Goal: Transaction & Acquisition: Purchase product/service

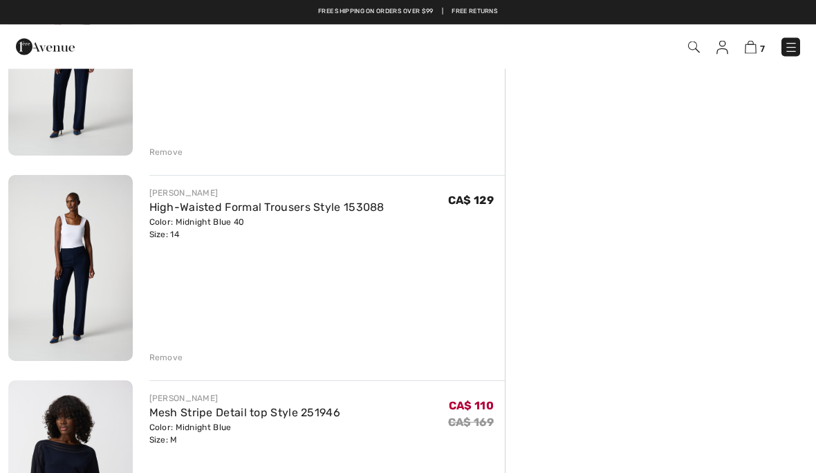
scroll to position [412, 0]
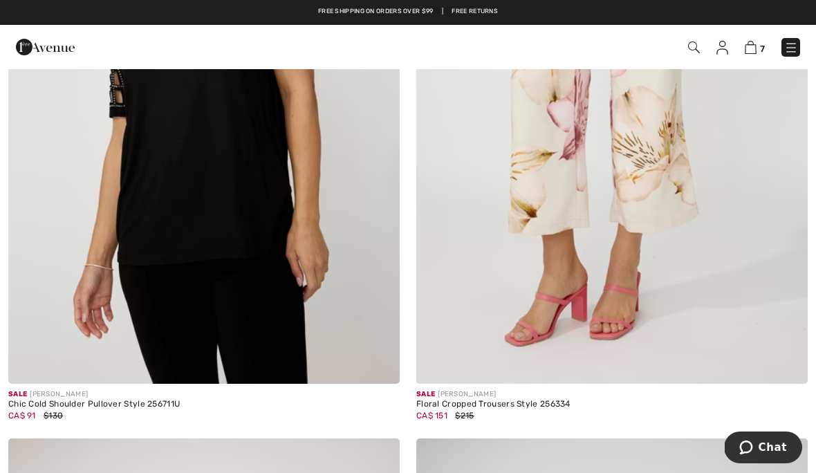
scroll to position [4380, 0]
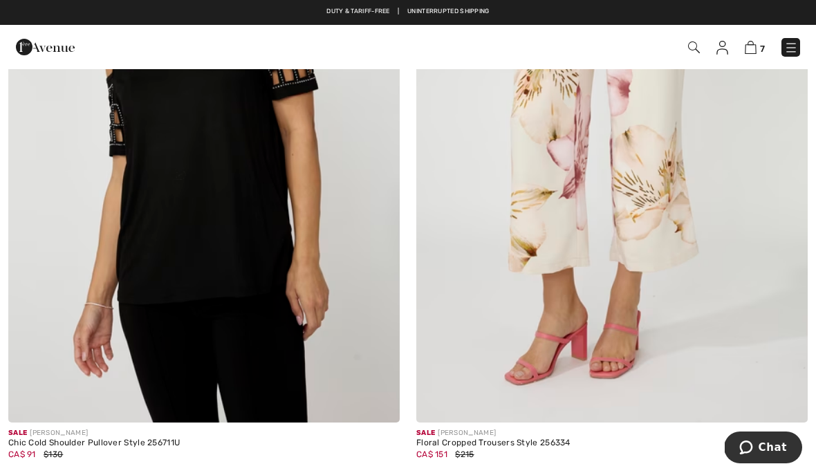
click at [621, 196] on img at bounding box center [611, 128] width 391 height 587
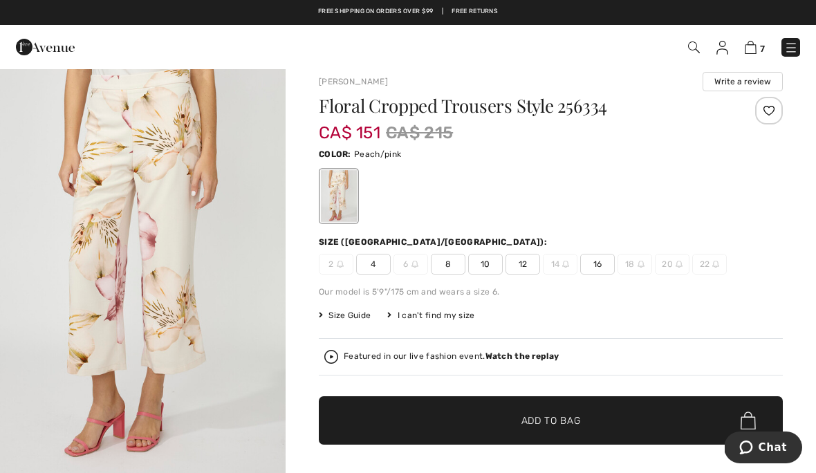
scroll to position [13, 0]
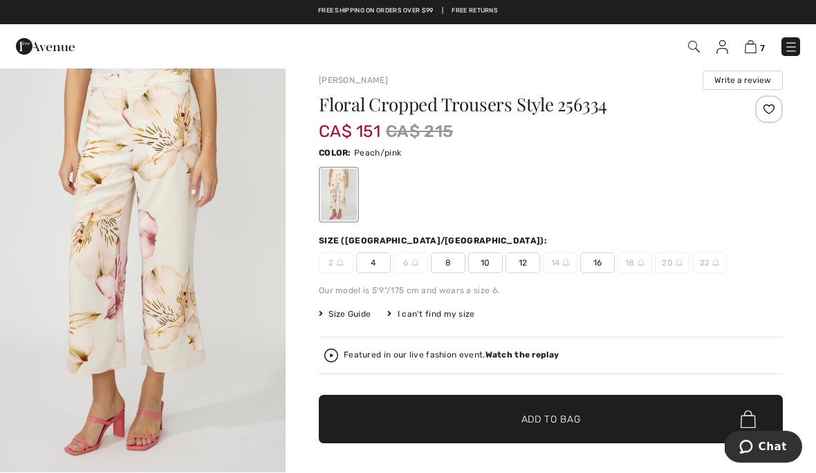
click at [353, 315] on span "Size Guide" at bounding box center [345, 314] width 52 height 12
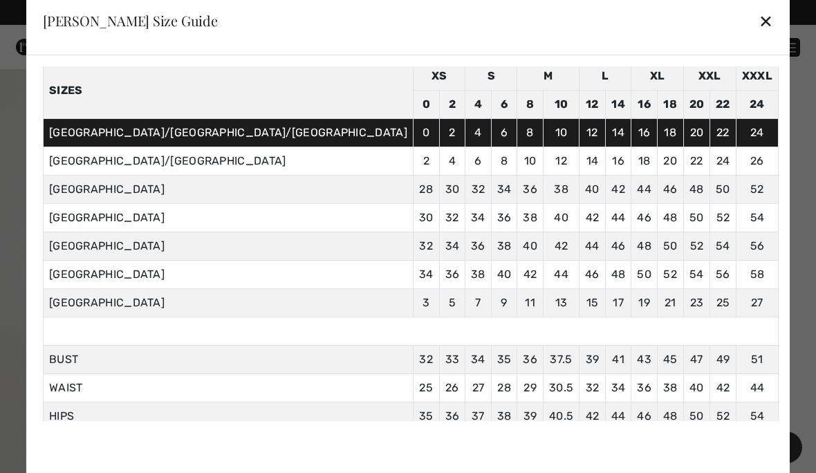
scroll to position [57, 0]
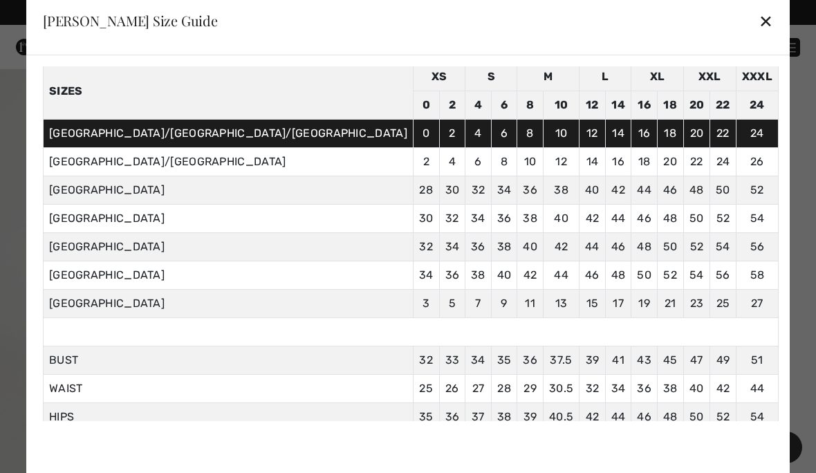
click at [759, 19] on div "✕" at bounding box center [766, 20] width 15 height 29
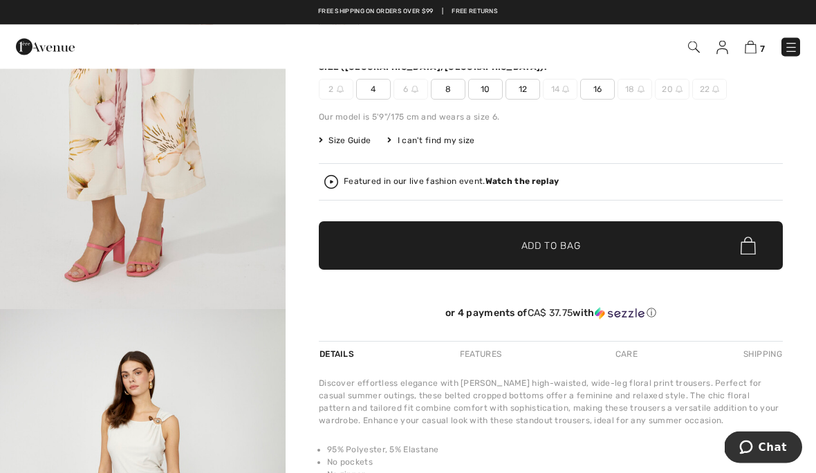
scroll to position [187, 0]
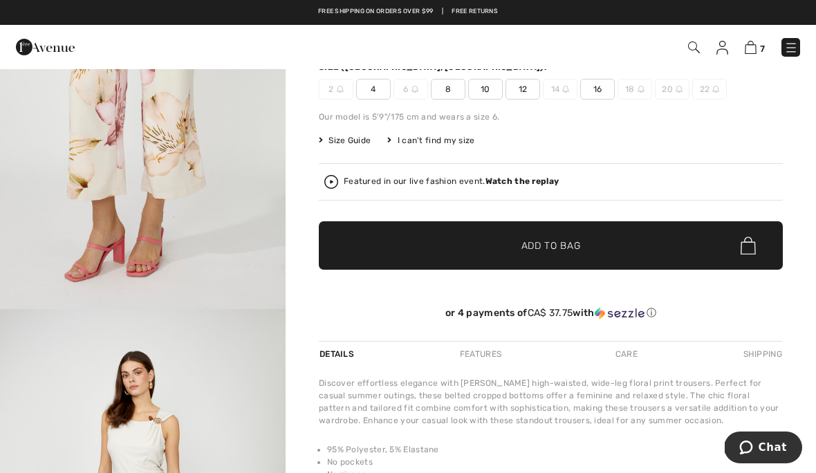
click at [330, 186] on img at bounding box center [331, 182] width 14 height 14
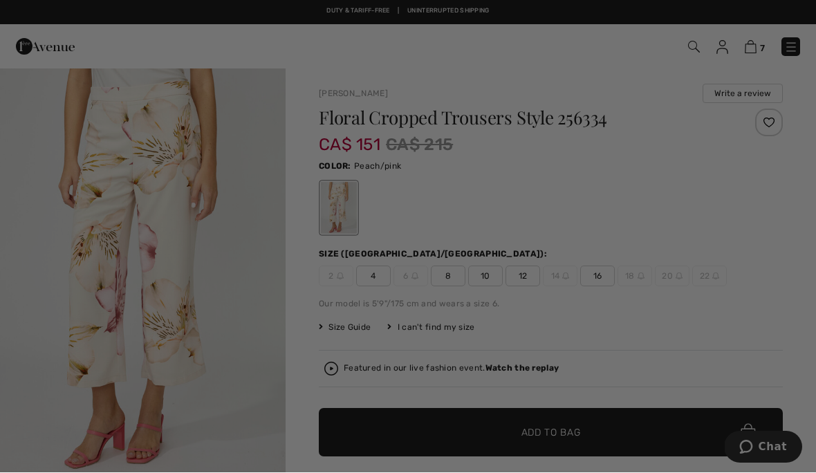
scroll to position [0, 0]
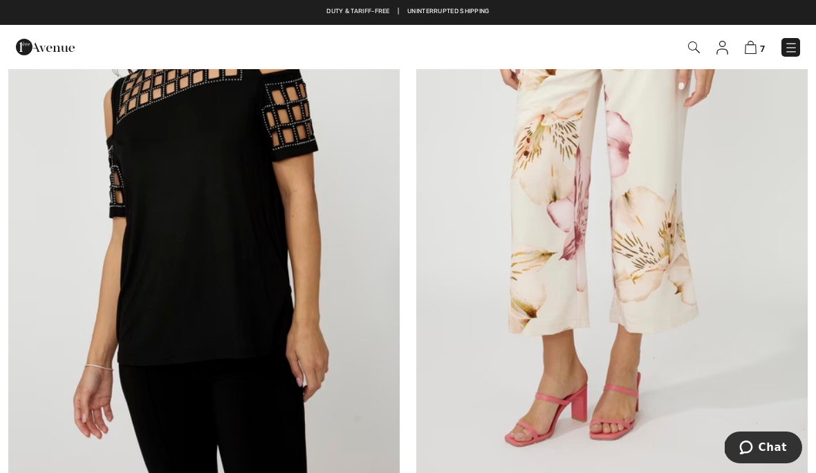
scroll to position [4314, 0]
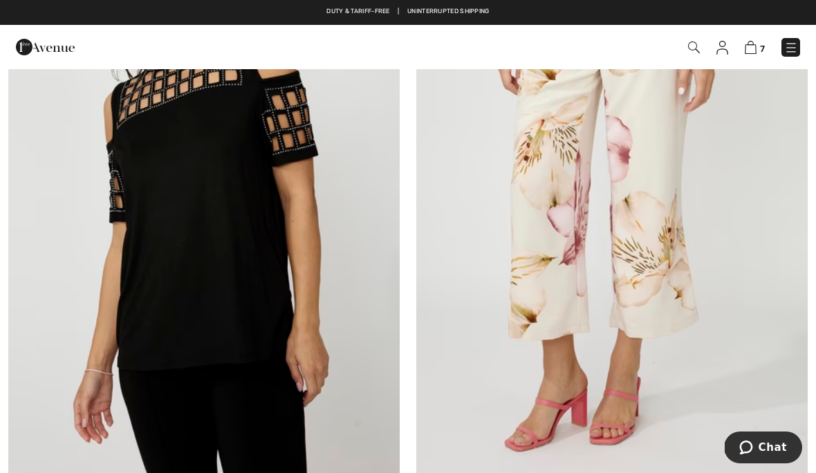
click at [667, 251] on img at bounding box center [611, 195] width 391 height 587
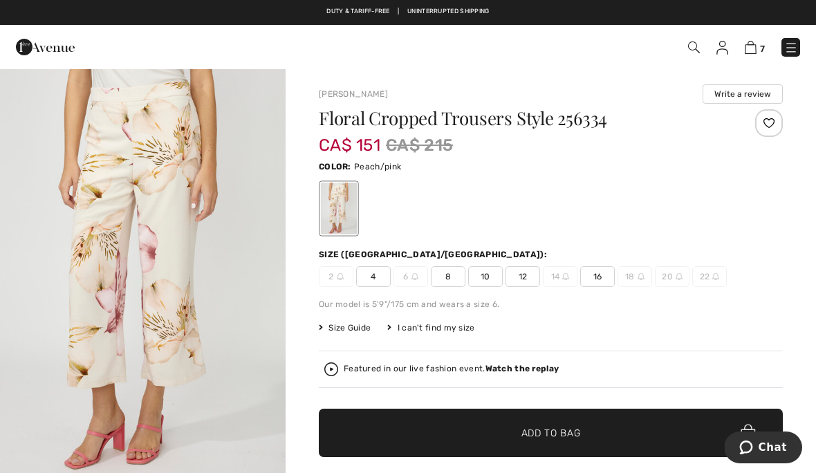
click at [337, 367] on img at bounding box center [331, 369] width 14 height 14
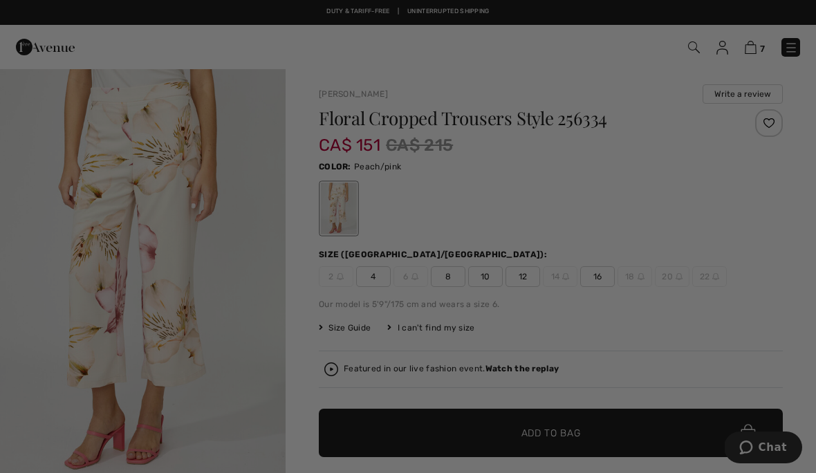
checkbox input "true"
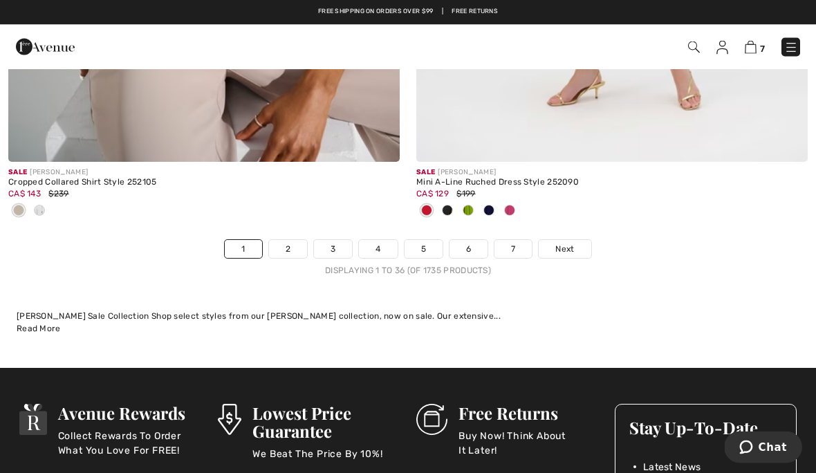
scroll to position [11932, 0]
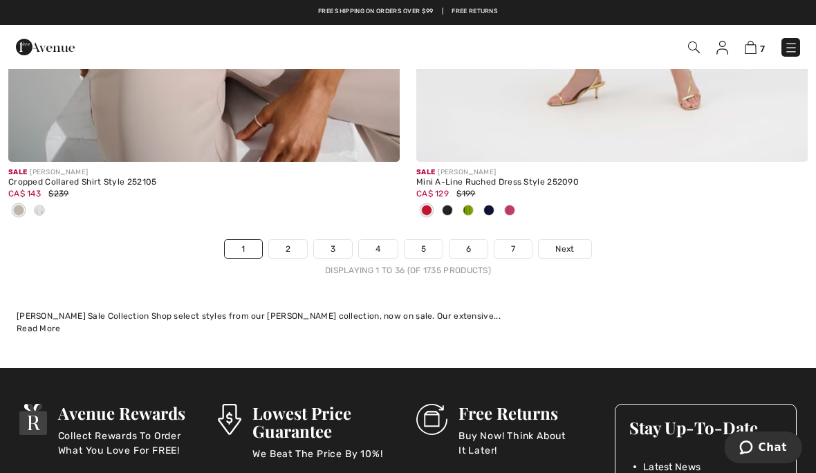
click at [299, 240] on link "2" at bounding box center [288, 249] width 38 height 18
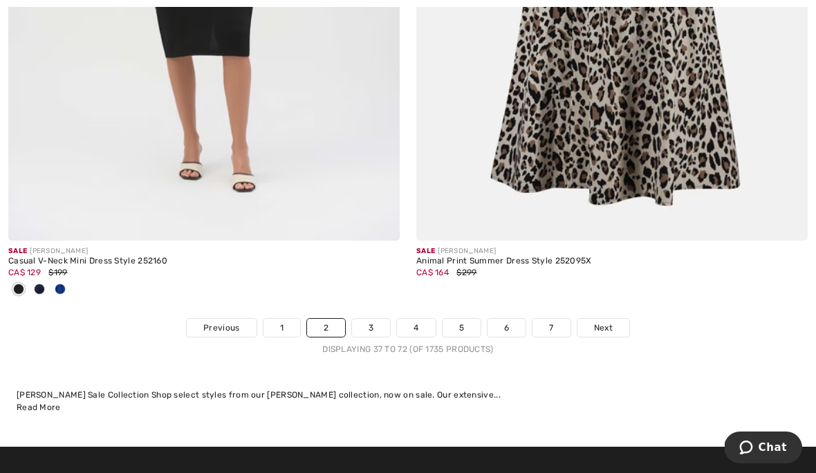
scroll to position [12075, 0]
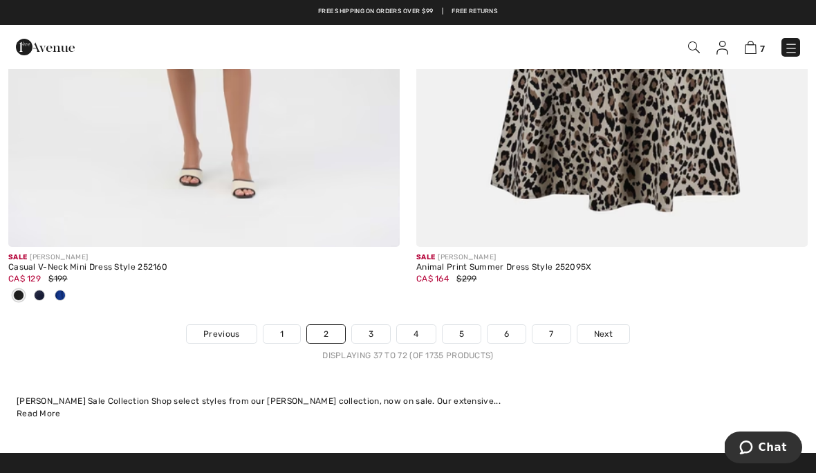
click at [373, 325] on link "3" at bounding box center [371, 334] width 38 height 18
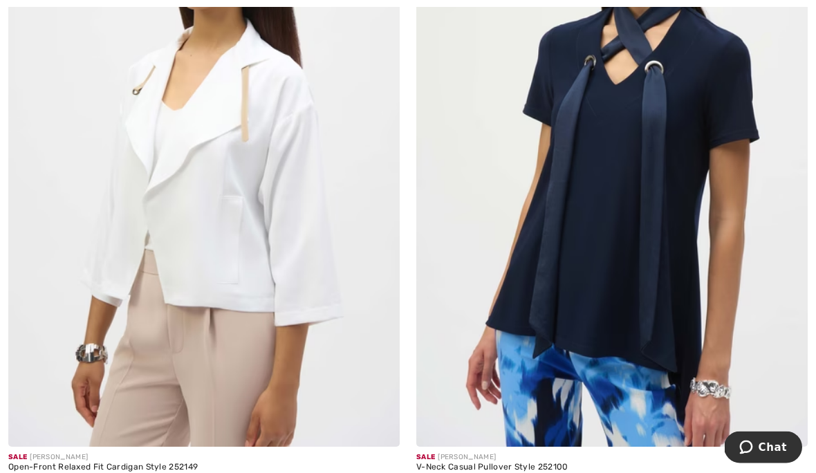
scroll to position [2311, 0]
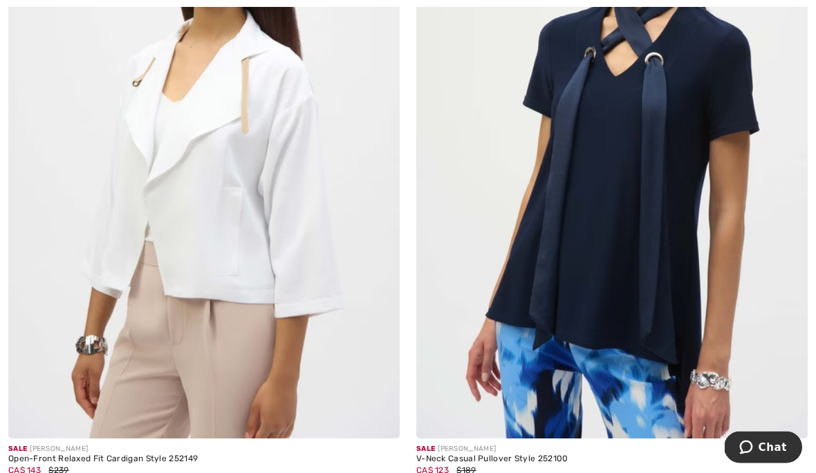
click at [656, 288] on img at bounding box center [611, 145] width 391 height 587
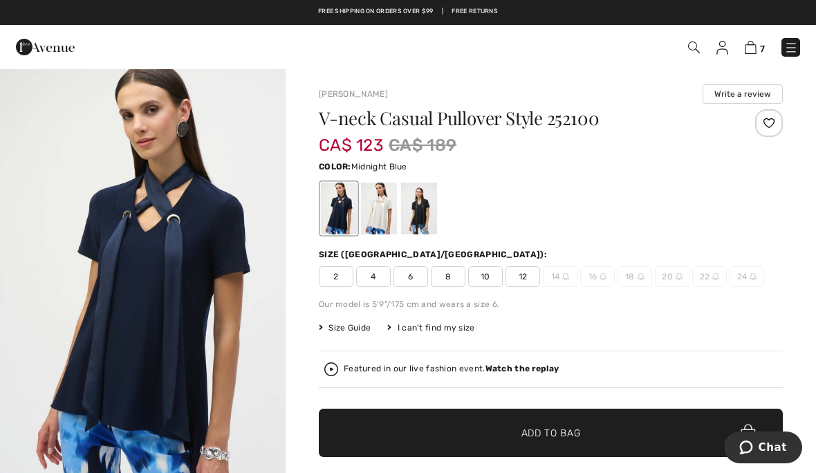
scroll to position [43, 0]
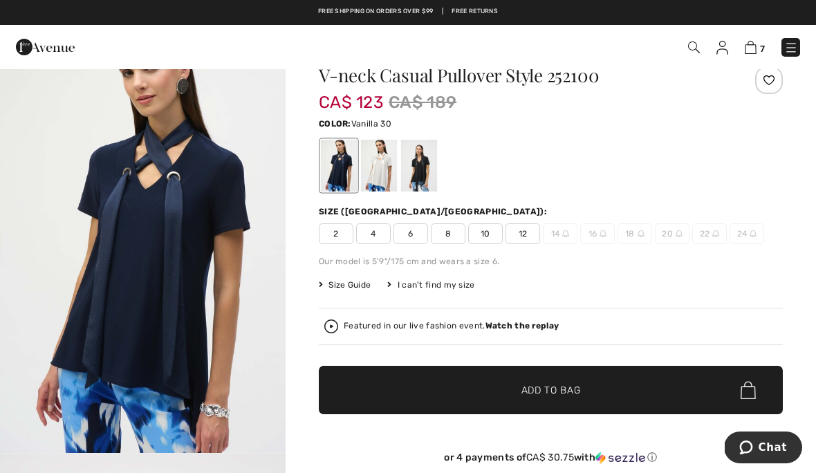
click at [386, 169] on div at bounding box center [379, 166] width 36 height 52
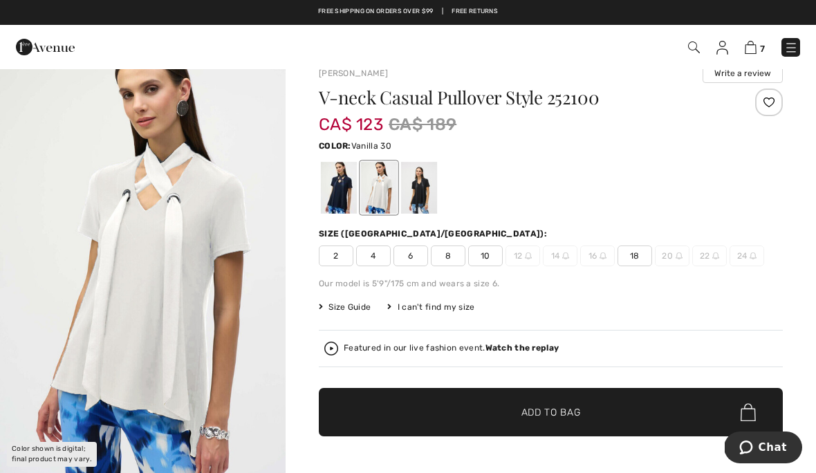
scroll to position [0, 0]
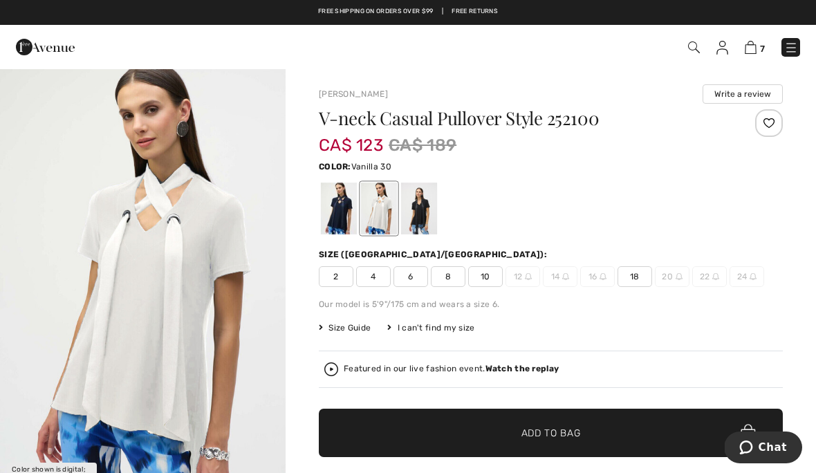
click at [470, 200] on div at bounding box center [551, 208] width 464 height 57
click at [424, 216] on div at bounding box center [419, 209] width 36 height 52
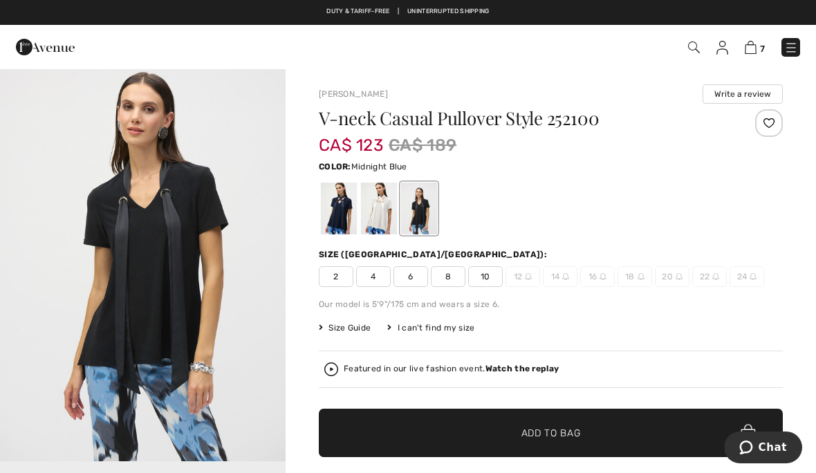
click at [340, 209] on div at bounding box center [339, 209] width 36 height 52
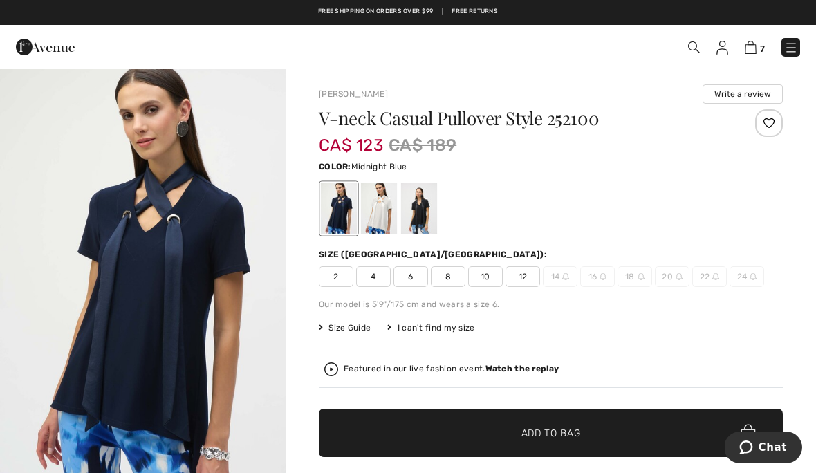
click at [360, 325] on span "Size Guide" at bounding box center [345, 328] width 52 height 12
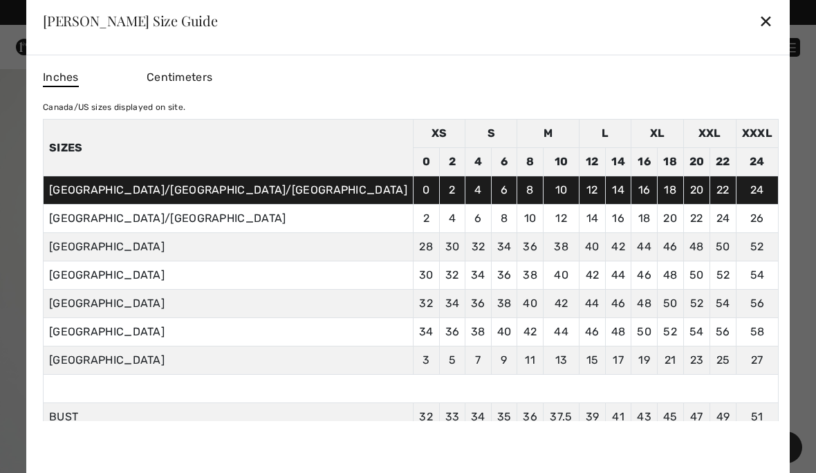
click at [759, 27] on div "✕" at bounding box center [766, 20] width 15 height 29
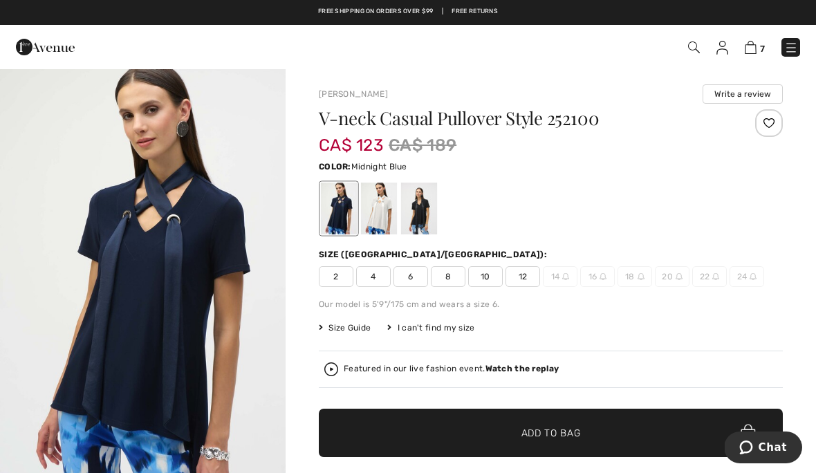
click at [525, 281] on span "12" at bounding box center [523, 276] width 35 height 21
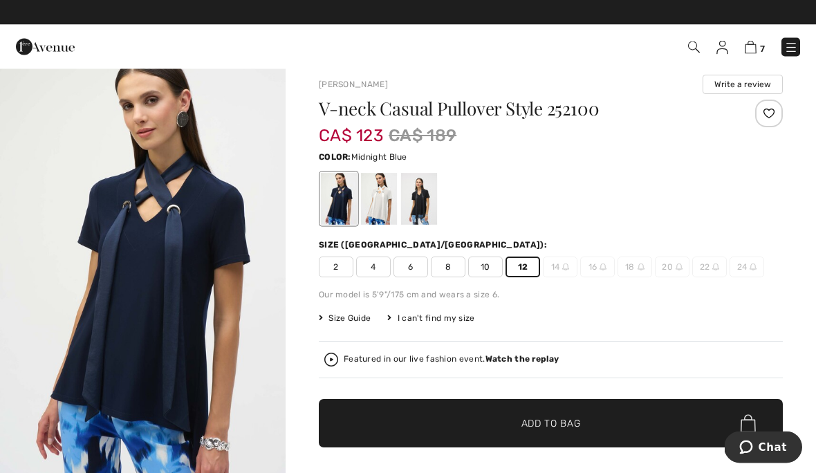
scroll to position [10, 0]
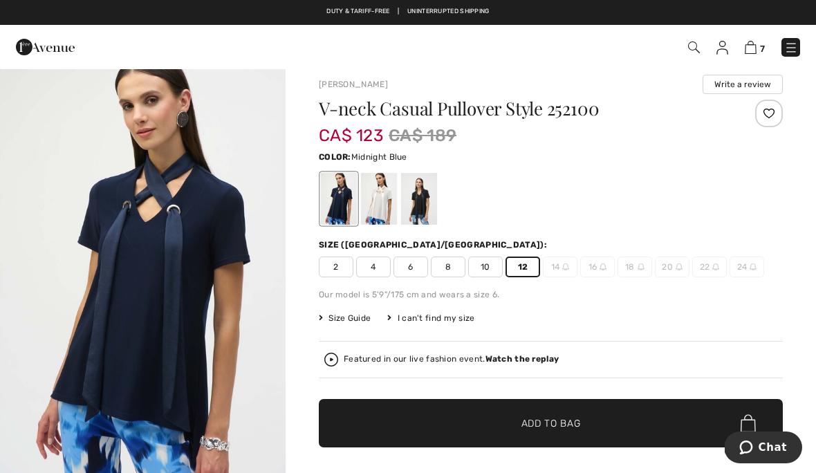
click at [533, 429] on span "Add to Bag" at bounding box center [550, 423] width 59 height 15
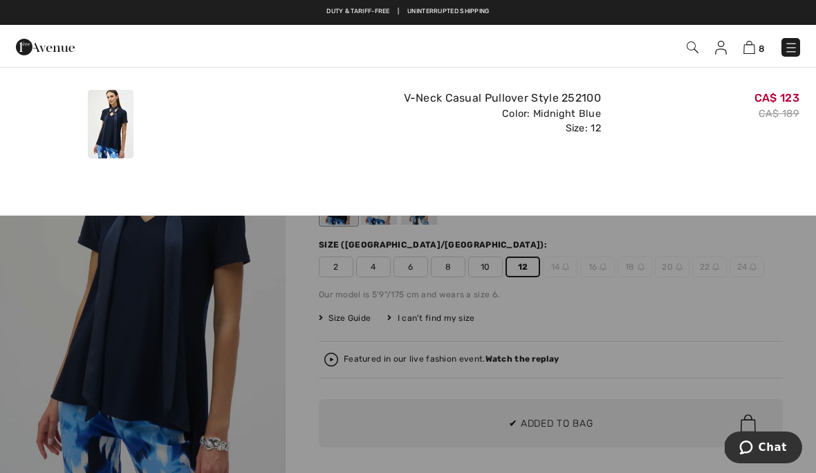
scroll to position [0, 0]
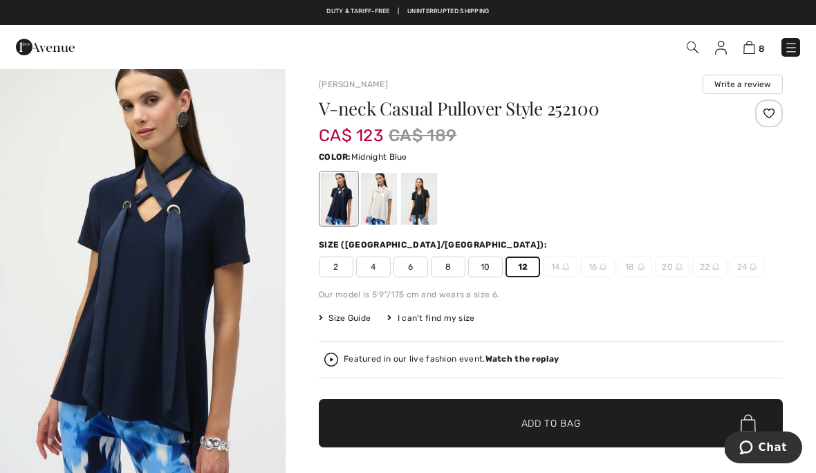
click at [336, 354] on img at bounding box center [331, 360] width 14 height 14
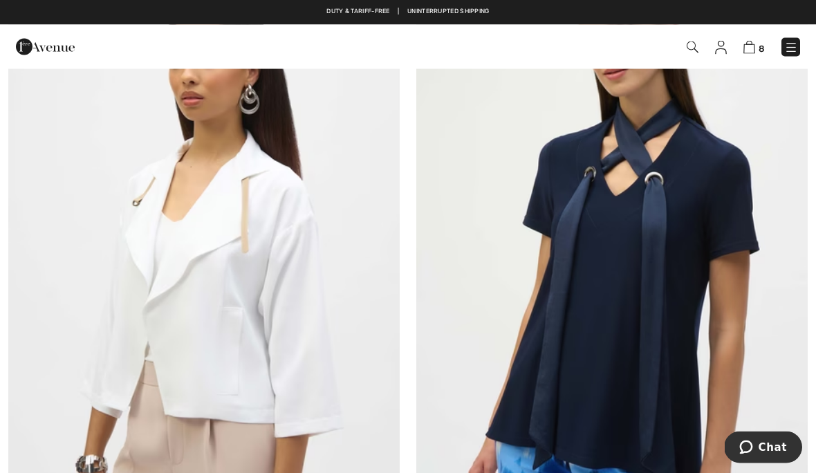
scroll to position [2186, 0]
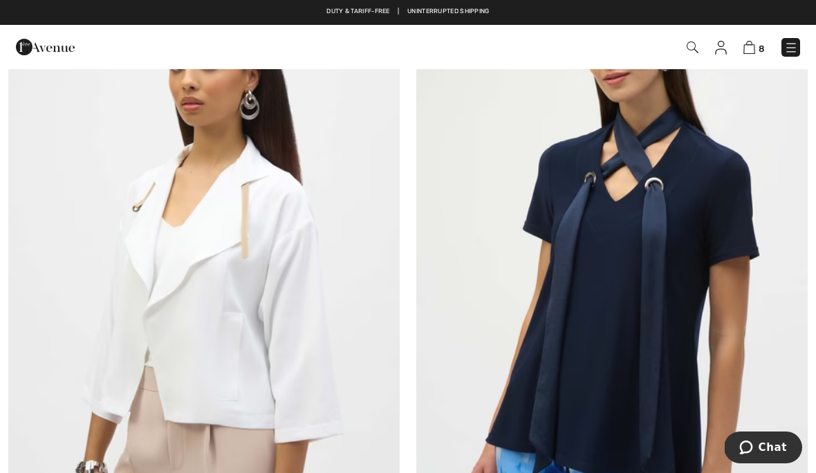
click at [651, 285] on img at bounding box center [611, 269] width 391 height 587
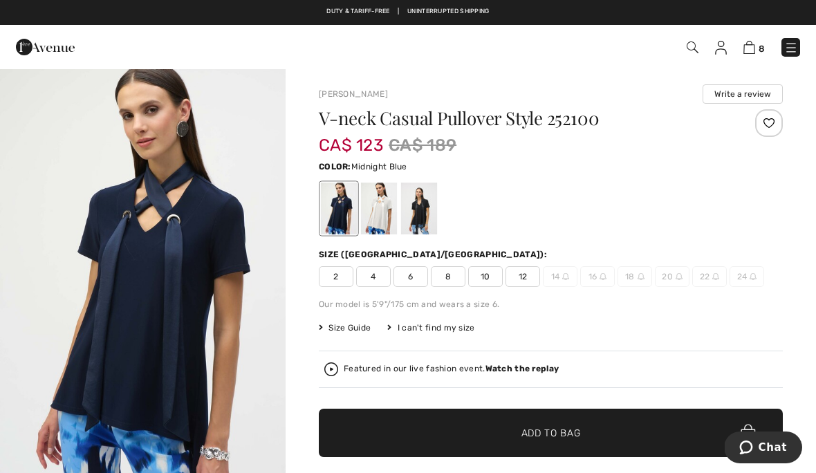
click at [338, 369] on img at bounding box center [331, 369] width 14 height 14
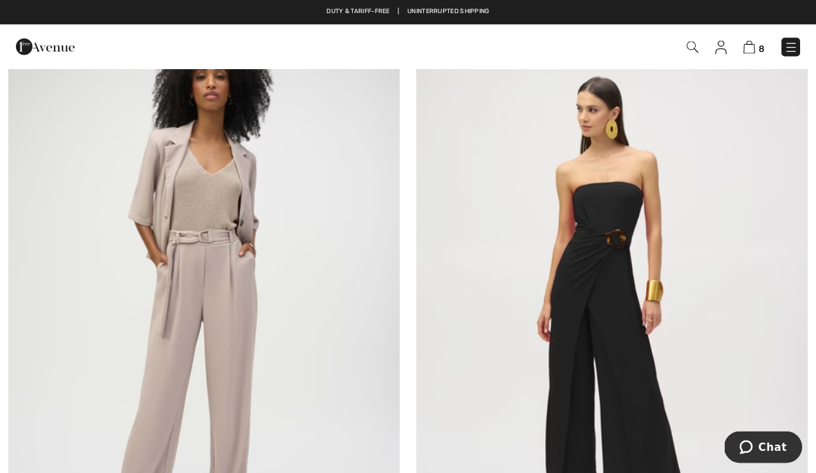
scroll to position [4912, 0]
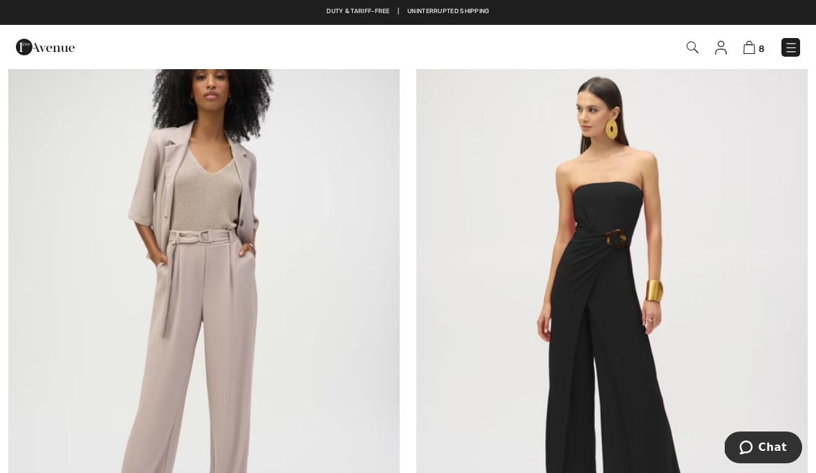
click at [754, 46] on img at bounding box center [750, 47] width 12 height 13
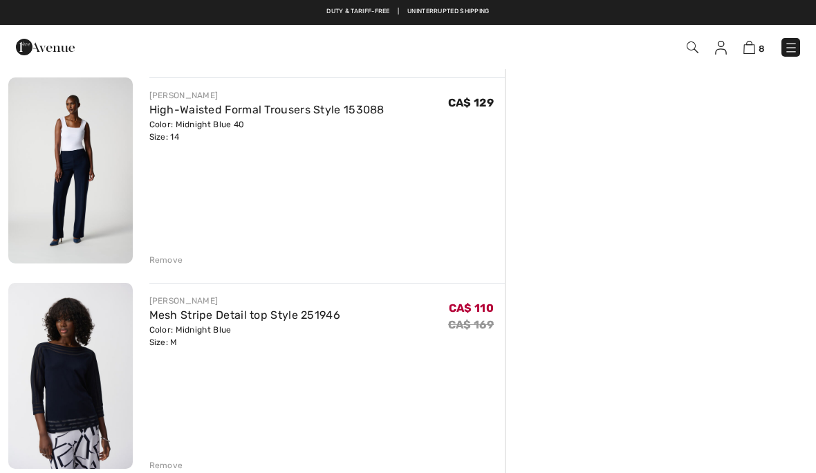
scroll to position [489, 0]
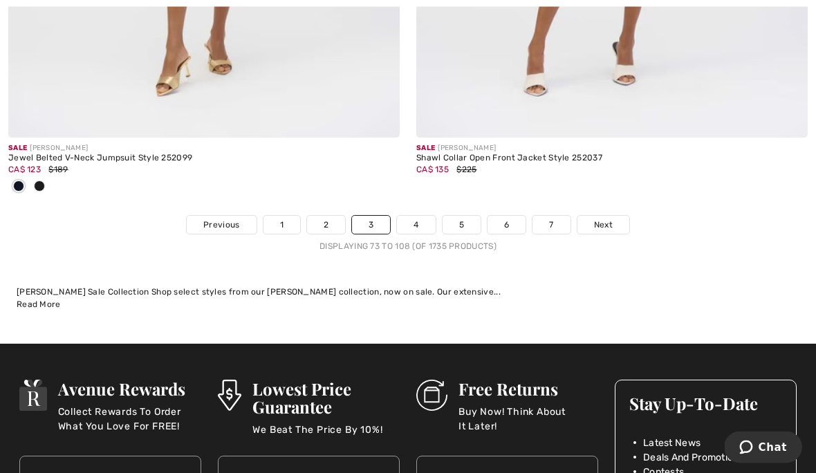
scroll to position [12123, 0]
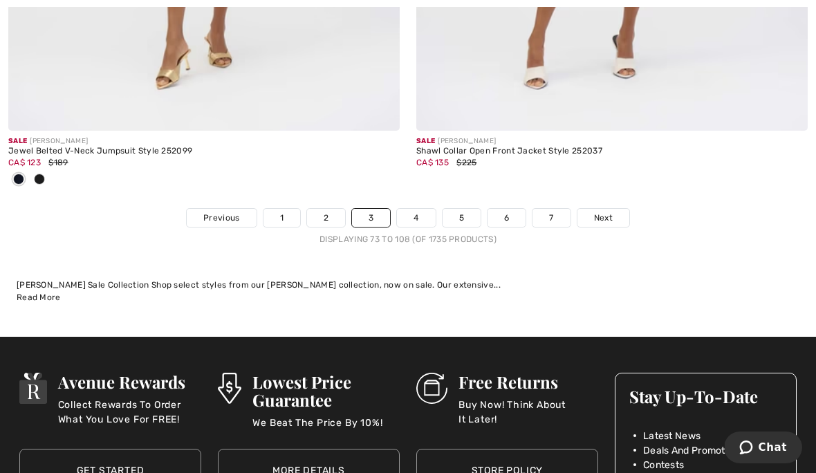
click at [419, 214] on link "4" at bounding box center [416, 218] width 38 height 18
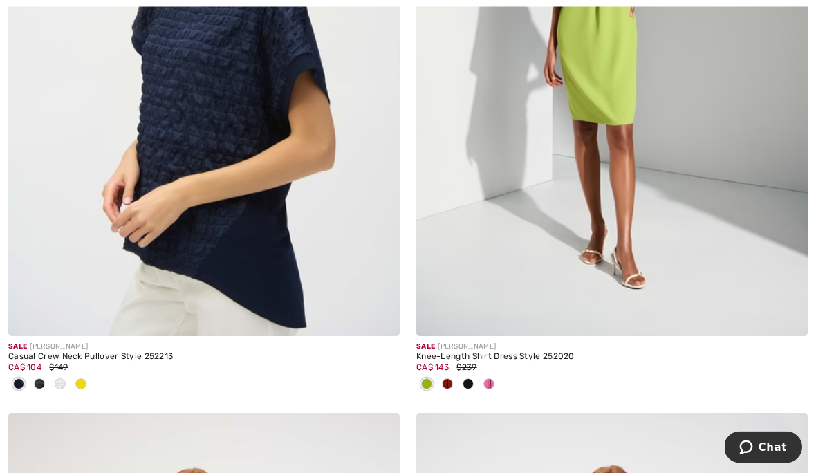
scroll to position [1722, 0]
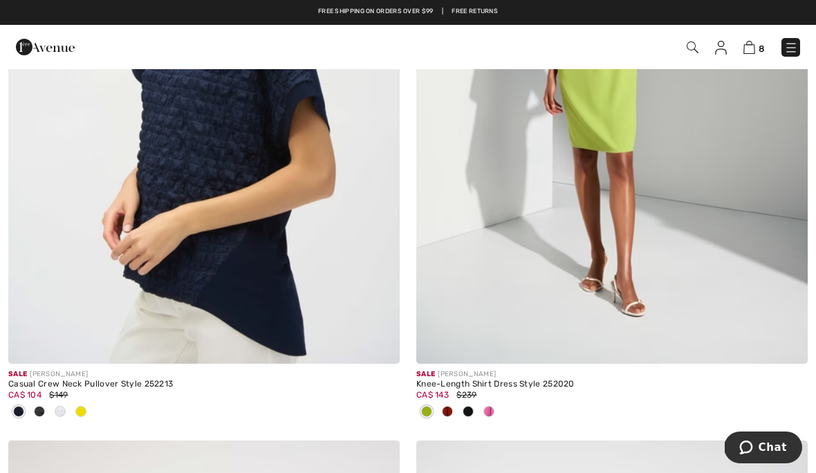
click at [59, 411] on span at bounding box center [60, 411] width 11 height 11
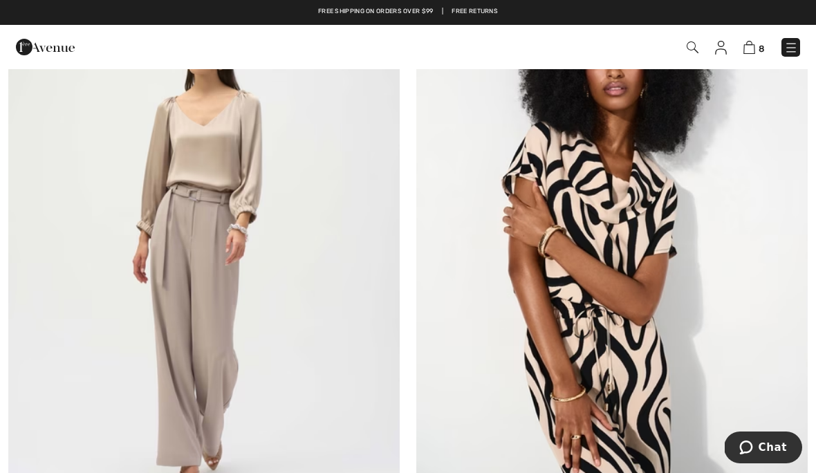
scroll to position [4304, 0]
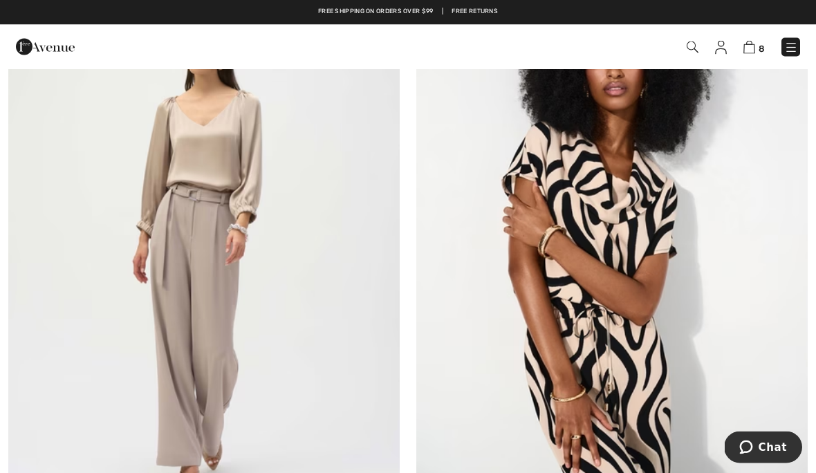
click at [692, 331] on img at bounding box center [611, 250] width 391 height 587
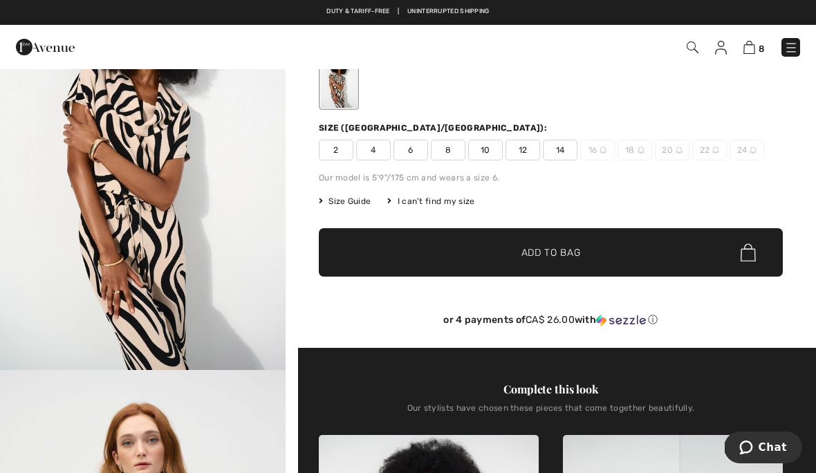
scroll to position [117, 0]
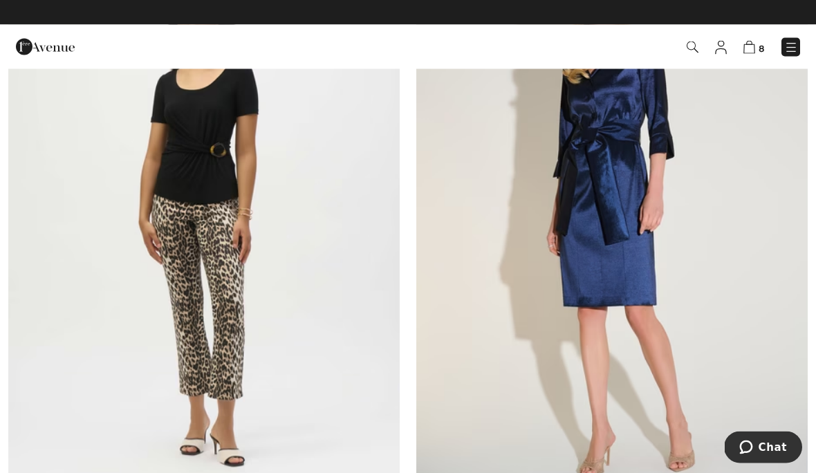
scroll to position [5639, 0]
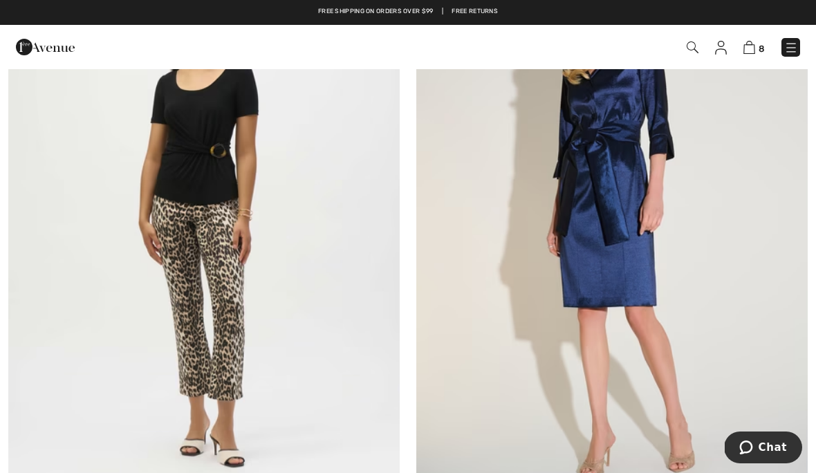
click at [219, 293] on img at bounding box center [203, 222] width 391 height 587
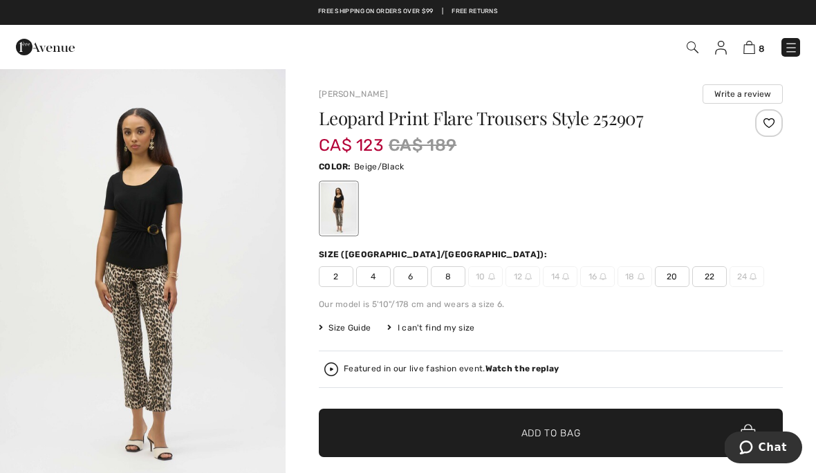
click at [346, 371] on div "Featured in our live fashion event. Watch the replay" at bounding box center [451, 368] width 215 height 9
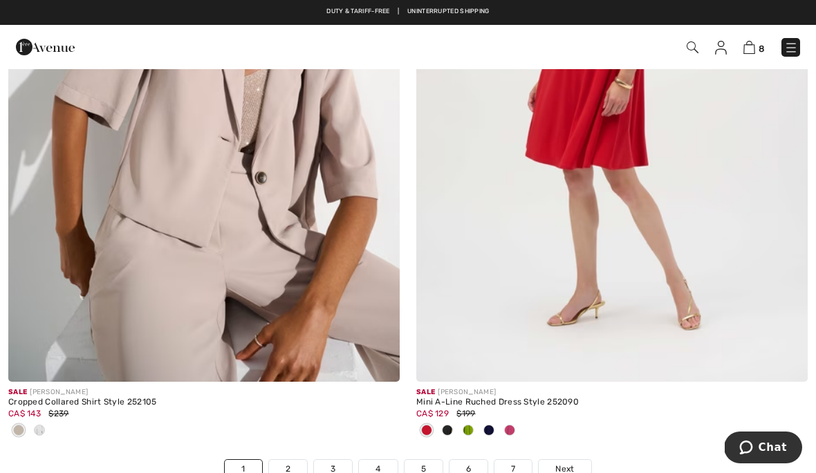
scroll to position [11709, 0]
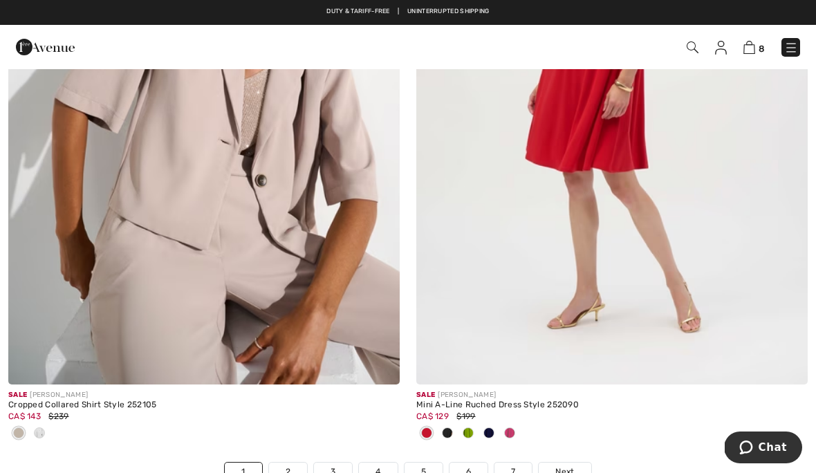
click at [293, 463] on link "2" at bounding box center [288, 472] width 38 height 18
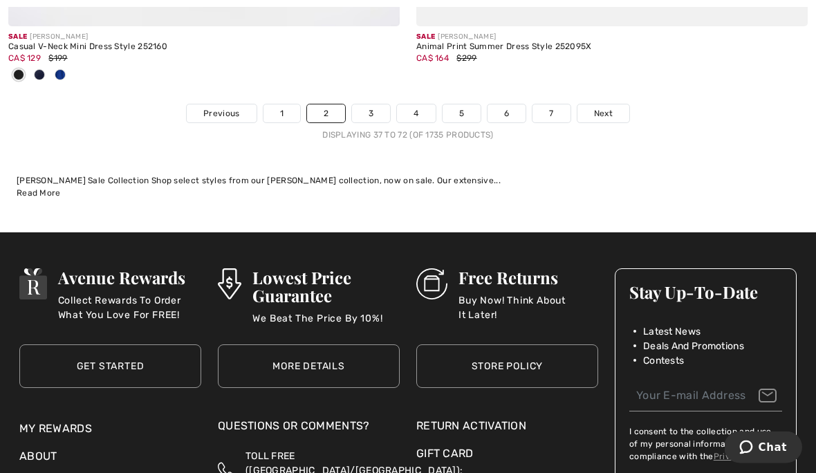
scroll to position [12296, 0]
click at [380, 105] on link "3" at bounding box center [371, 113] width 38 height 18
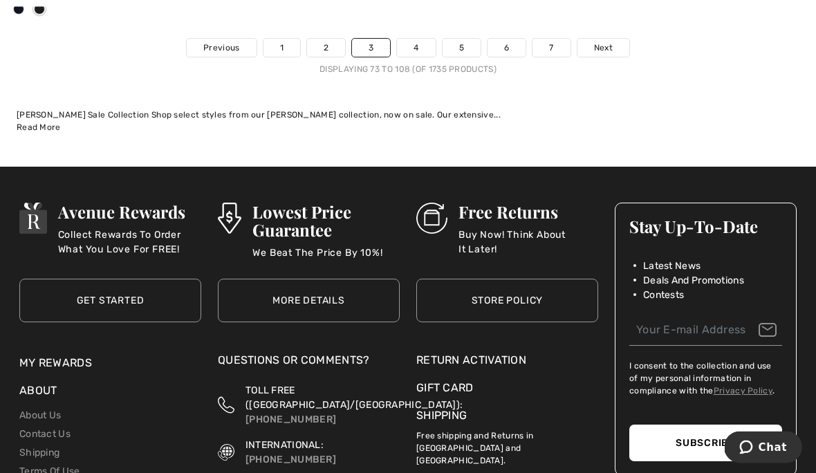
scroll to position [12293, 0]
click at [425, 39] on link "4" at bounding box center [416, 48] width 38 height 18
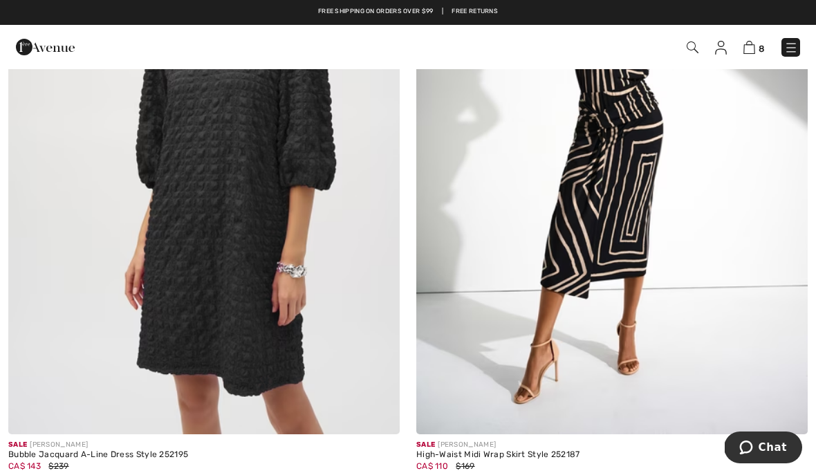
scroll to position [9137, 0]
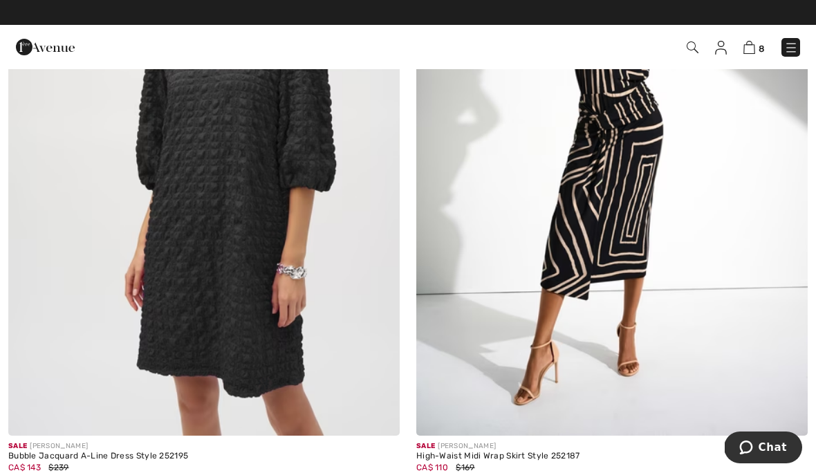
click at [626, 242] on img at bounding box center [611, 142] width 391 height 587
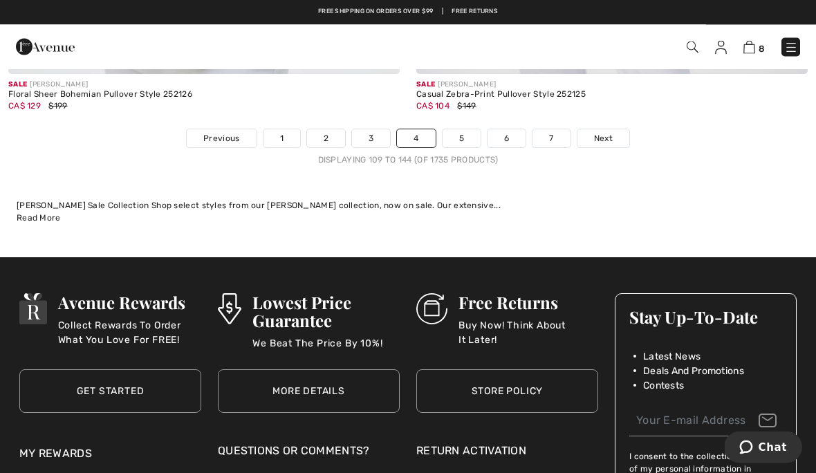
scroll to position [12077, 0]
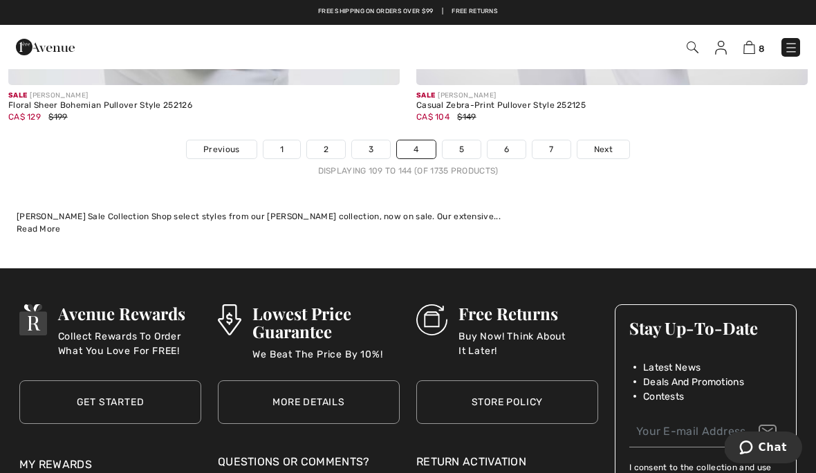
click at [462, 142] on link "5" at bounding box center [462, 149] width 38 height 18
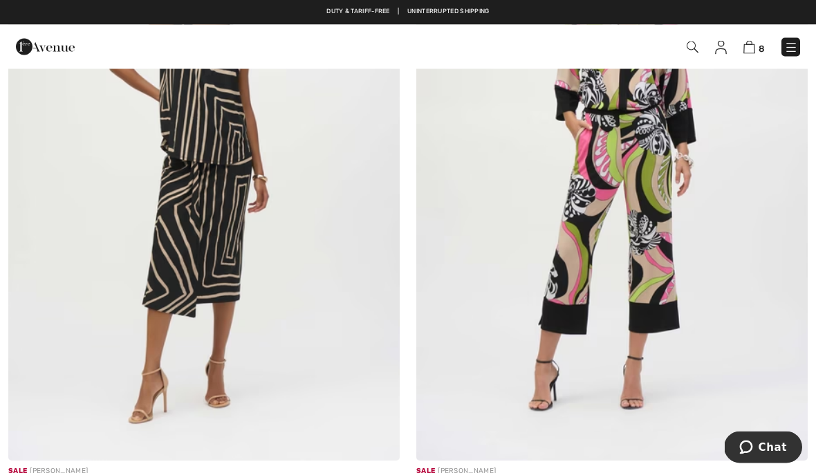
scroll to position [249, 0]
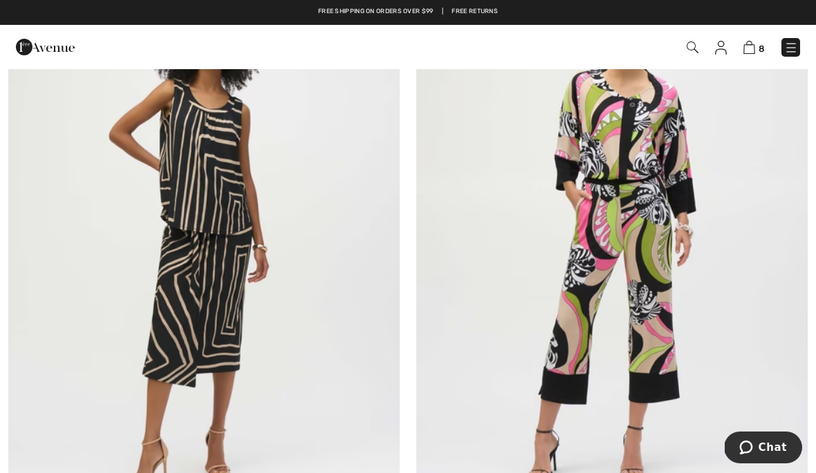
click at [212, 254] on img at bounding box center [203, 236] width 391 height 587
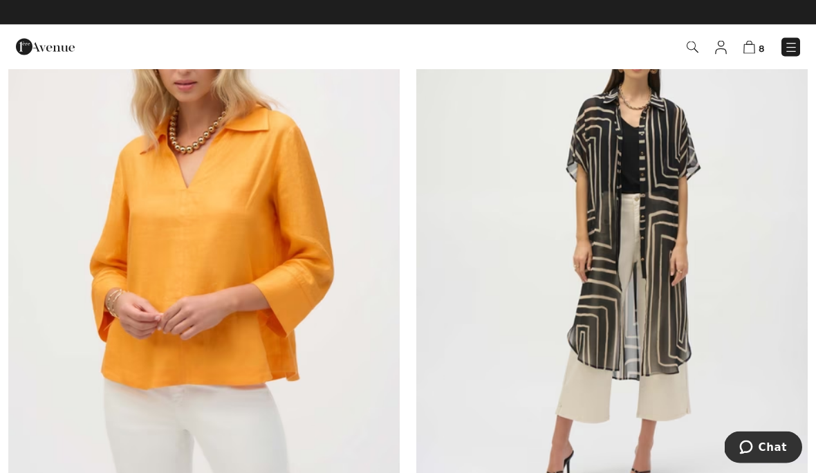
scroll to position [2821, 0]
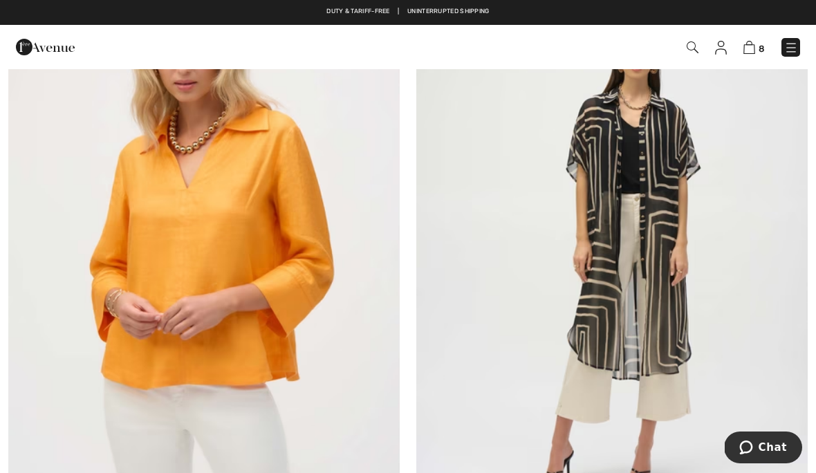
click at [661, 277] on img at bounding box center [611, 254] width 391 height 587
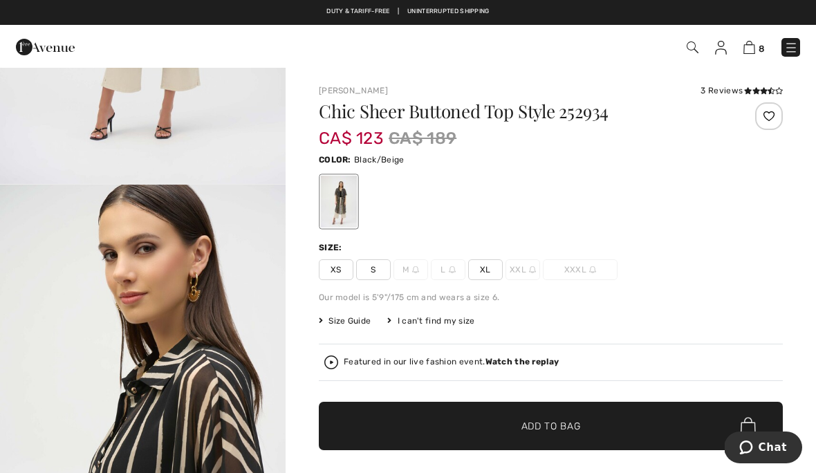
scroll to position [303, 0]
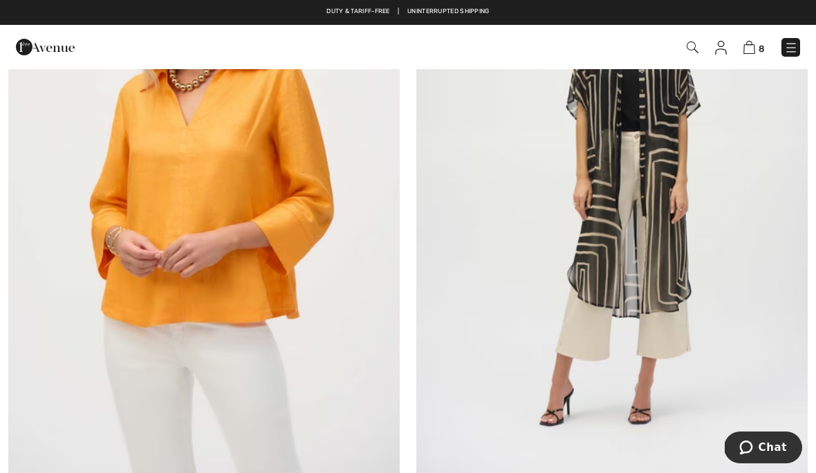
click at [643, 201] on img at bounding box center [611, 192] width 391 height 587
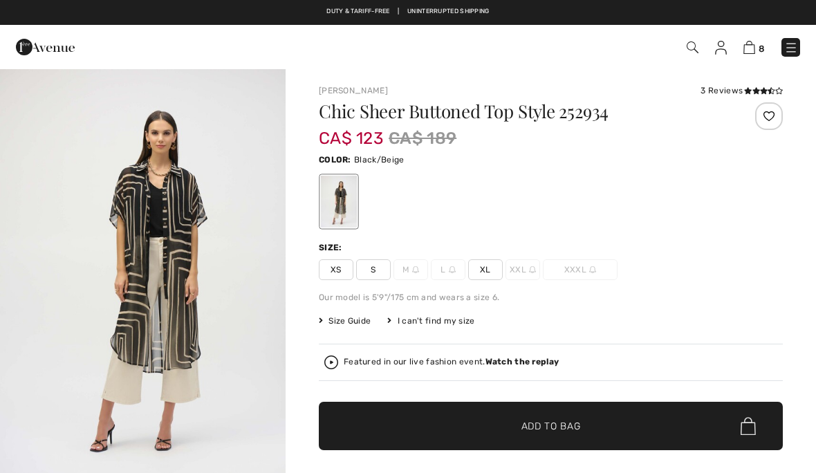
checkbox input "true"
click at [719, 93] on div "3 Reviews" at bounding box center [742, 90] width 82 height 12
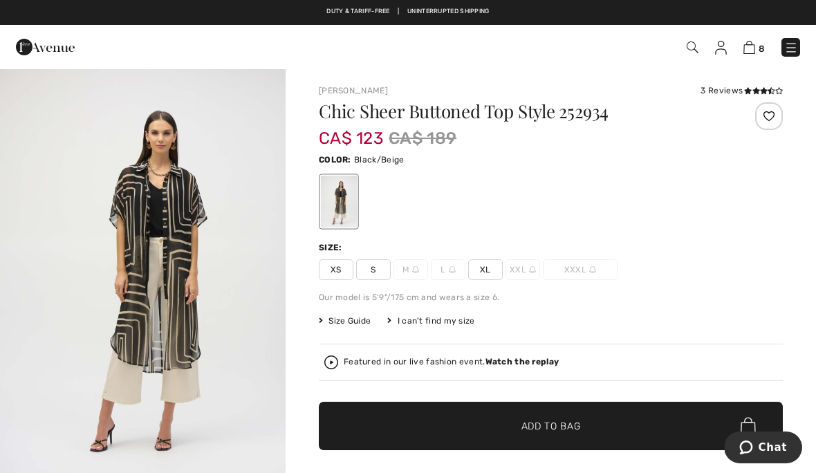
click at [712, 90] on div "3 Reviews" at bounding box center [742, 90] width 82 height 12
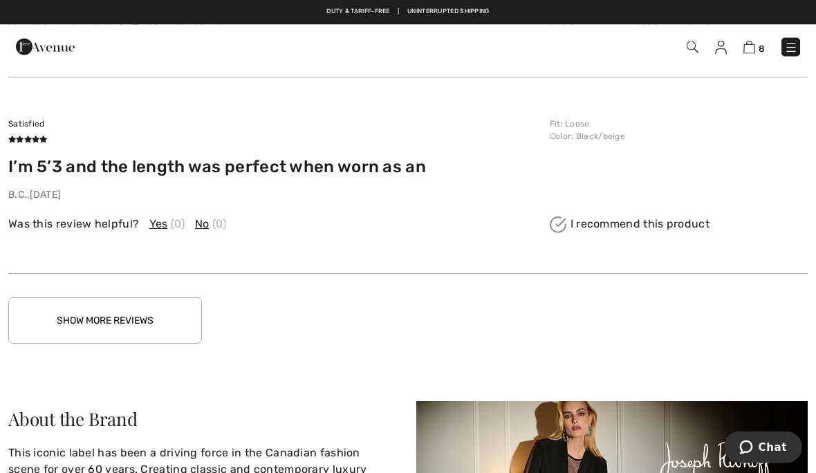
scroll to position [2317, 0]
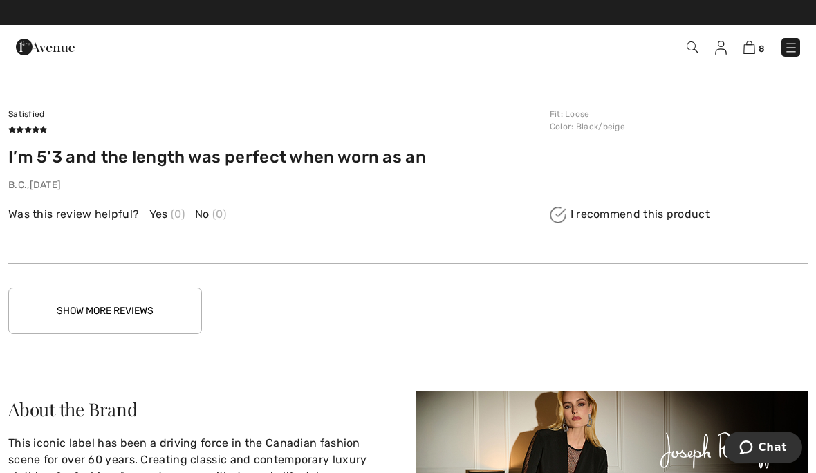
click at [73, 298] on button "Show More Reviews" at bounding box center [105, 311] width 194 height 46
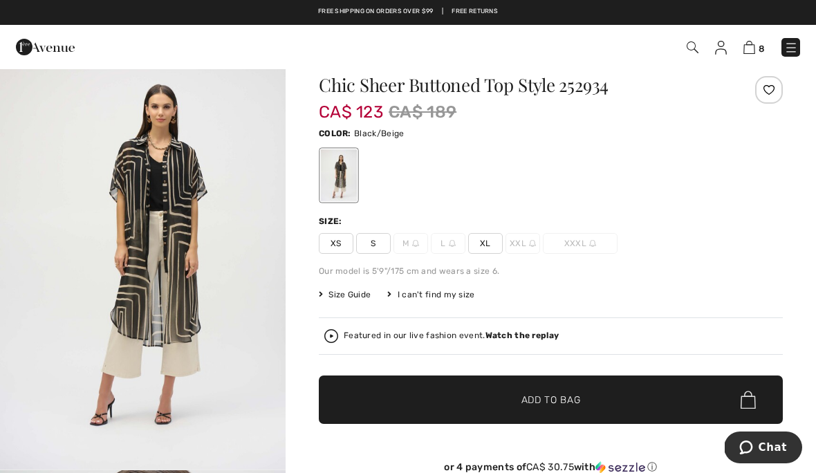
scroll to position [0, 0]
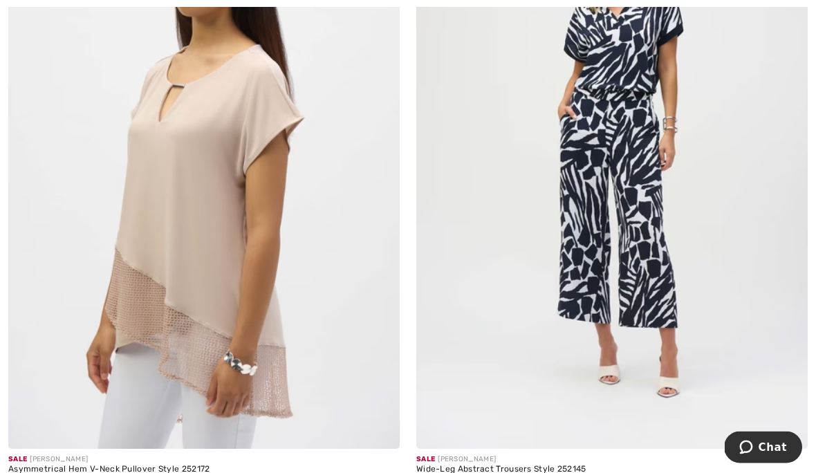
scroll to position [9697, 0]
click at [571, 251] on img at bounding box center [611, 155] width 391 height 587
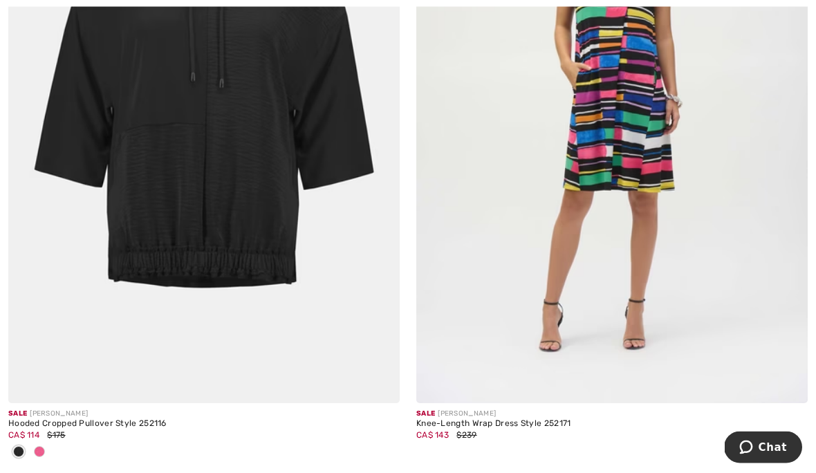
scroll to position [11049, 0]
click at [41, 446] on span at bounding box center [39, 451] width 11 height 11
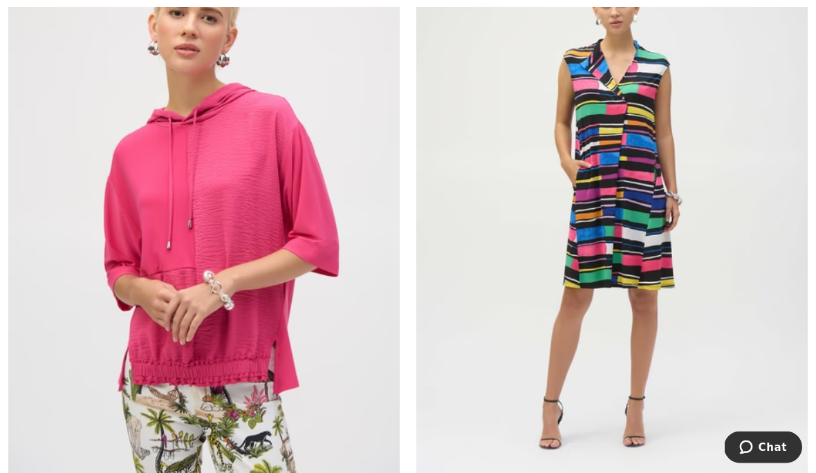
scroll to position [10951, 0]
click at [98, 347] on img at bounding box center [203, 207] width 391 height 587
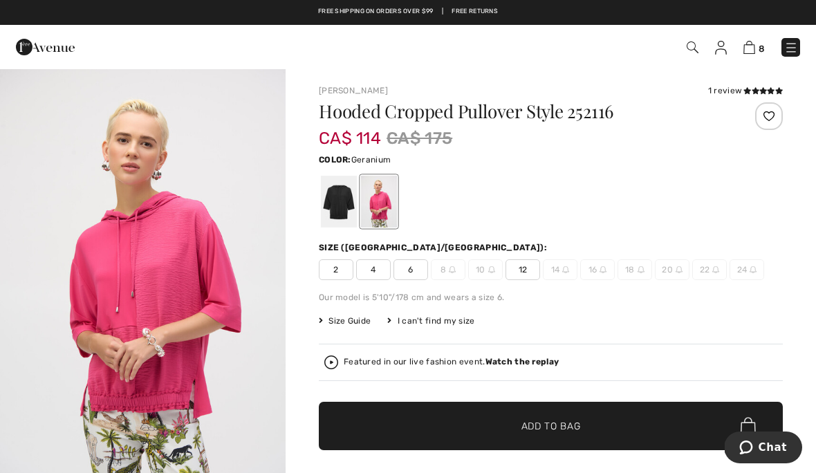
click at [337, 202] on div at bounding box center [339, 202] width 36 height 52
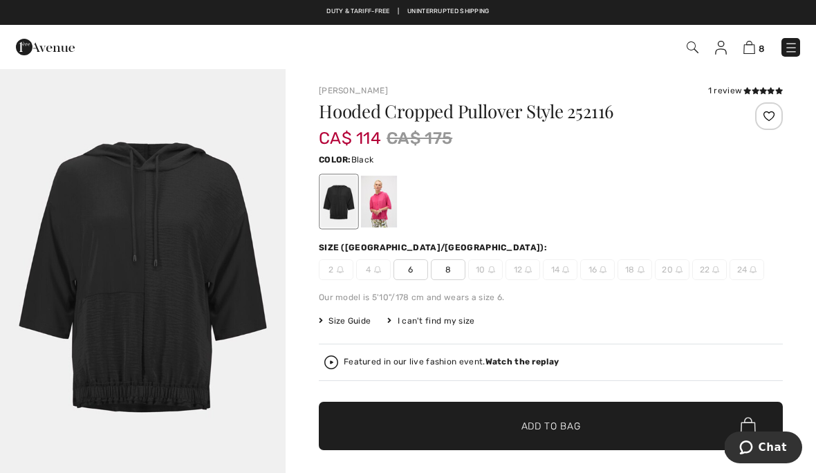
click at [721, 91] on div "1 review" at bounding box center [745, 90] width 75 height 12
click at [380, 201] on div at bounding box center [379, 202] width 36 height 52
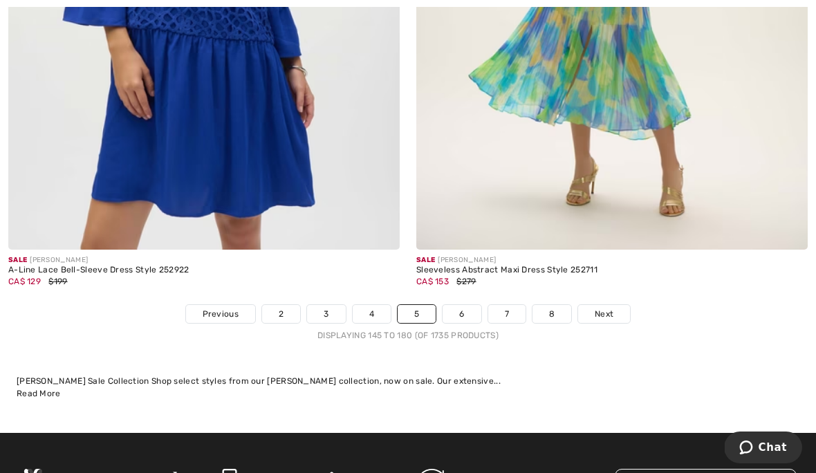
scroll to position [11876, 0]
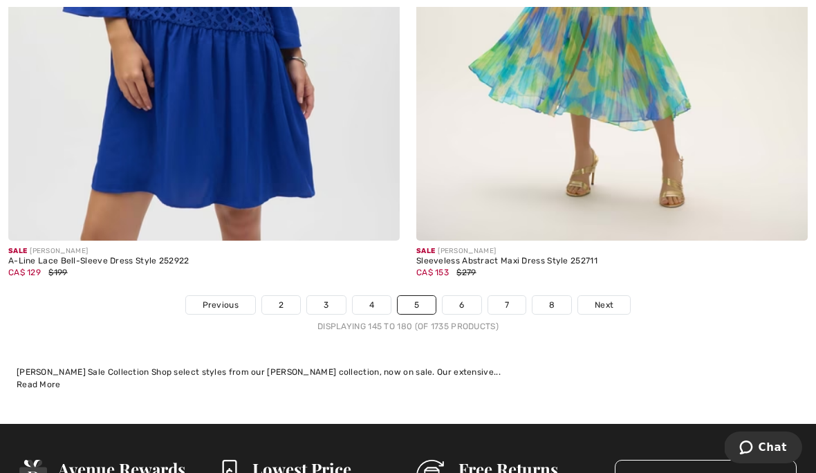
click at [465, 296] on link "6" at bounding box center [462, 305] width 38 height 18
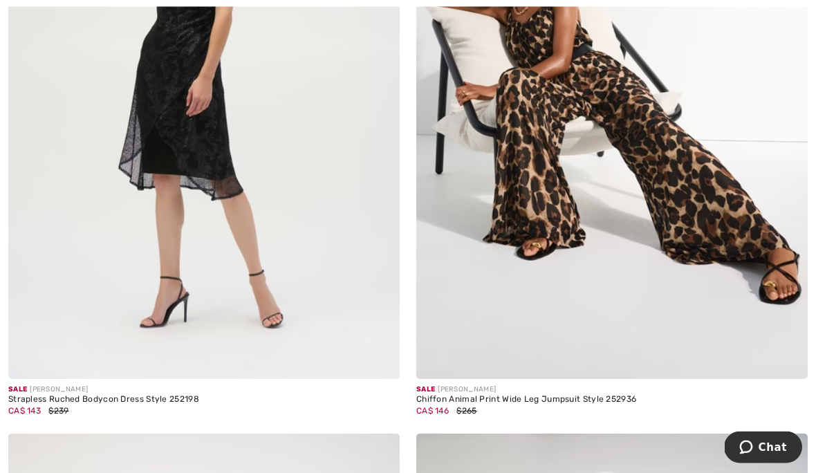
scroll to position [400, 0]
click at [25, 169] on img at bounding box center [203, 85] width 391 height 587
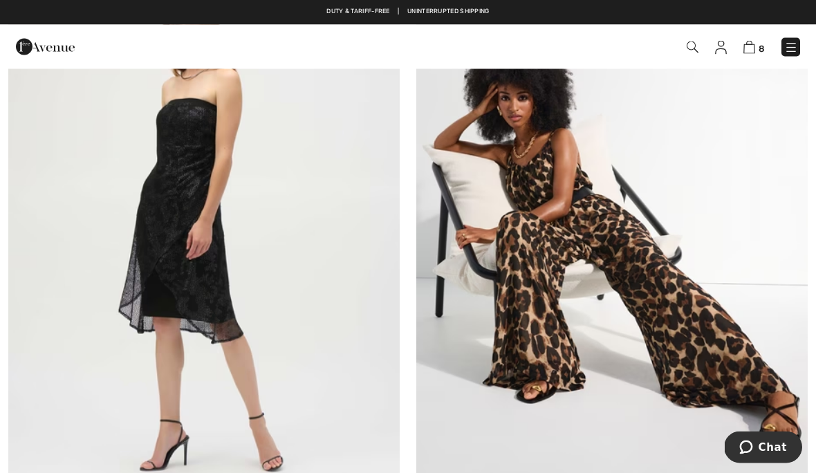
scroll to position [246, 0]
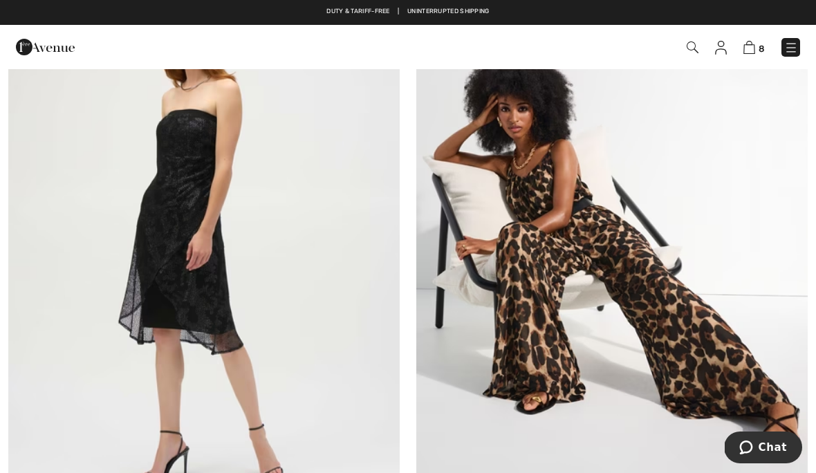
click at [548, 264] on img at bounding box center [611, 239] width 391 height 587
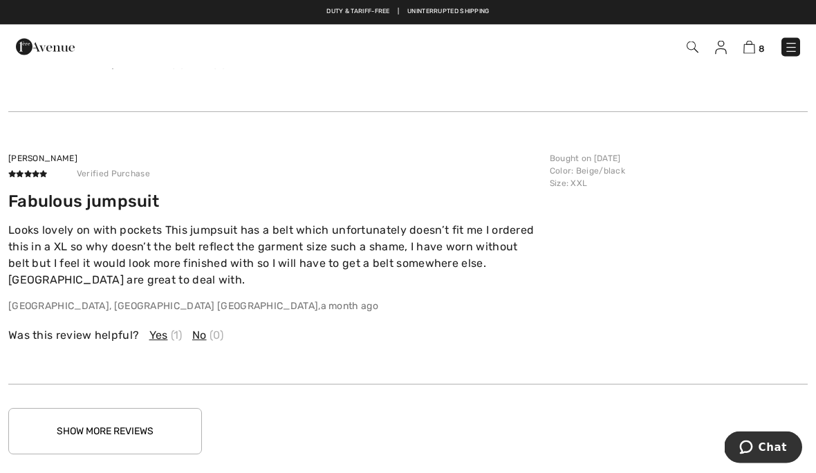
scroll to position [2186, 0]
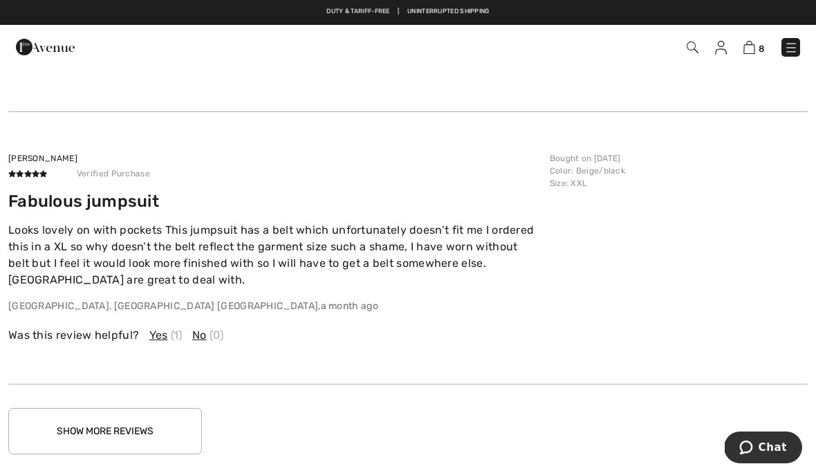
click at [111, 431] on button "Show More Reviews" at bounding box center [105, 431] width 194 height 46
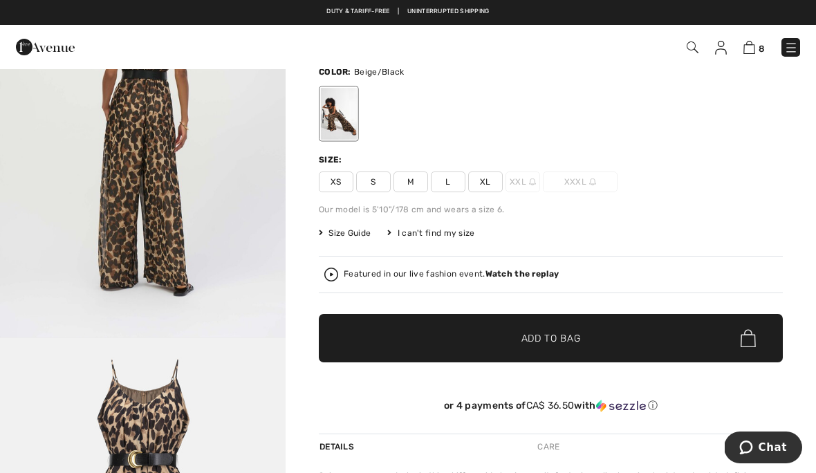
scroll to position [0, 0]
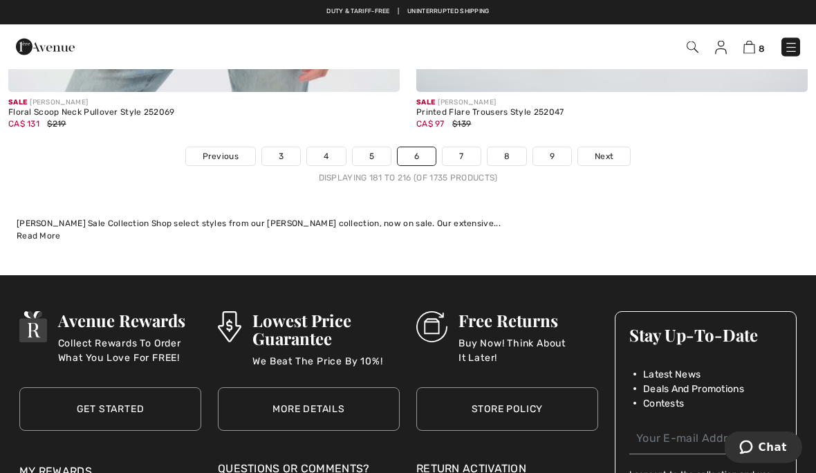
scroll to position [11907, 0]
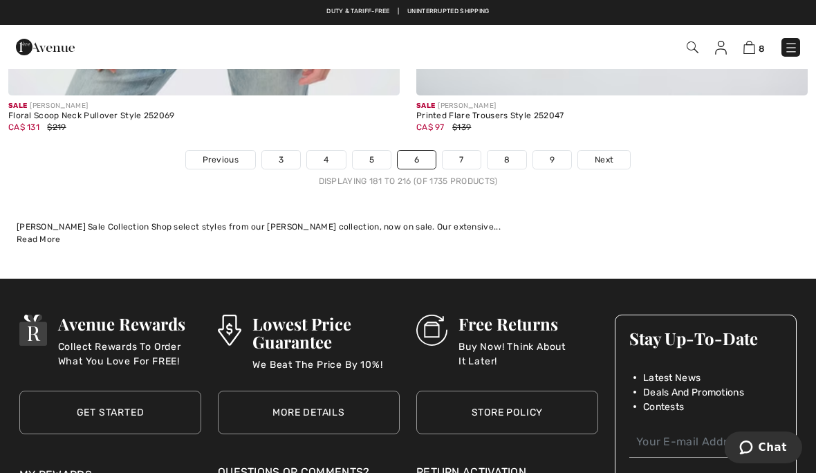
click at [465, 151] on link "7" at bounding box center [461, 160] width 37 height 18
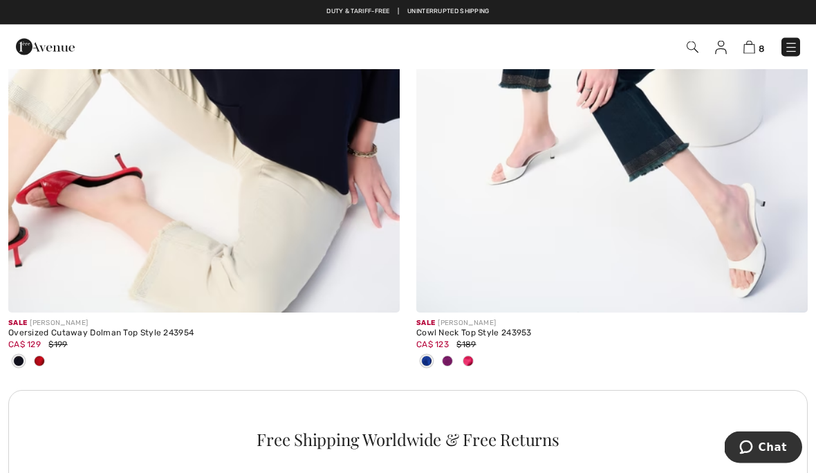
scroll to position [3744, 0]
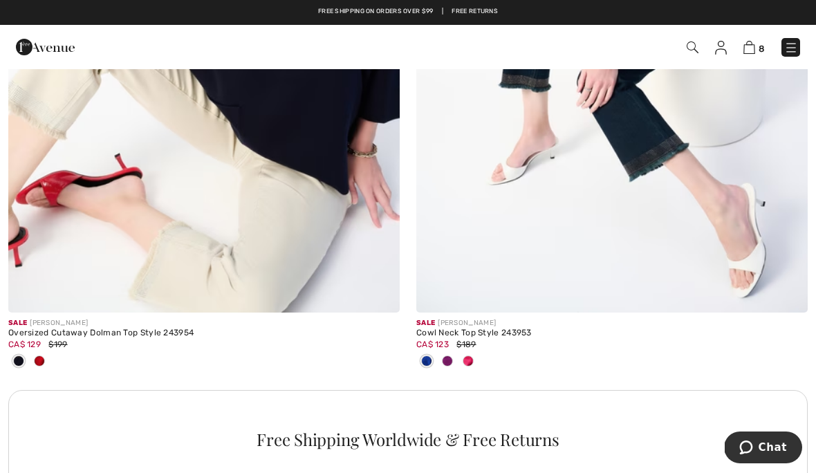
click at [35, 359] on span at bounding box center [39, 361] width 11 height 11
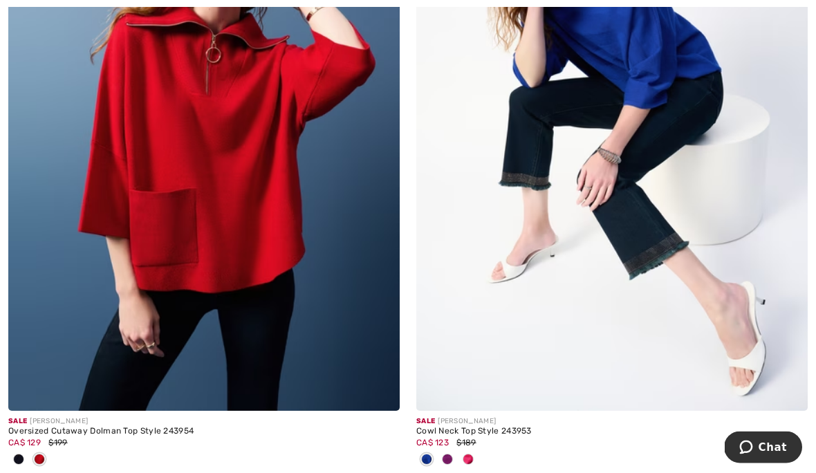
scroll to position [3646, 0]
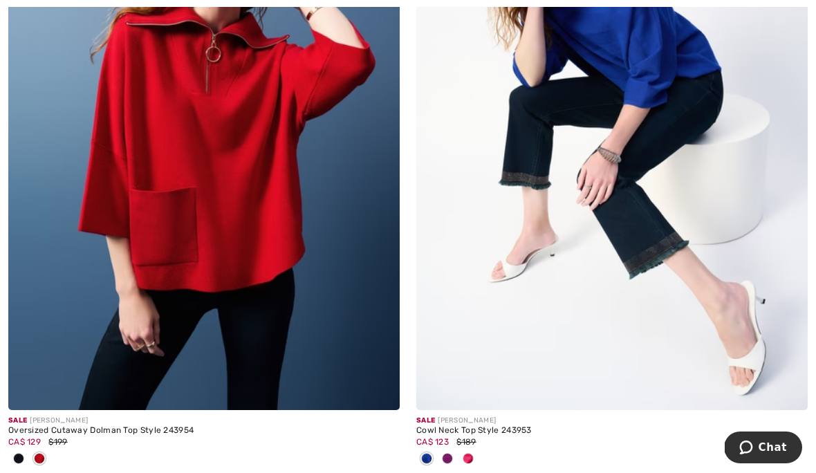
click at [470, 457] on span at bounding box center [468, 458] width 11 height 11
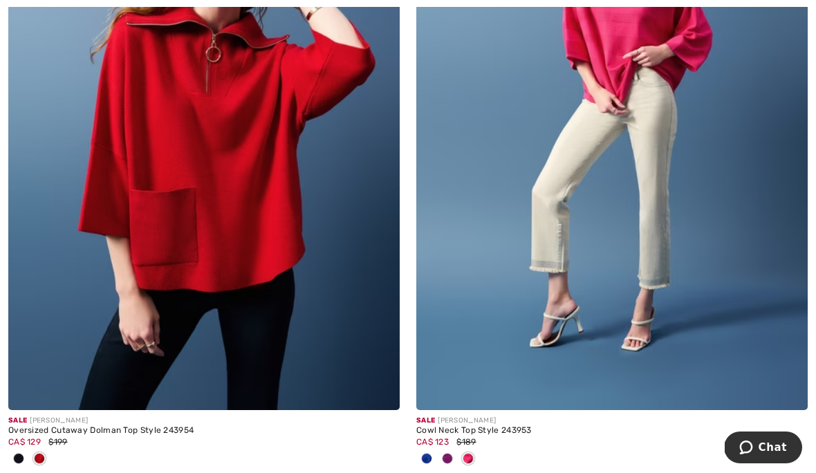
click at [476, 454] on div at bounding box center [468, 459] width 21 height 23
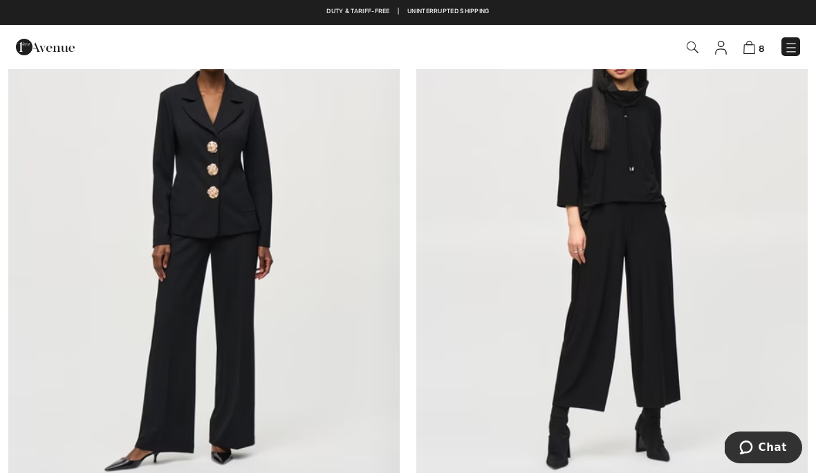
scroll to position [6302, 0]
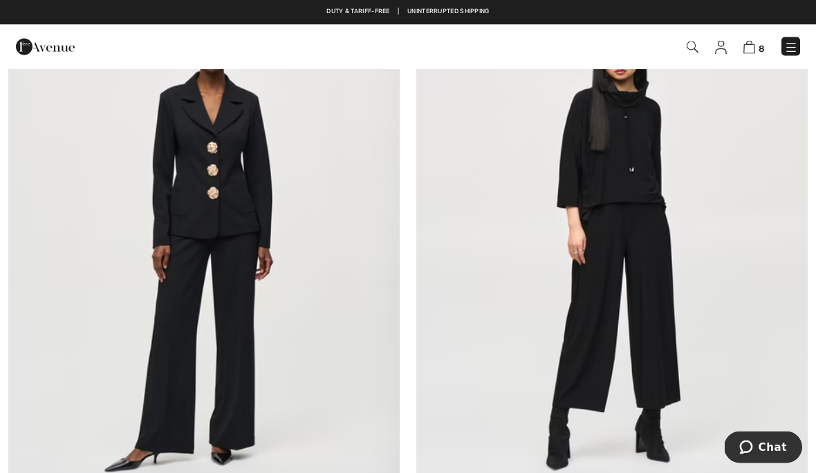
click at [619, 306] on img at bounding box center [611, 246] width 391 height 587
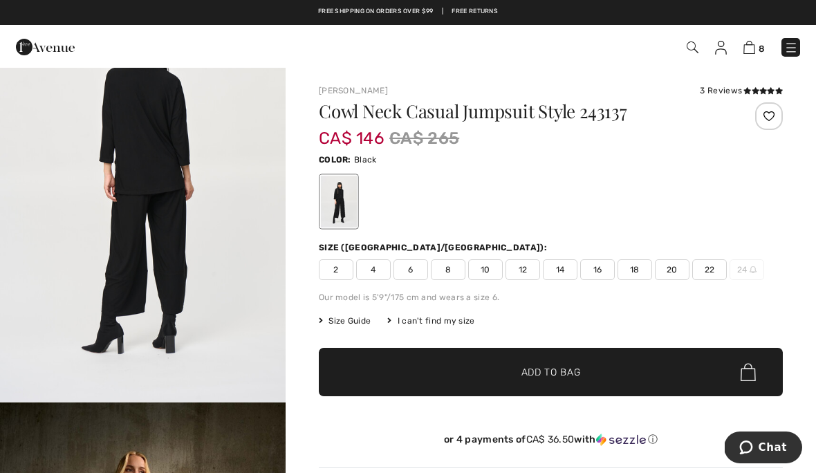
scroll to position [3931, 0]
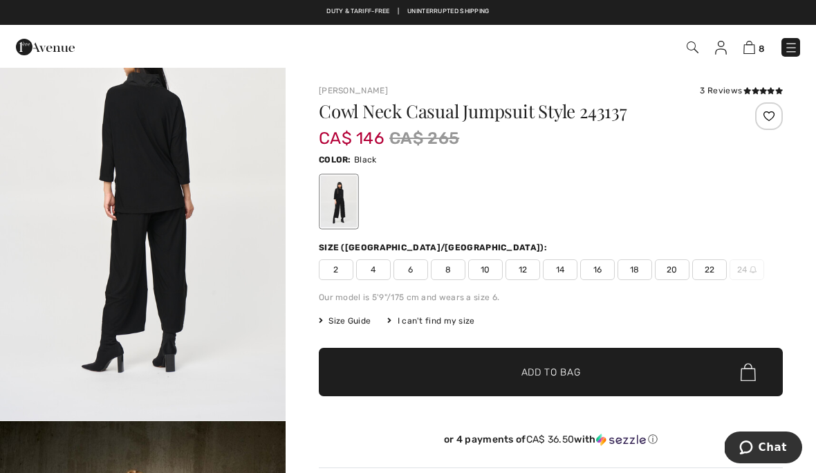
click at [146, 302] on img "9 / 11" at bounding box center [143, 207] width 286 height 428
click at [716, 89] on div "3 Reviews" at bounding box center [741, 90] width 83 height 12
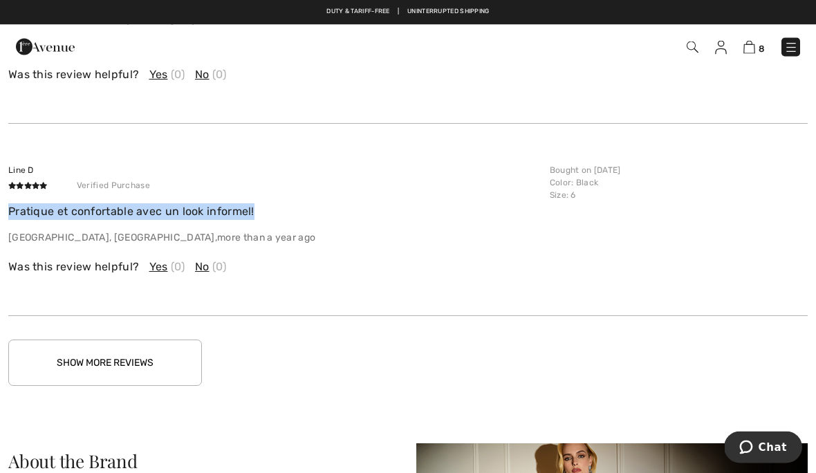
scroll to position [2202, 0]
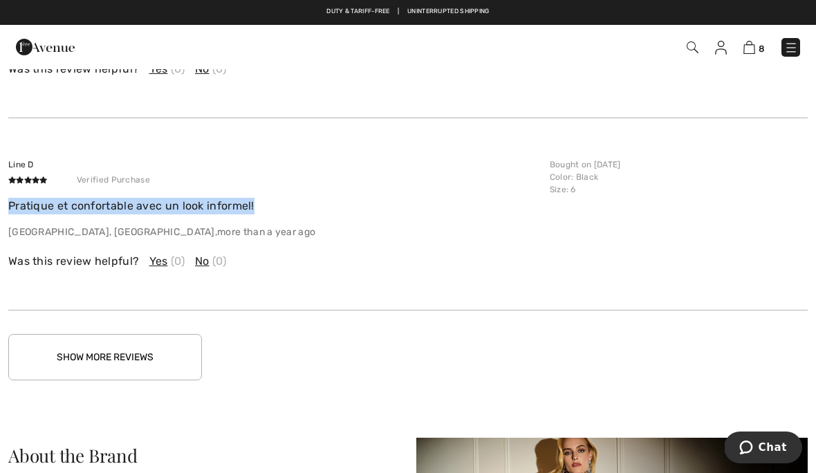
click at [144, 358] on button "Show More Reviews" at bounding box center [105, 357] width 194 height 46
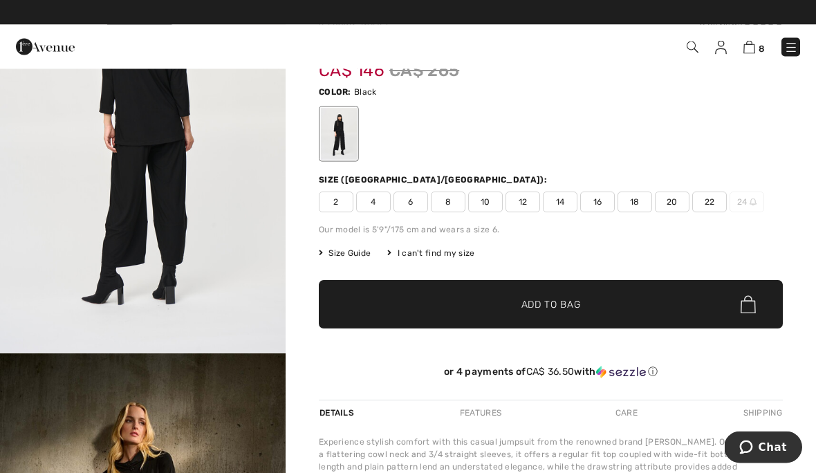
scroll to position [0, 0]
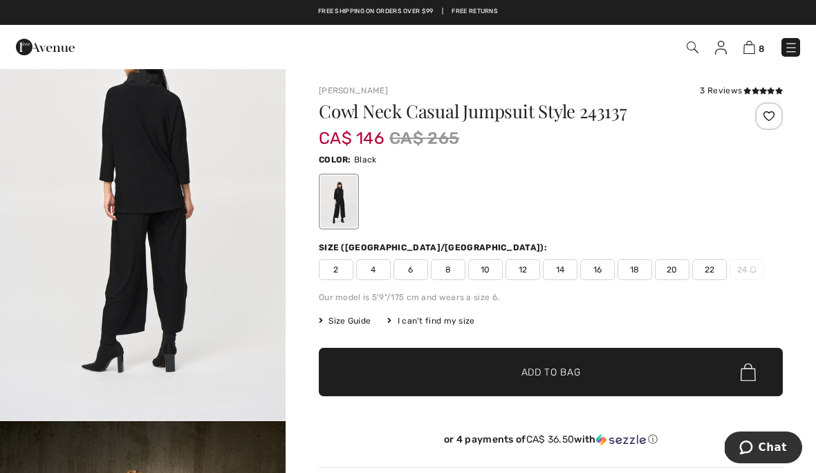
click at [352, 317] on span "Size Guide" at bounding box center [345, 321] width 52 height 12
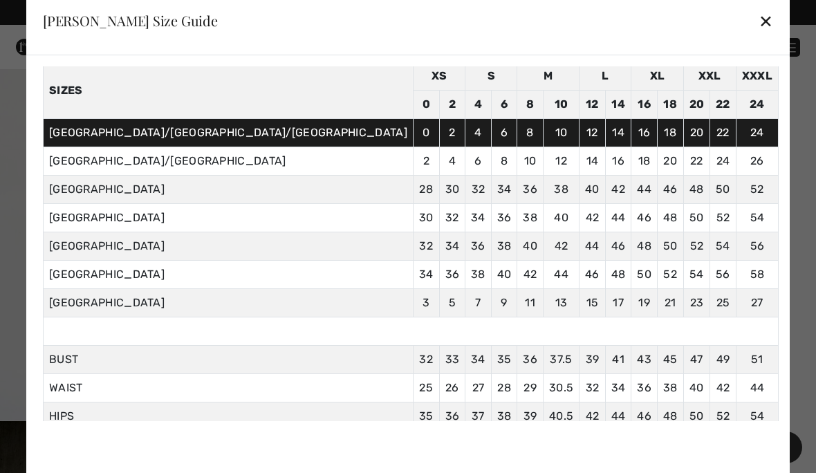
scroll to position [57, 0]
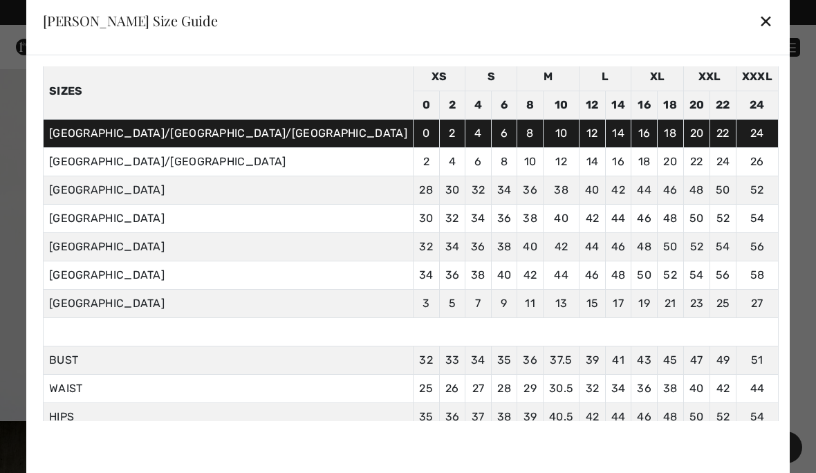
click at [759, 26] on div "✕" at bounding box center [766, 20] width 15 height 29
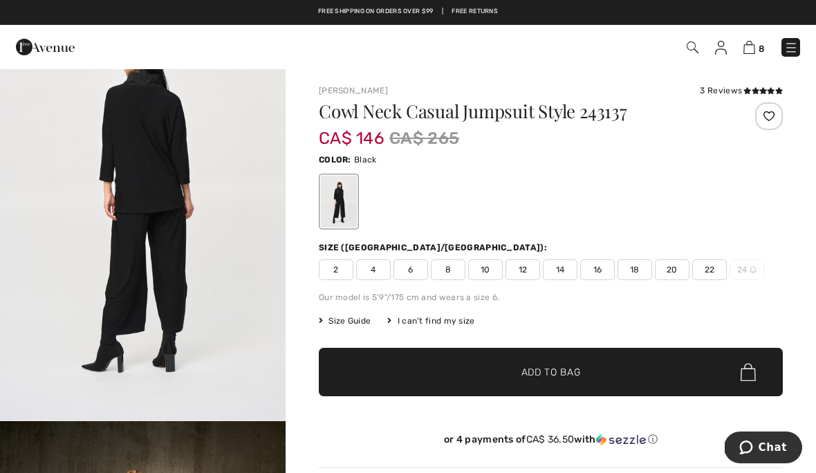
click at [551, 266] on span "14" at bounding box center [560, 269] width 35 height 21
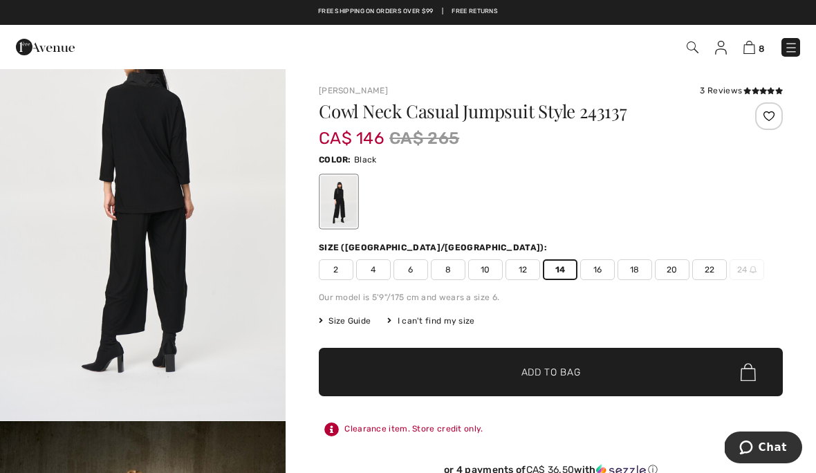
click at [527, 368] on span "Add to Bag" at bounding box center [550, 372] width 59 height 15
click at [518, 266] on span "12" at bounding box center [523, 269] width 35 height 21
click at [525, 369] on span "Add to Bag" at bounding box center [550, 372] width 59 height 15
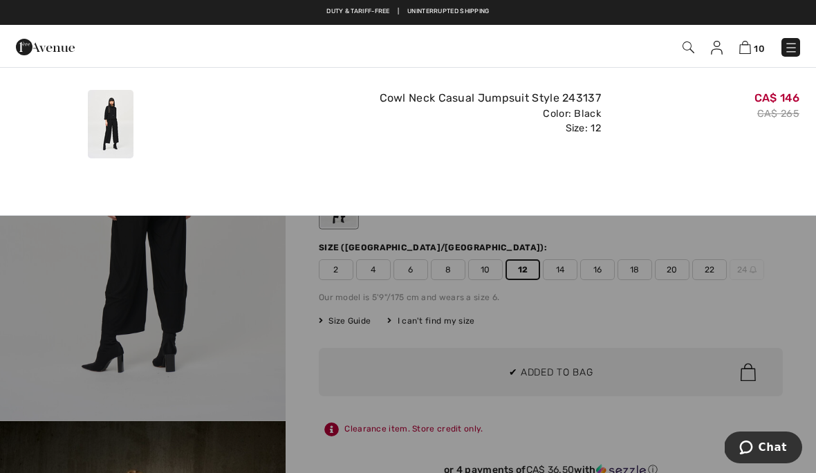
scroll to position [0, 0]
click at [521, 187] on button "Proceed to Checkout" at bounding box center [408, 204] width 816 height 36
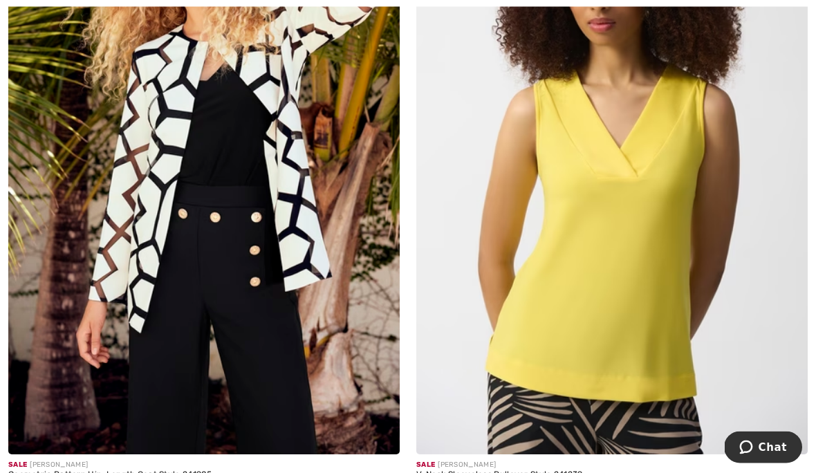
scroll to position [7671, 0]
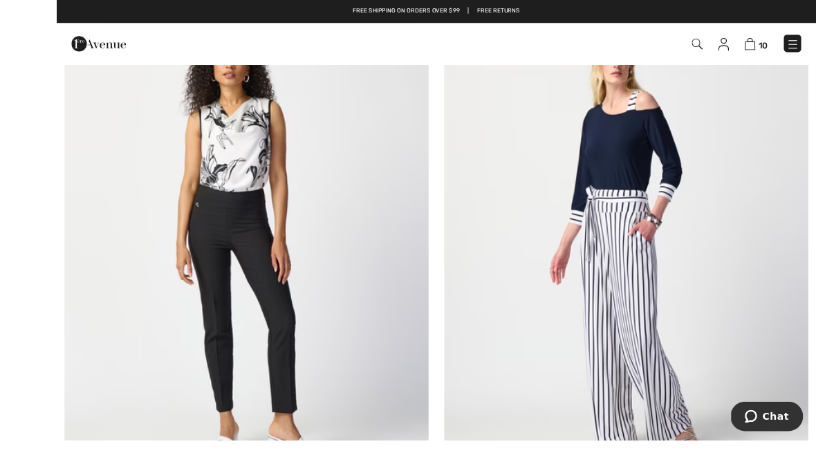
scroll to position [8464, 0]
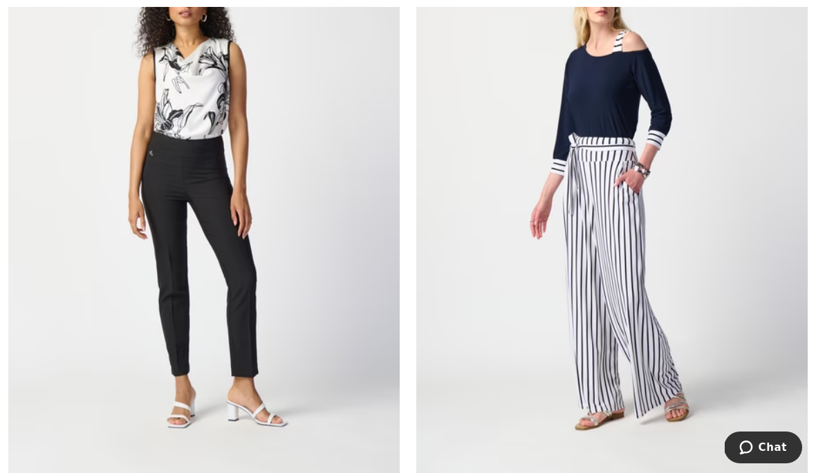
click at [608, 262] on img at bounding box center [611, 196] width 391 height 587
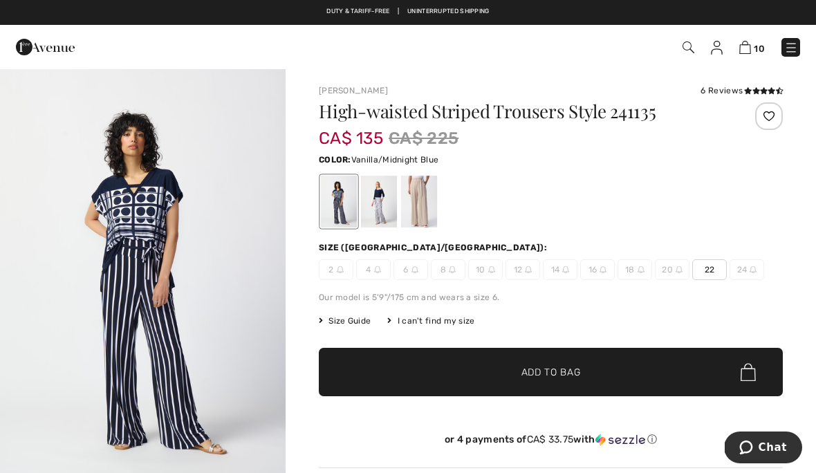
click at [374, 210] on div at bounding box center [379, 202] width 36 height 52
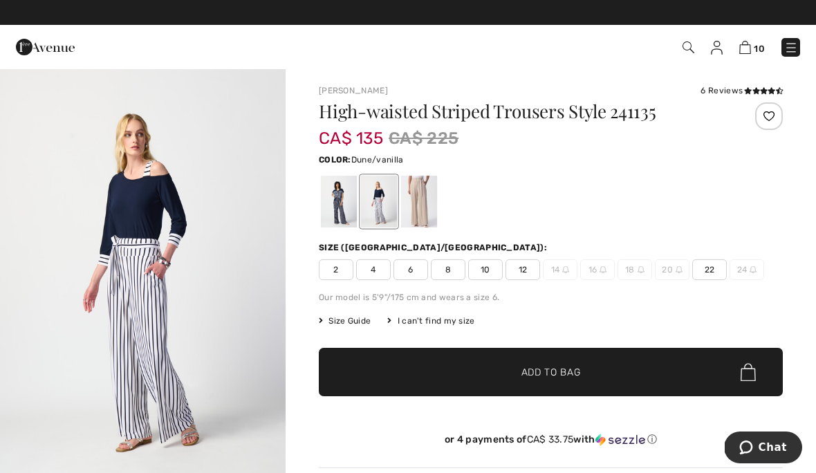
click at [414, 210] on div at bounding box center [419, 202] width 36 height 52
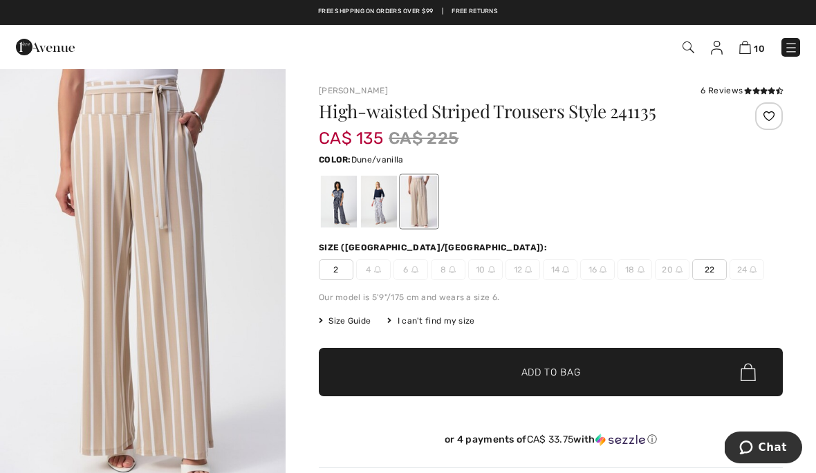
click at [371, 212] on div at bounding box center [379, 202] width 36 height 52
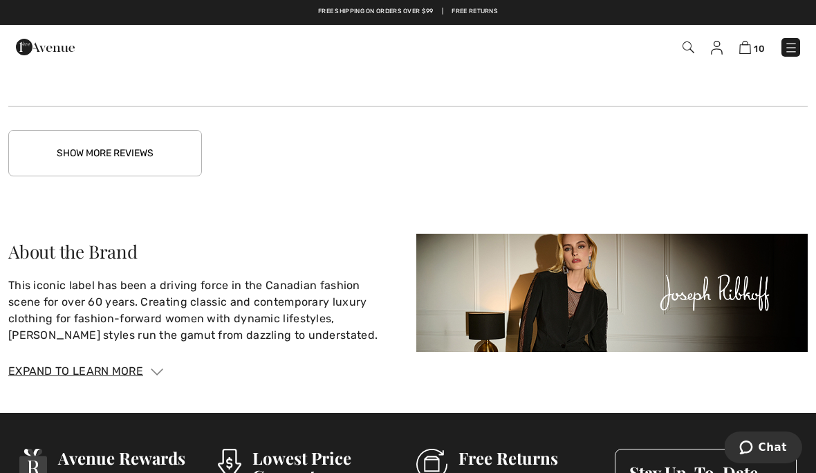
scroll to position [2351, 0]
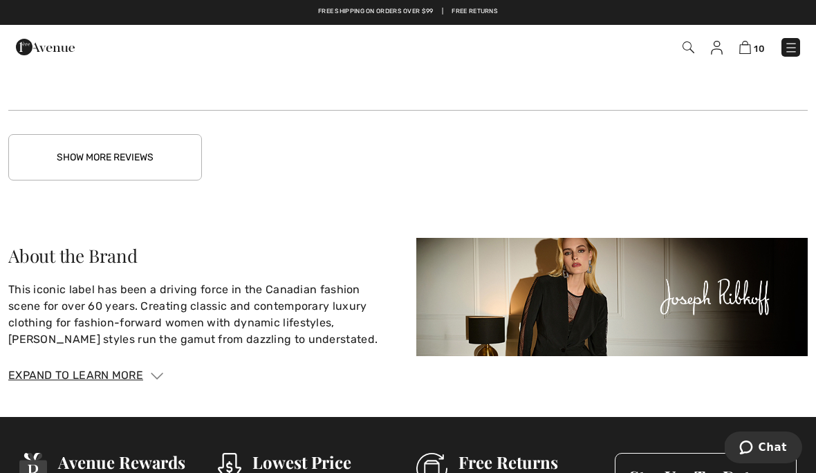
click at [144, 172] on button "Show More Reviews" at bounding box center [105, 157] width 194 height 46
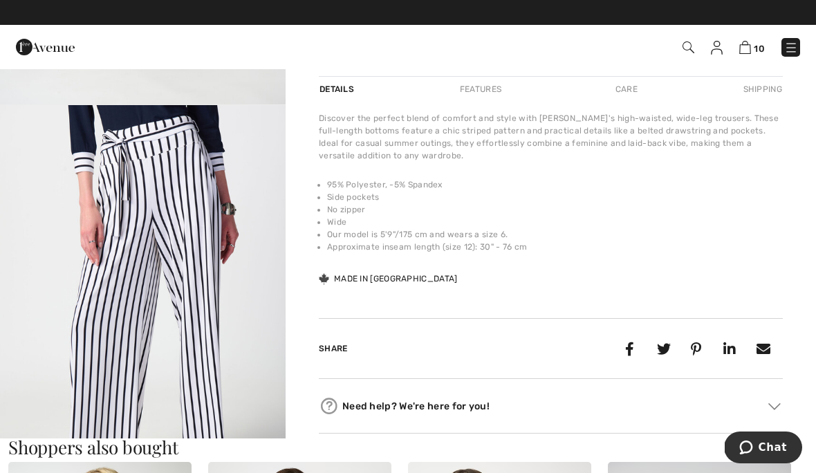
scroll to position [0, 0]
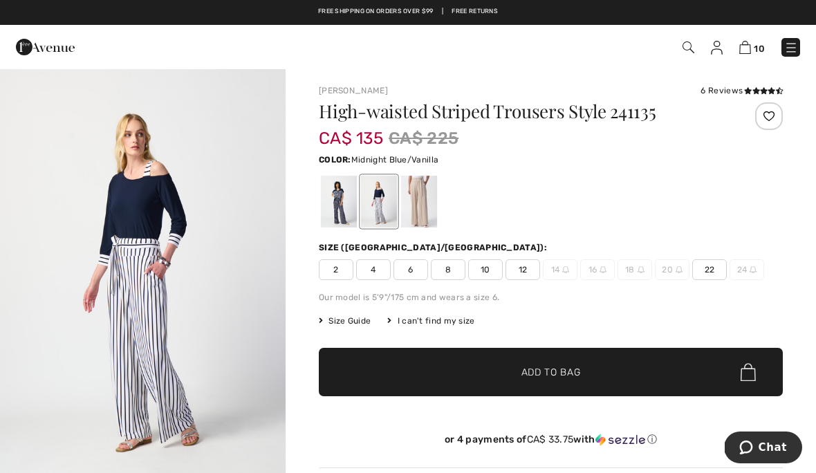
click at [335, 210] on div at bounding box center [339, 202] width 36 height 52
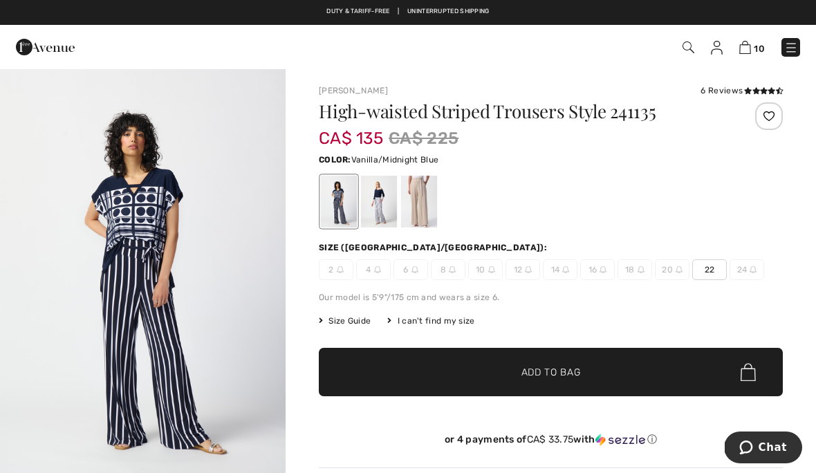
click at [386, 210] on div at bounding box center [379, 202] width 36 height 52
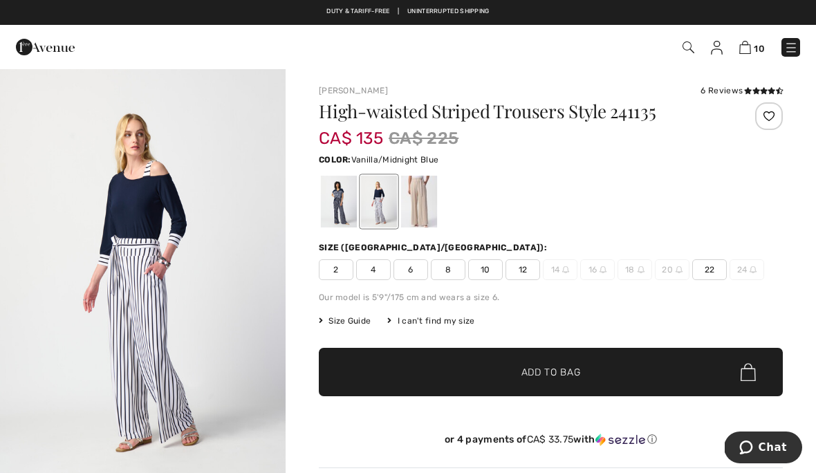
click at [423, 202] on div at bounding box center [419, 202] width 36 height 52
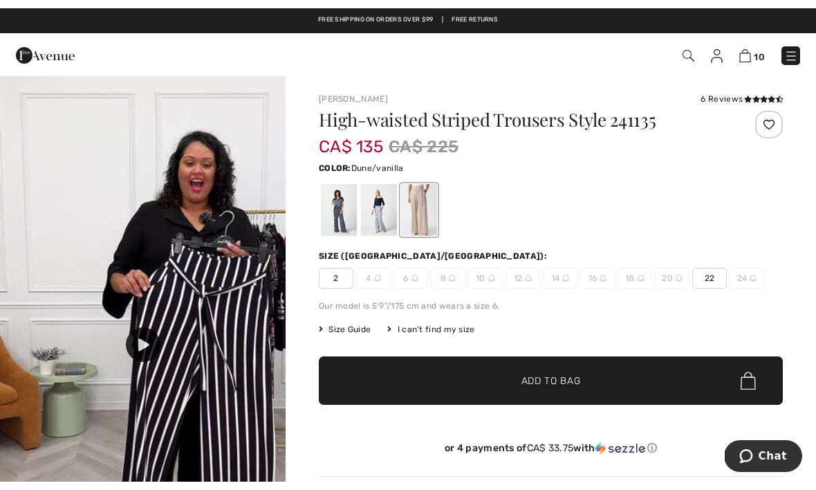
scroll to position [839, 0]
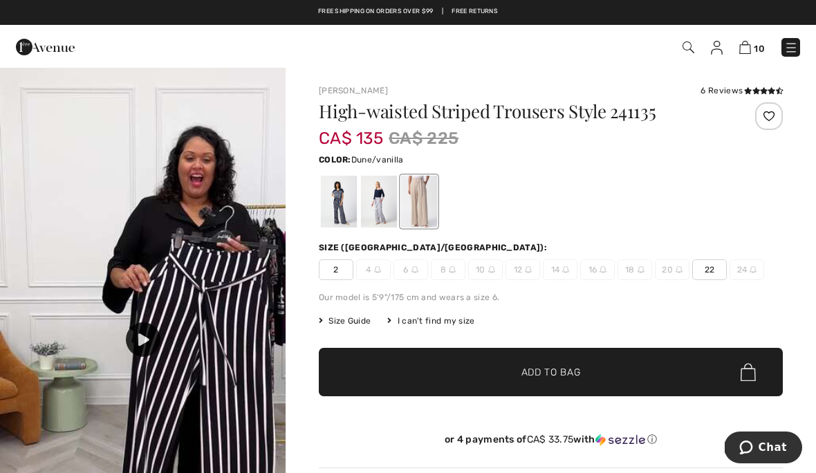
click at [148, 333] on icon at bounding box center [143, 339] width 11 height 12
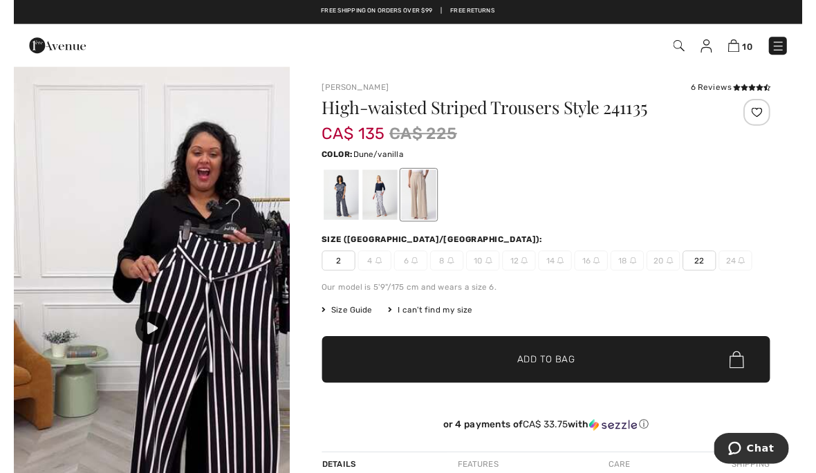
scroll to position [17, 0]
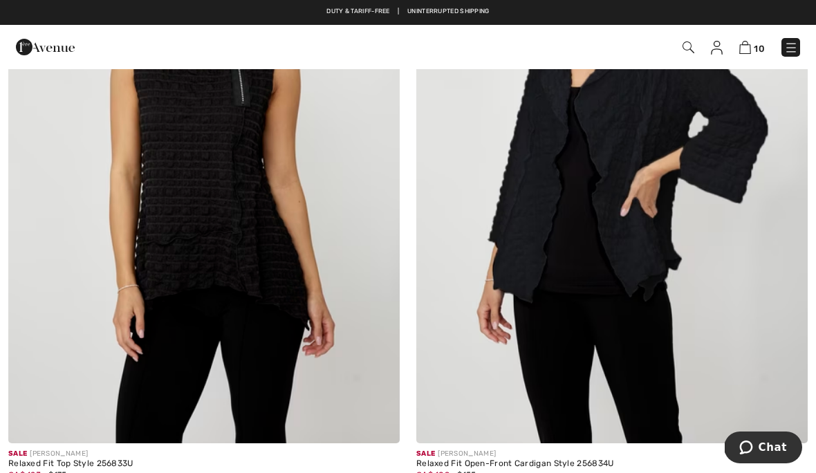
scroll to position [11145, 0]
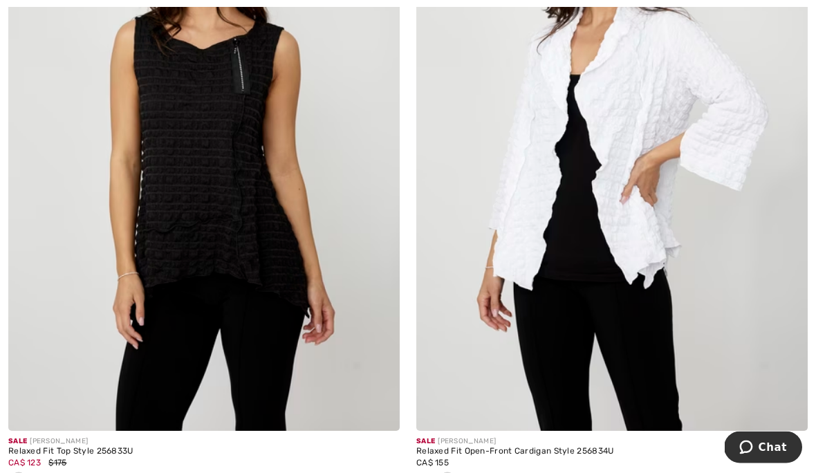
scroll to position [11157, 0]
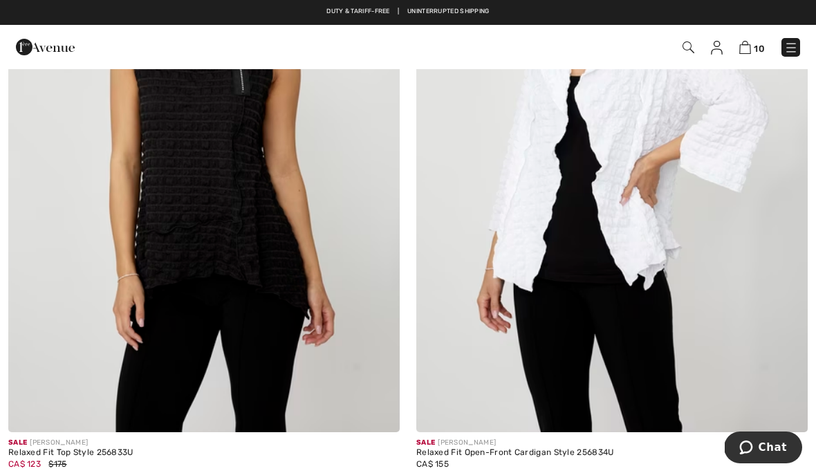
click at [50, 472] on div at bounding box center [203, 481] width 391 height 23
click at [43, 472] on span at bounding box center [39, 480] width 11 height 11
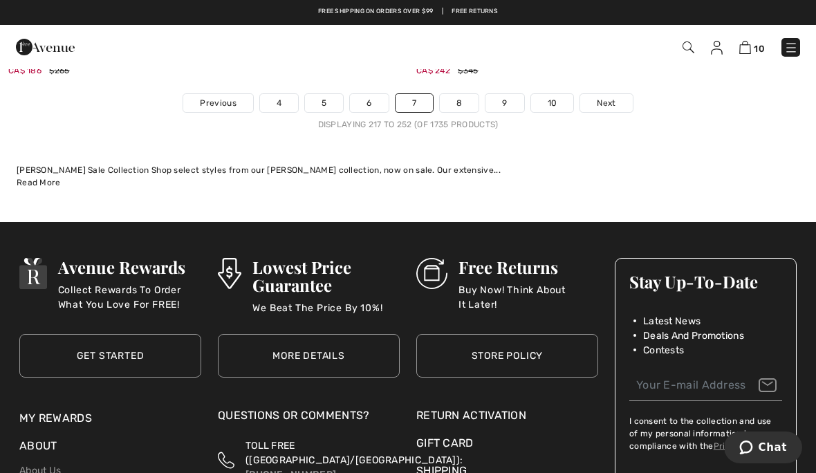
scroll to position [12218, 0]
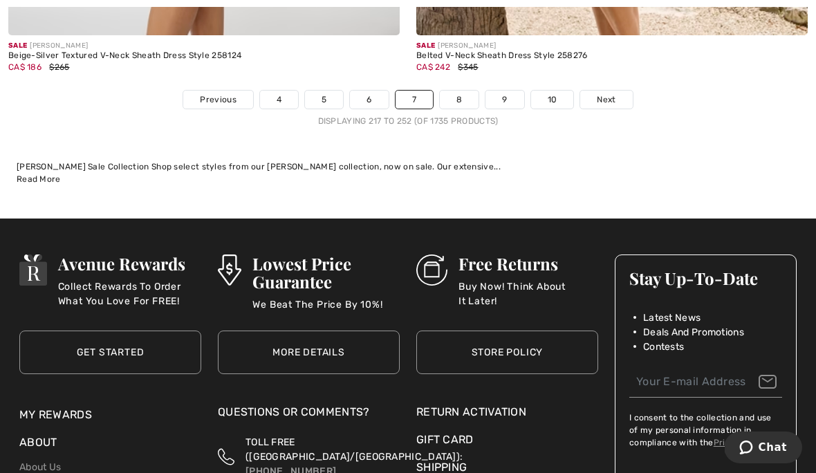
click at [463, 91] on link "8" at bounding box center [459, 100] width 39 height 18
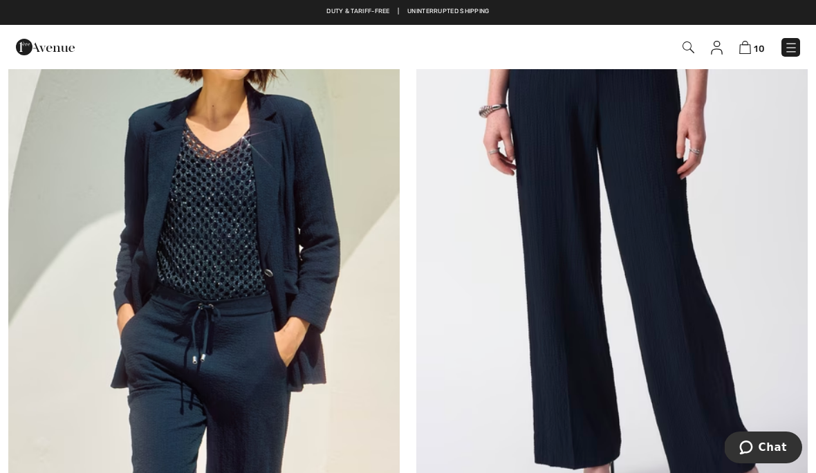
scroll to position [8954, 0]
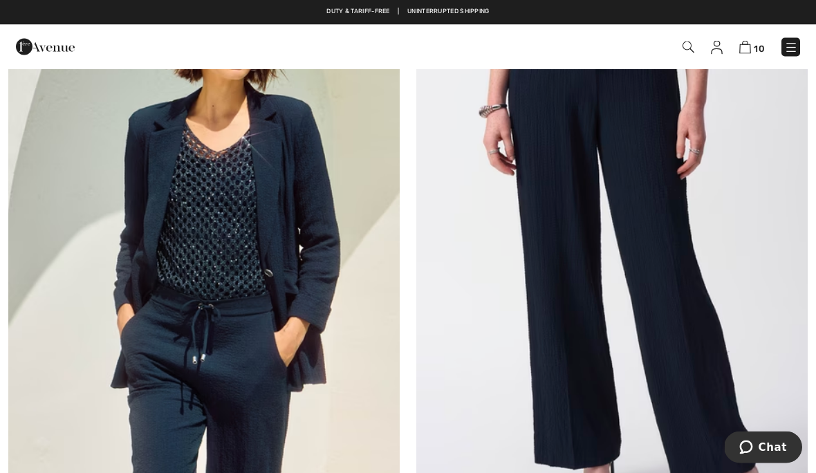
click at [657, 285] on img at bounding box center [611, 256] width 391 height 587
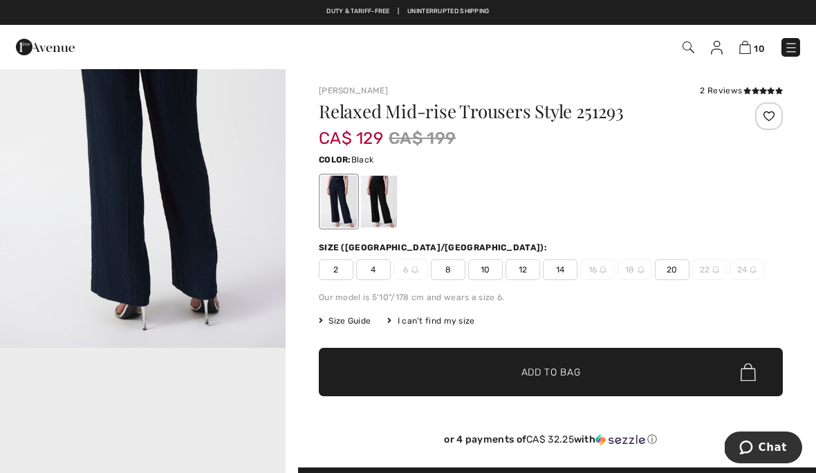
click at [381, 197] on div at bounding box center [379, 202] width 36 height 52
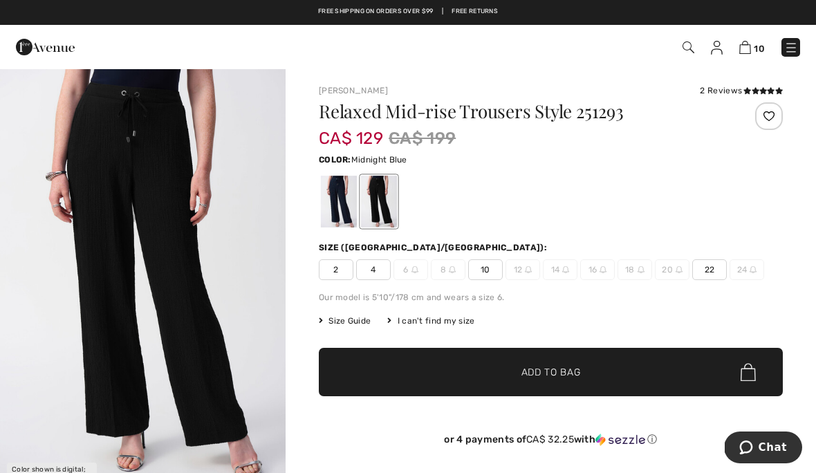
click at [351, 204] on div at bounding box center [339, 202] width 36 height 52
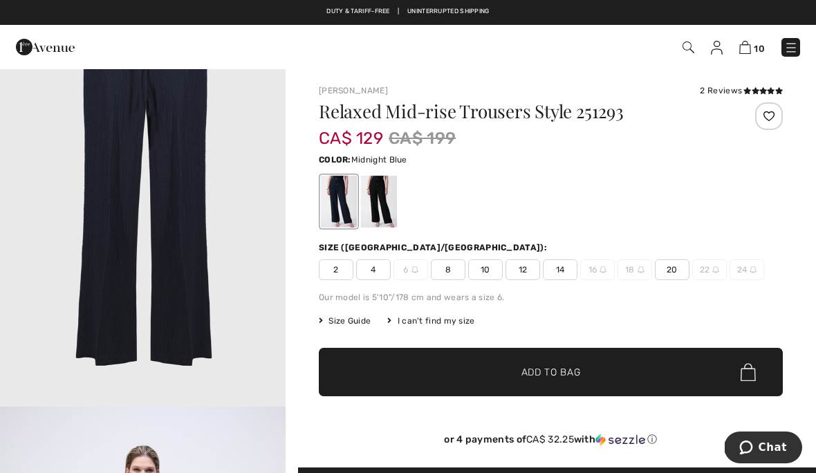
click at [353, 323] on span "Size Guide" at bounding box center [345, 321] width 52 height 12
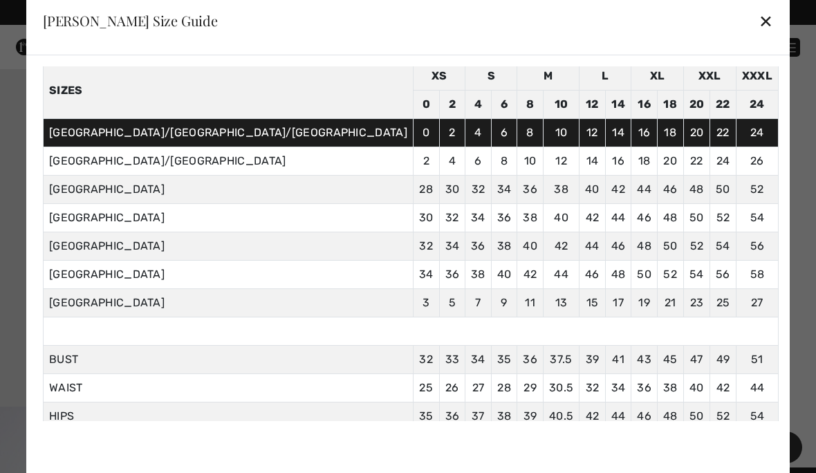
scroll to position [57, 0]
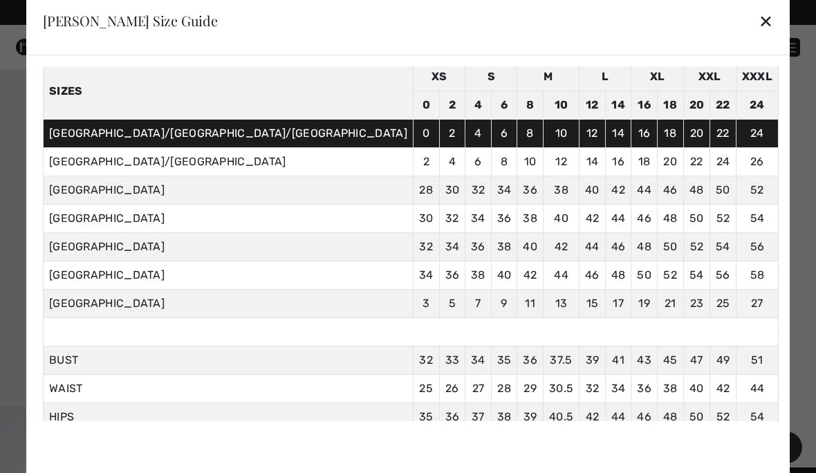
click at [759, 31] on div "✕" at bounding box center [766, 20] width 15 height 29
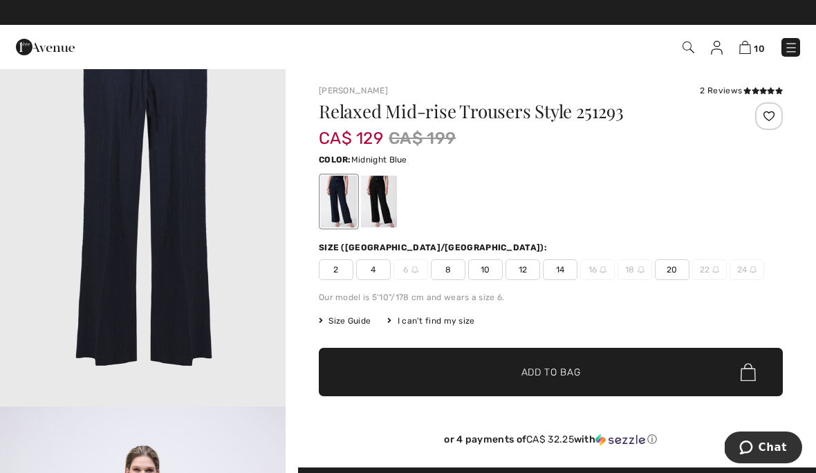
click at [566, 266] on span "14" at bounding box center [560, 269] width 35 height 21
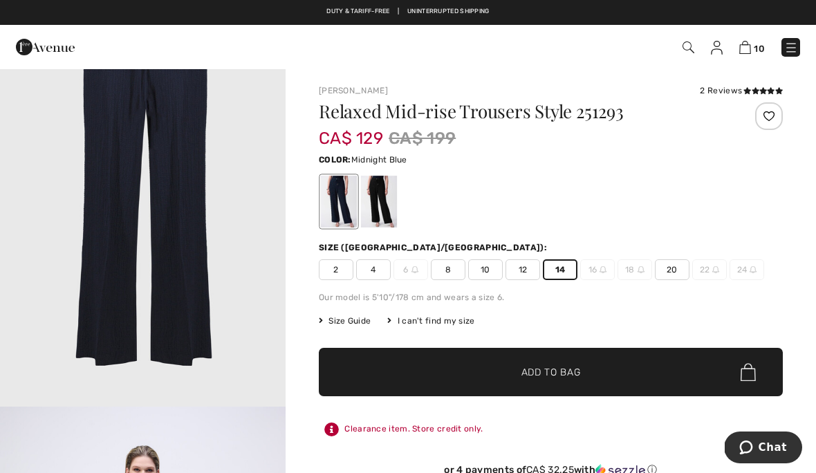
click at [592, 373] on span "✔ Added to Bag Add to Bag" at bounding box center [551, 372] width 464 height 48
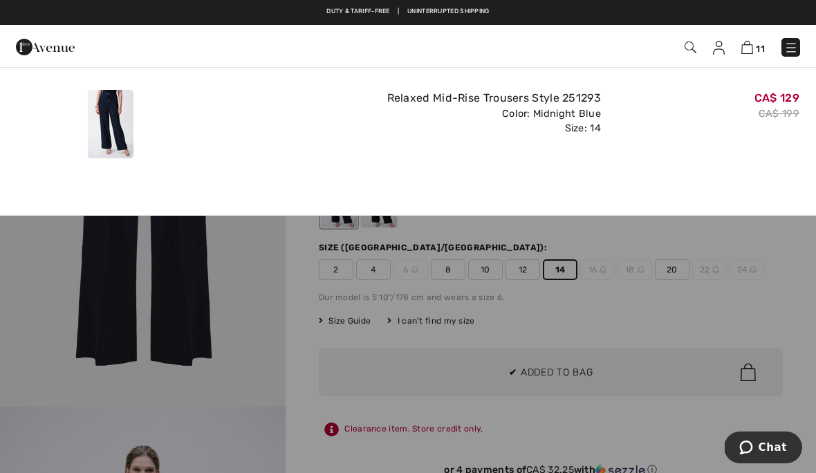
scroll to position [0, 0]
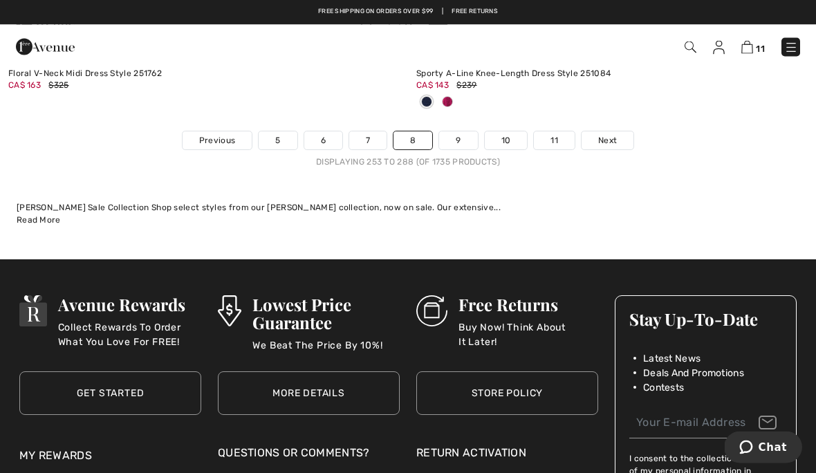
scroll to position [12088, 0]
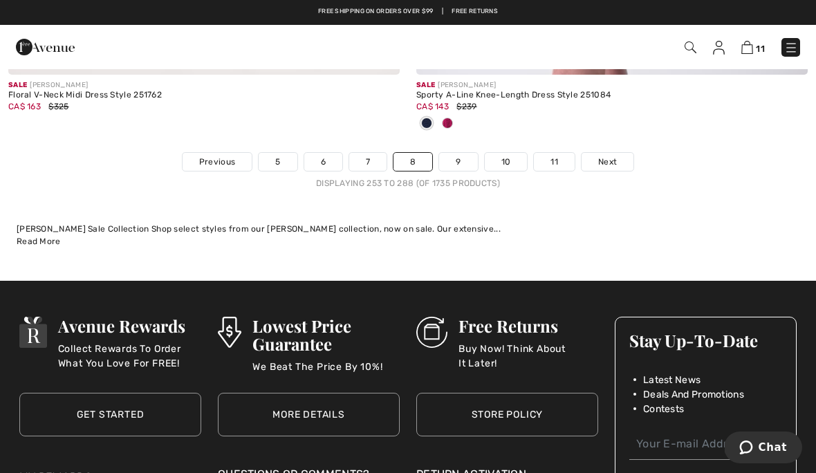
click at [466, 154] on link "9" at bounding box center [458, 162] width 38 height 18
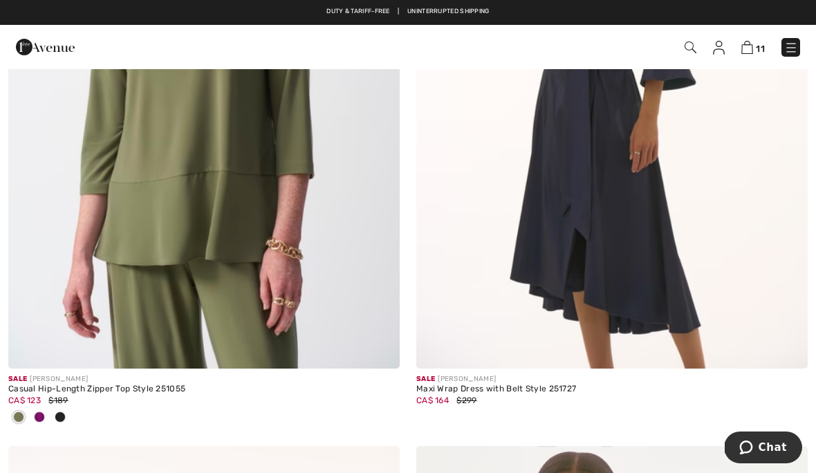
scroll to position [1069, 0]
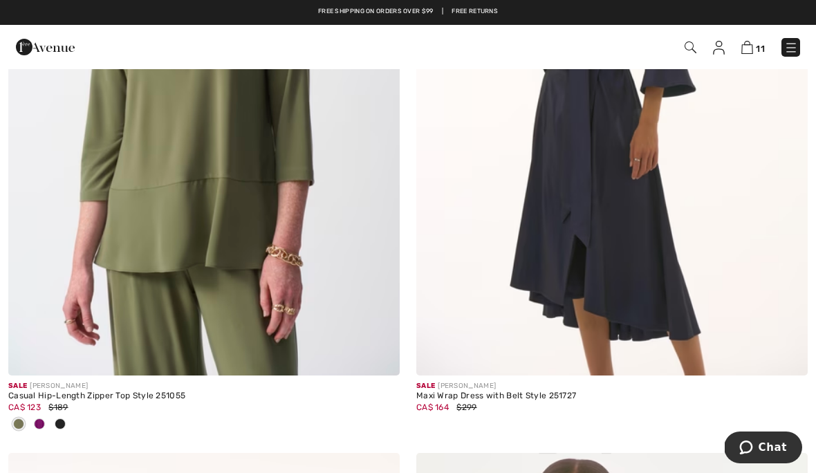
click at [42, 423] on span at bounding box center [39, 423] width 11 height 11
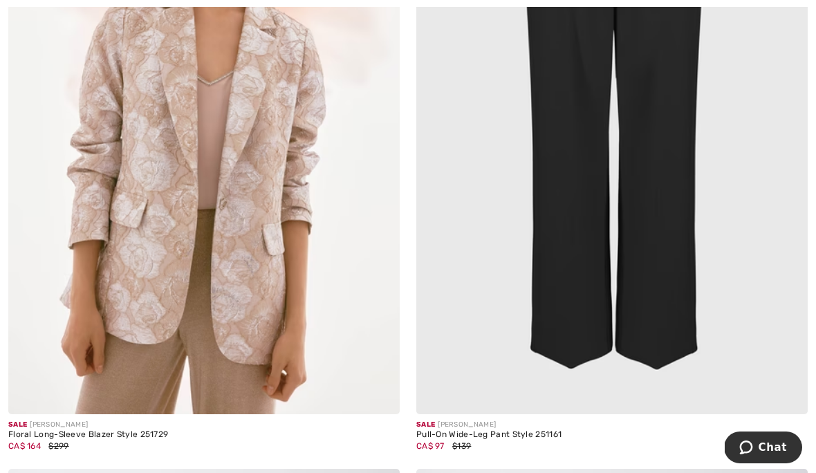
scroll to position [8652, 0]
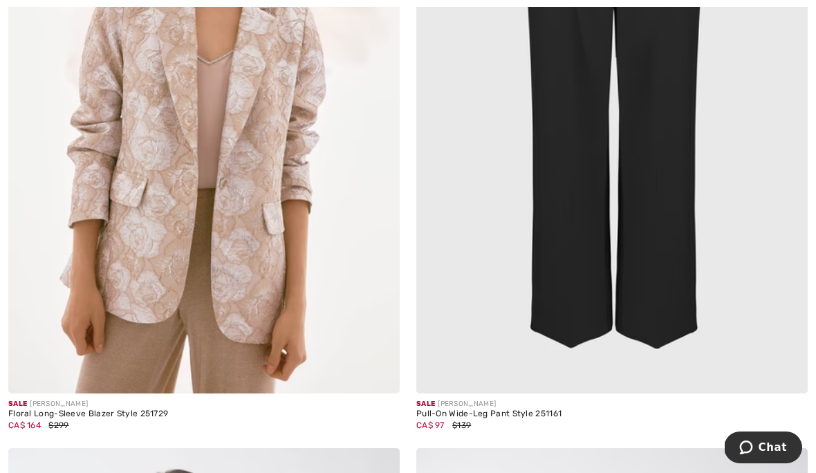
click at [680, 216] on img at bounding box center [611, 99] width 391 height 587
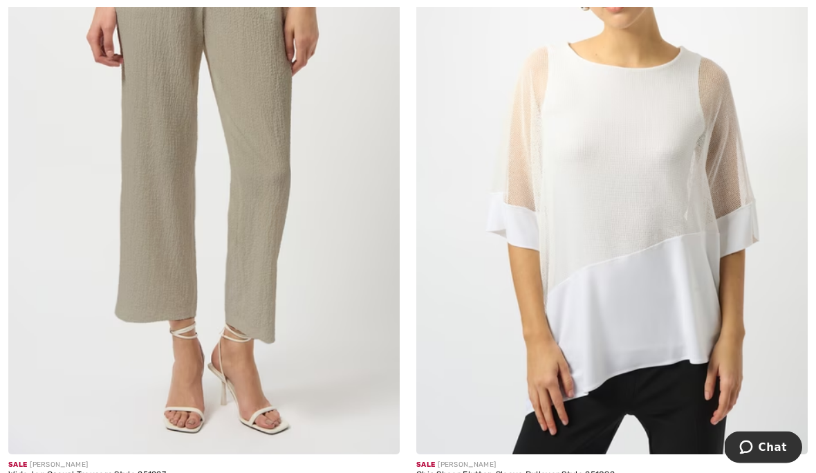
scroll to position [9897, 0]
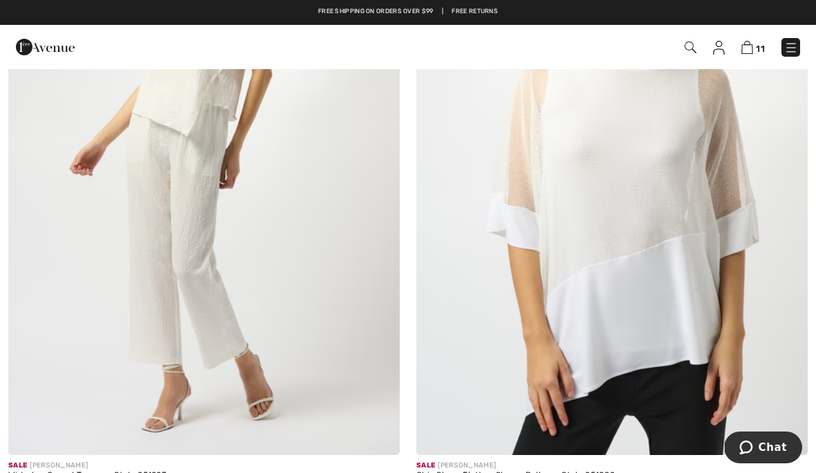
click at [138, 268] on img at bounding box center [203, 161] width 391 height 587
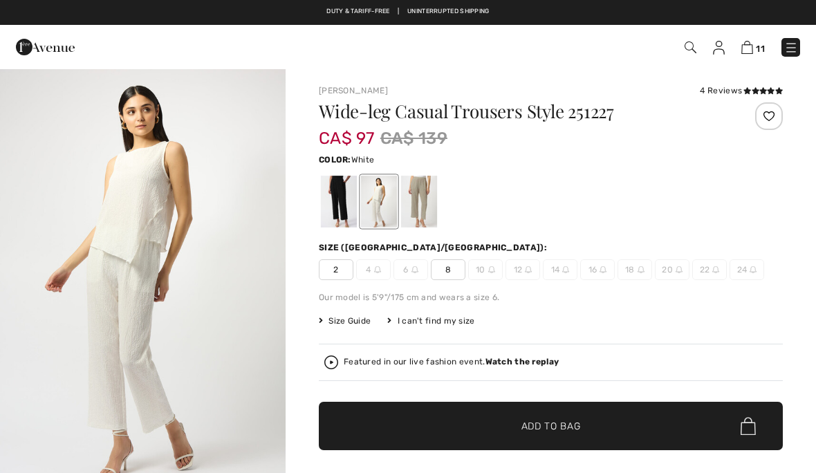
checkbox input "true"
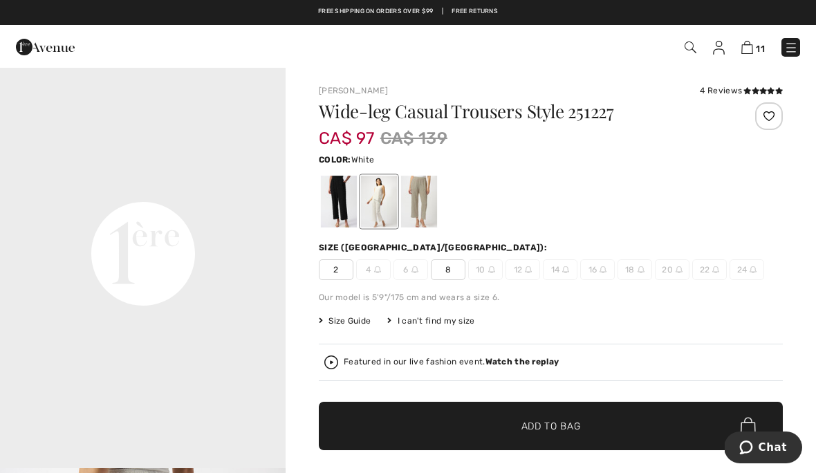
scroll to position [962, 0]
click at [425, 197] on div at bounding box center [419, 202] width 36 height 52
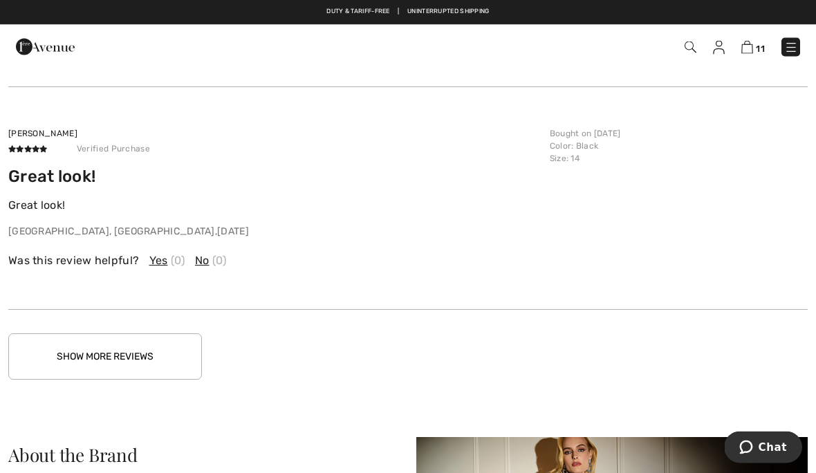
scroll to position [1923, 0]
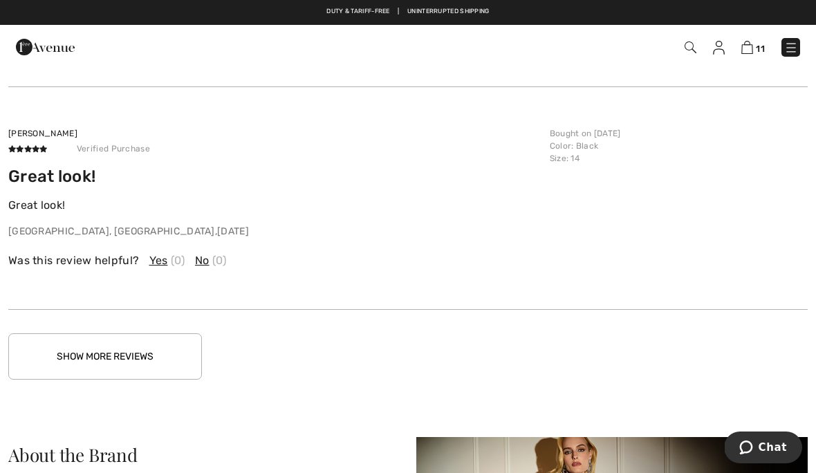
click at [77, 360] on button "Show More Reviews" at bounding box center [105, 356] width 194 height 46
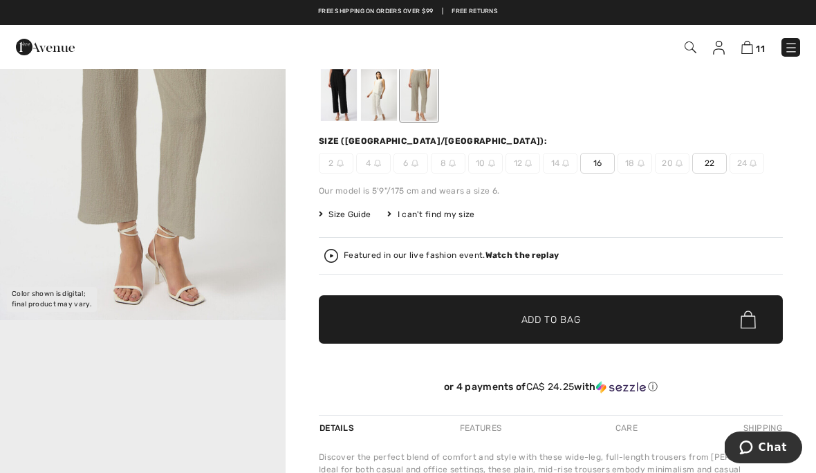
scroll to position [0, 0]
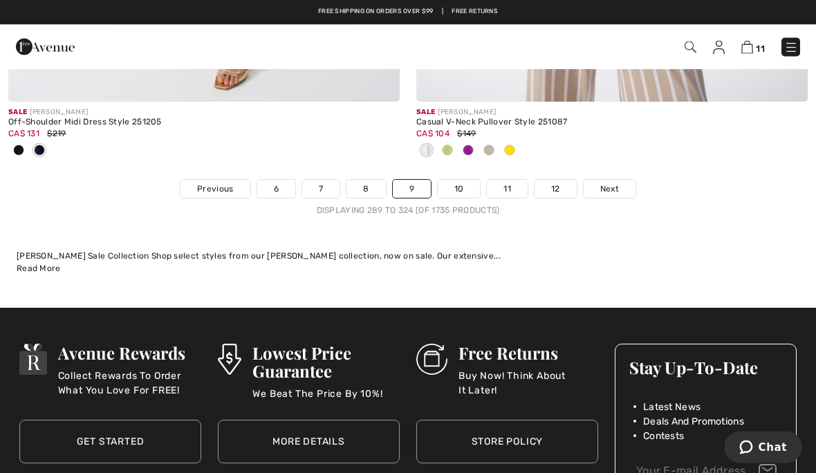
scroll to position [12243, 0]
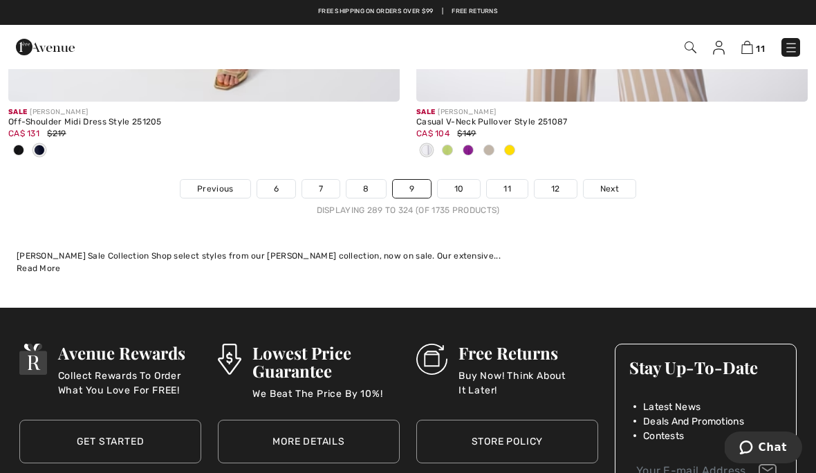
click at [461, 181] on link "10" at bounding box center [459, 189] width 43 height 18
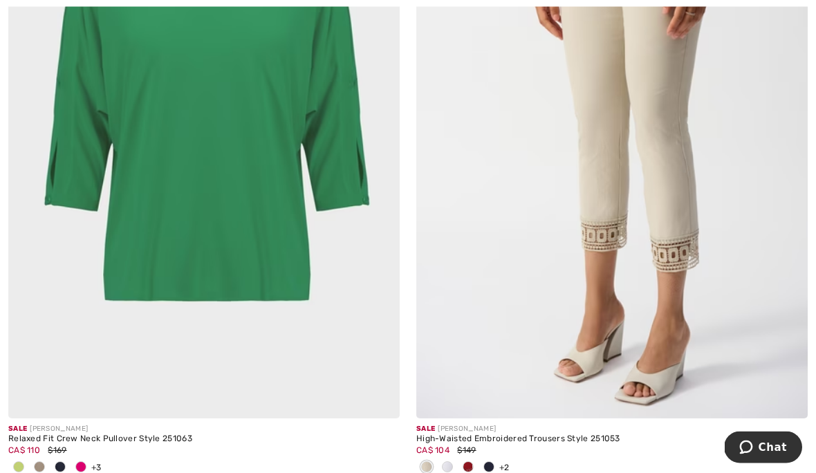
scroll to position [364, 0]
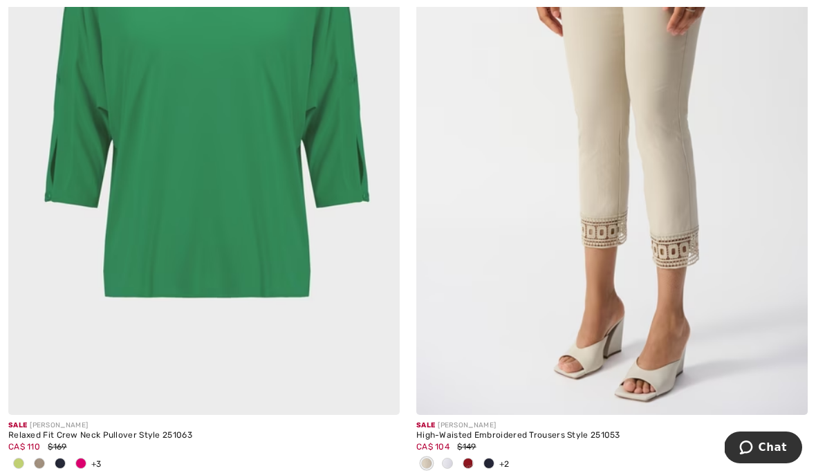
click at [61, 456] on div at bounding box center [60, 464] width 21 height 23
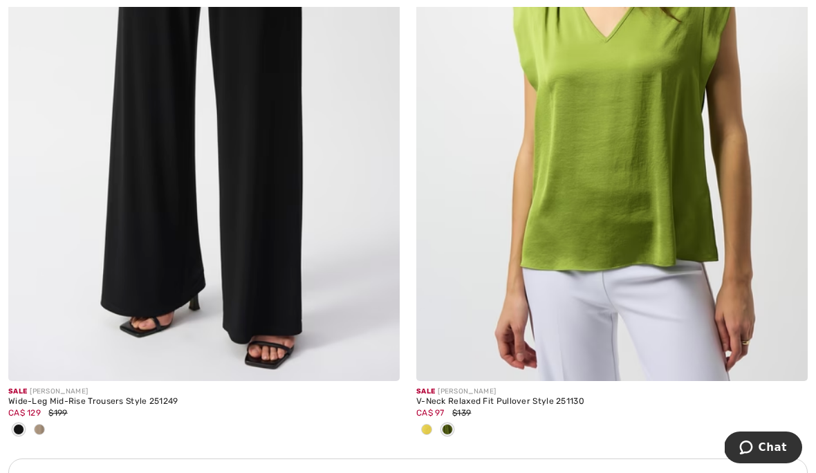
scroll to position [3698, 0]
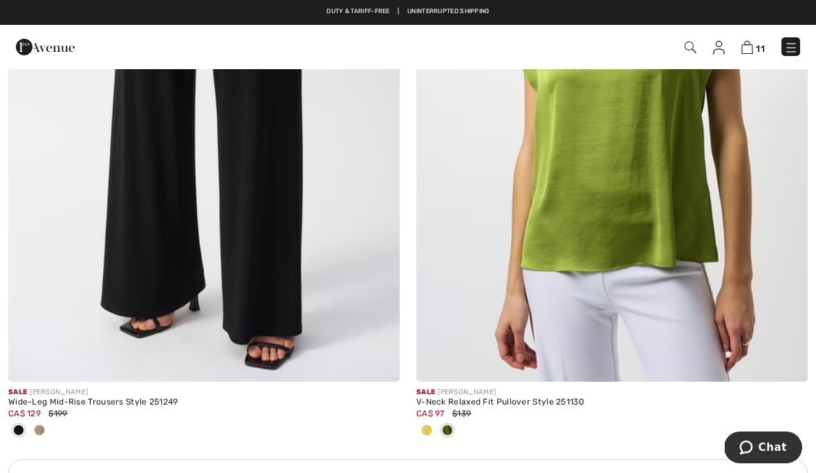
click at [30, 431] on div at bounding box center [39, 431] width 21 height 23
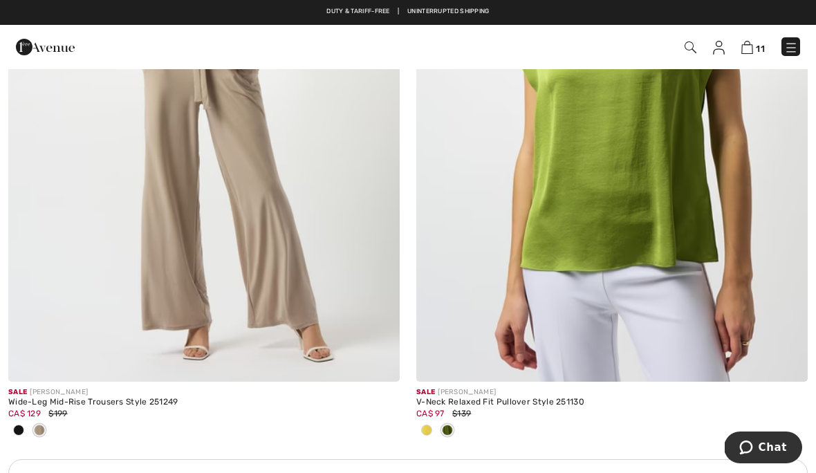
click at [41, 425] on span at bounding box center [39, 430] width 11 height 11
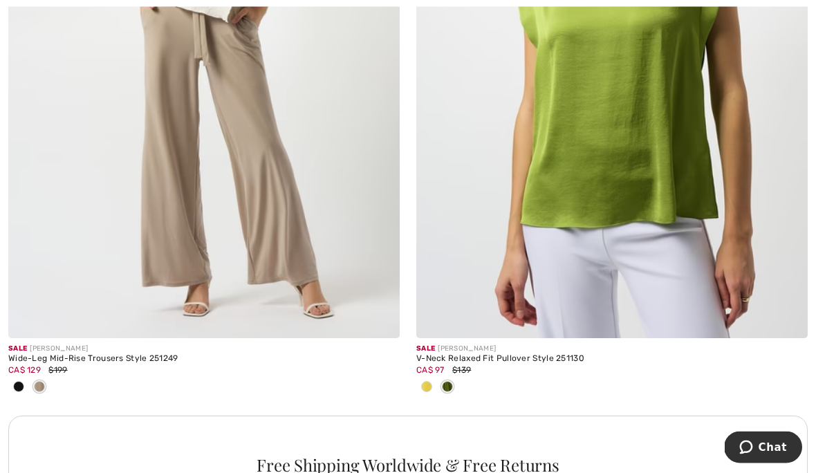
scroll to position [3745, 0]
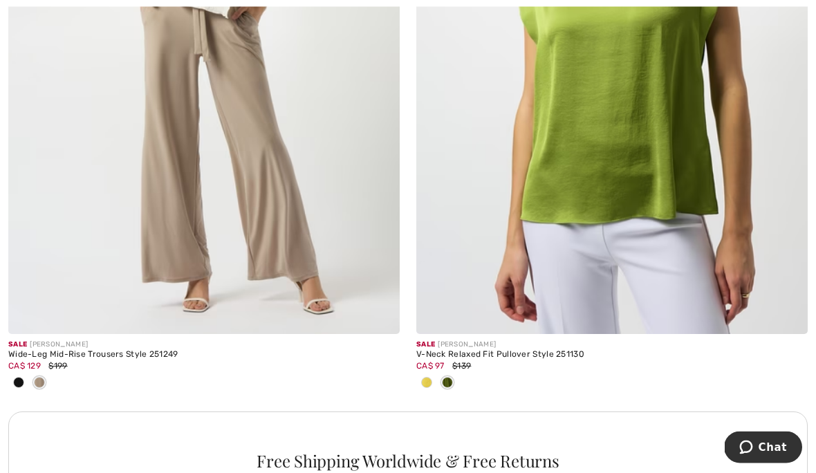
click at [106, 212] on img at bounding box center [203, 41] width 391 height 587
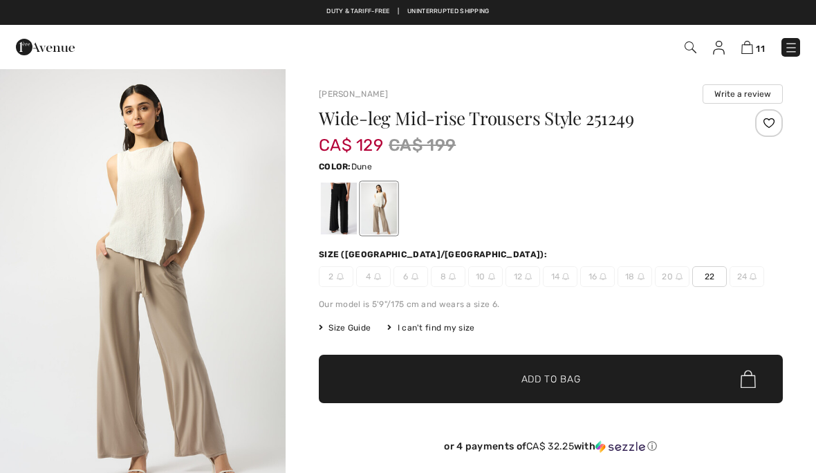
checkbox input "true"
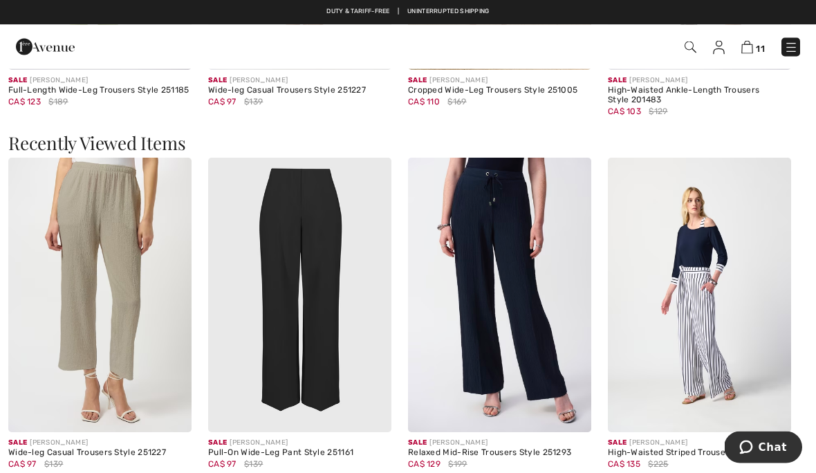
scroll to position [1427, 0]
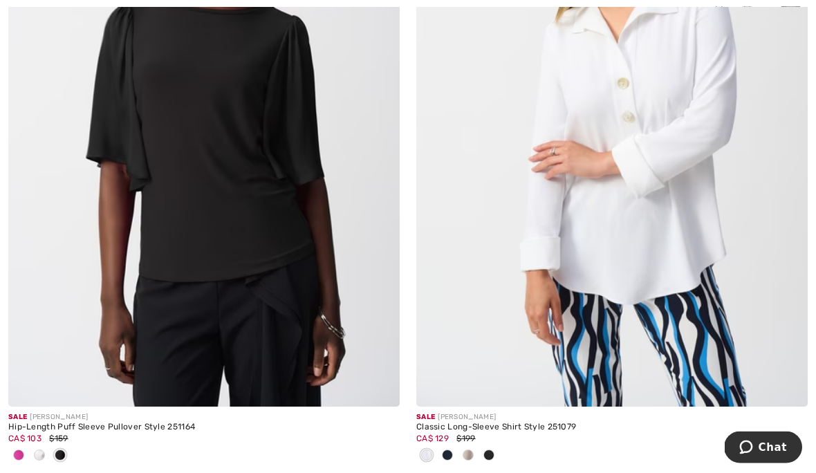
scroll to position [7764, 0]
click at [669, 202] on img at bounding box center [611, 112] width 391 height 587
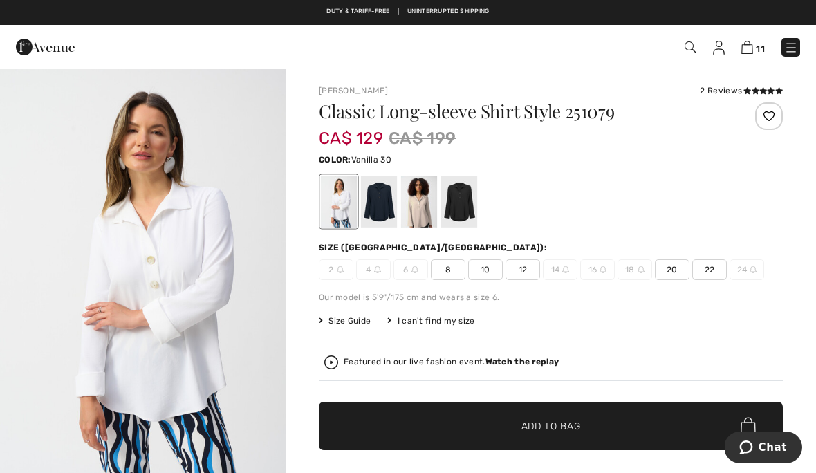
click at [748, 50] on img at bounding box center [747, 47] width 12 height 13
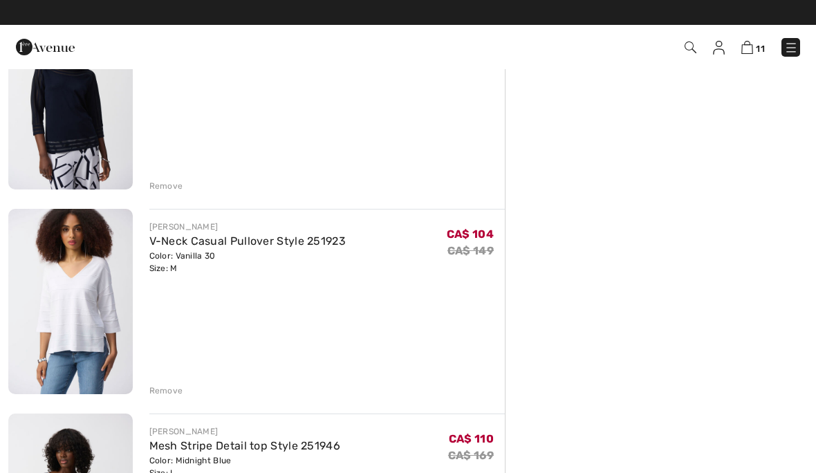
scroll to position [748, 0]
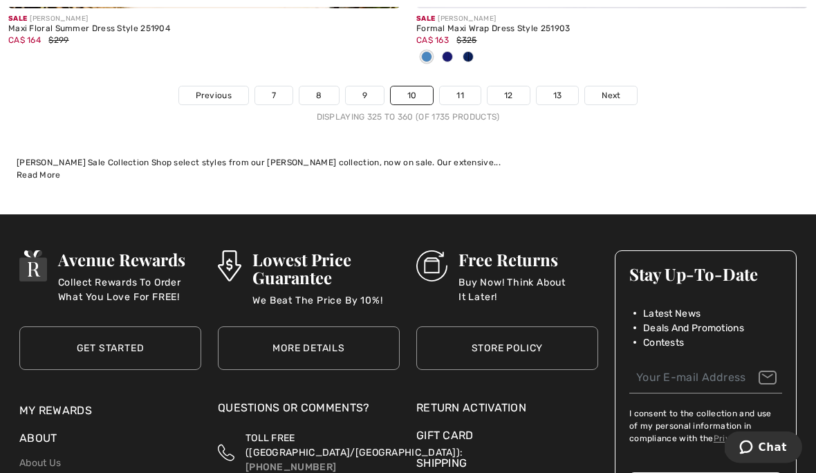
scroll to position [12245, 0]
click at [467, 86] on link "11" at bounding box center [460, 95] width 41 height 18
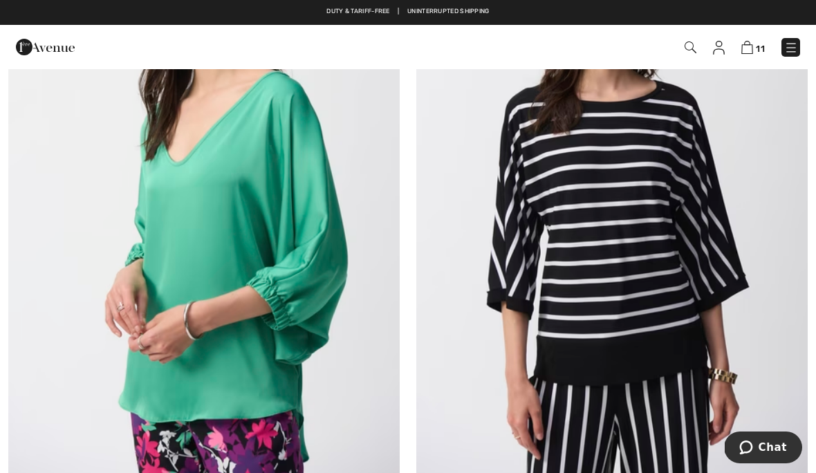
scroll to position [6205, 0]
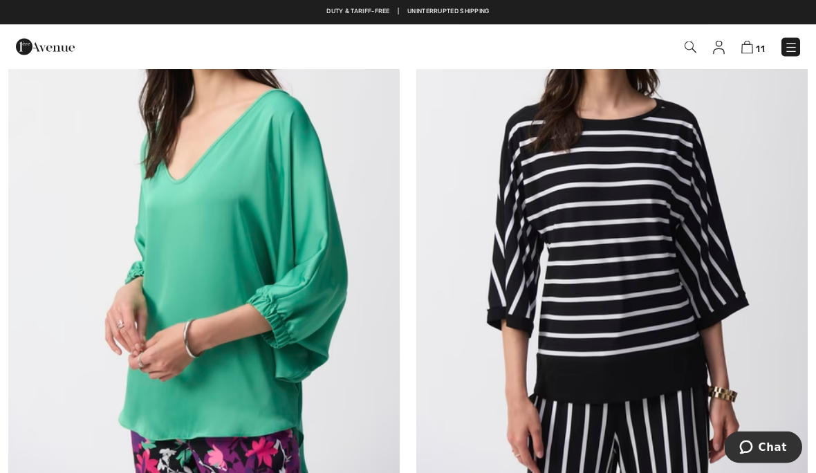
click at [644, 253] on img at bounding box center [611, 206] width 391 height 587
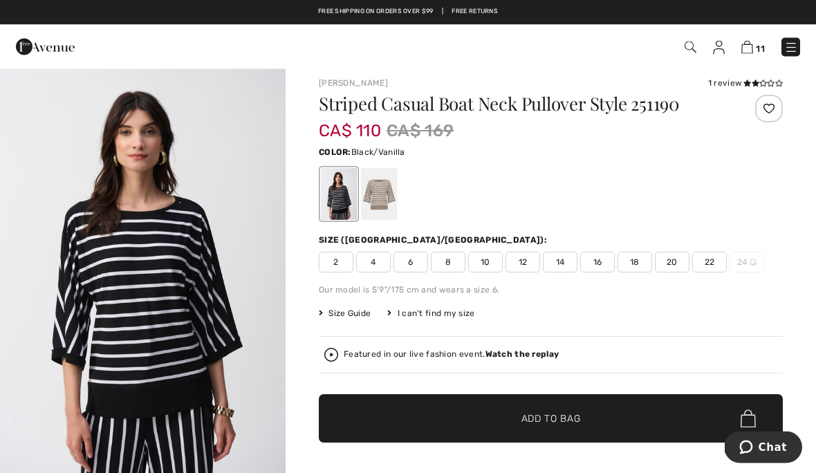
scroll to position [8, 0]
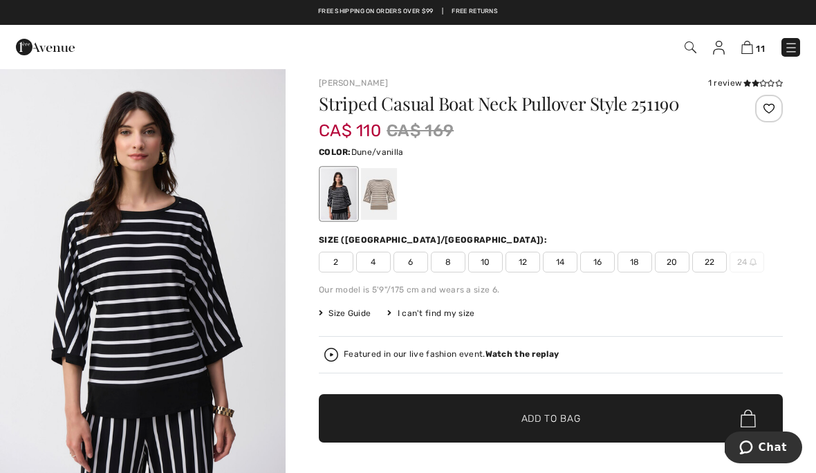
click at [385, 194] on div at bounding box center [379, 194] width 36 height 52
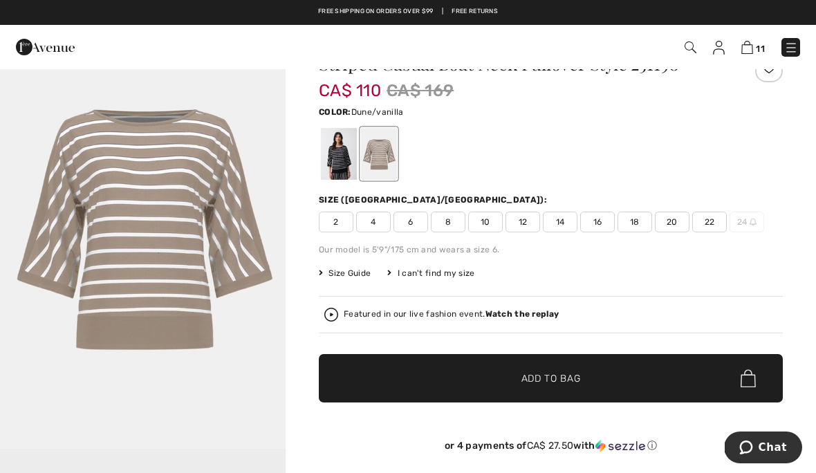
scroll to position [47, 0]
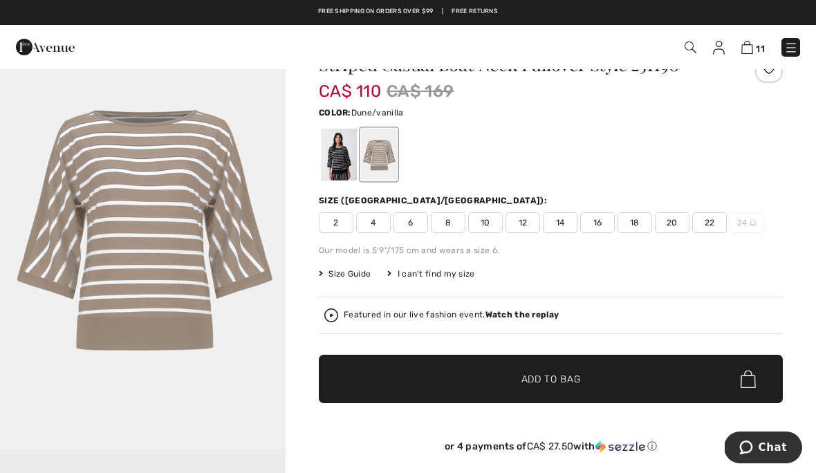
click at [345, 157] on div at bounding box center [339, 155] width 36 height 52
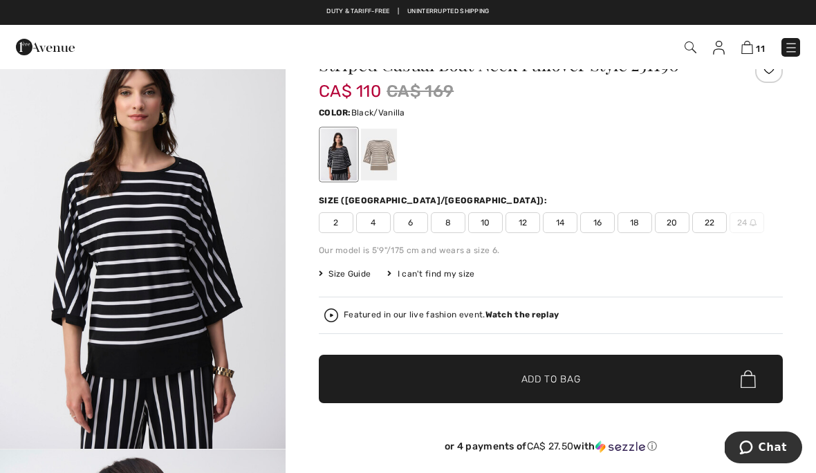
click at [349, 317] on div "Featured in our live fashion event. Watch the replay" at bounding box center [451, 315] width 215 height 9
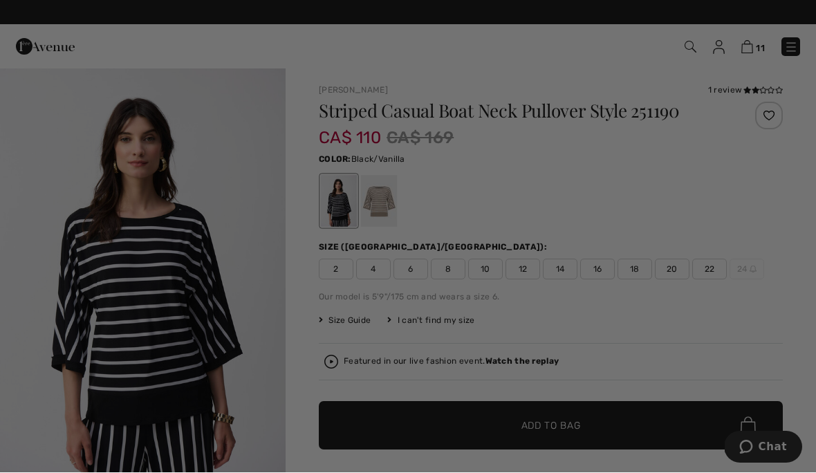
scroll to position [0, 0]
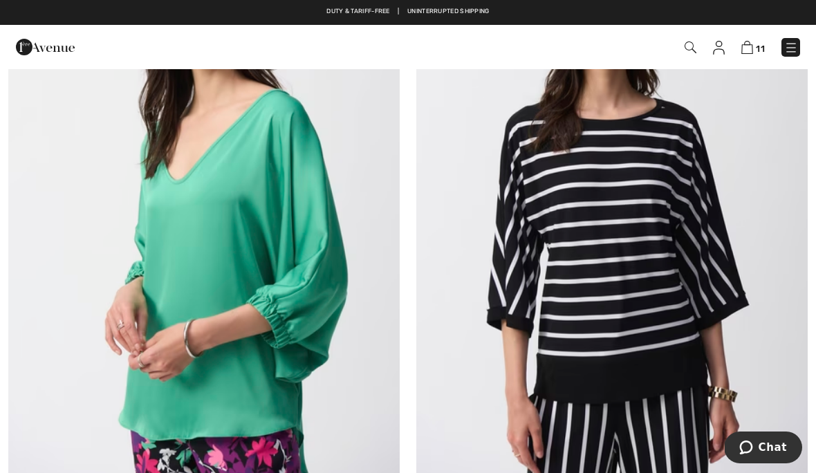
click at [618, 279] on img at bounding box center [611, 205] width 391 height 587
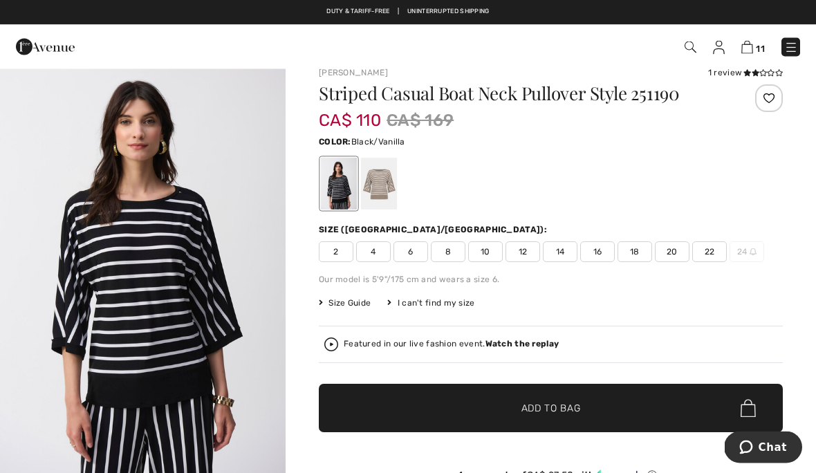
scroll to position [18, 0]
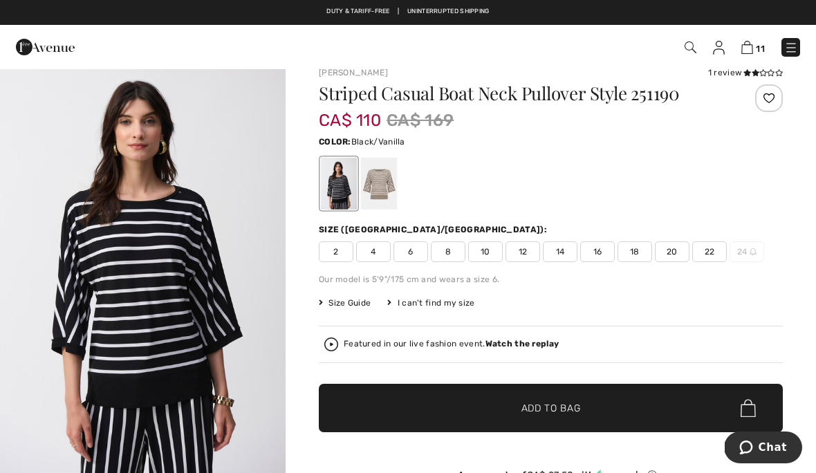
click at [487, 252] on span "10" at bounding box center [485, 251] width 35 height 21
click at [335, 300] on span "Size Guide" at bounding box center [345, 303] width 52 height 12
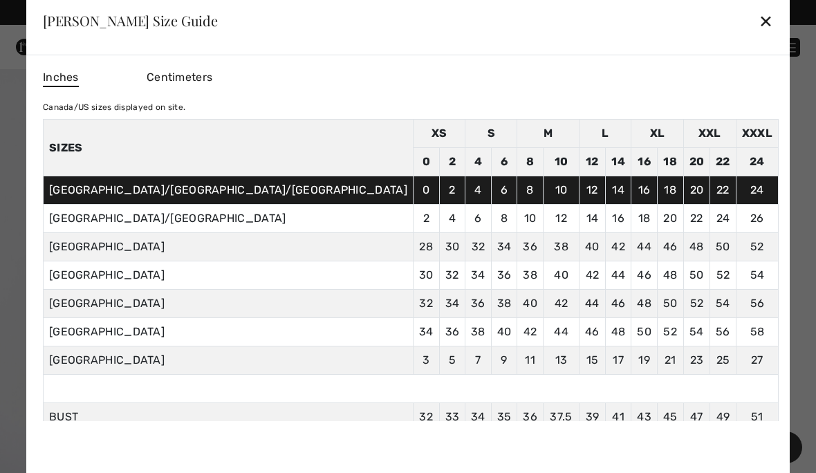
click at [759, 35] on div "✕" at bounding box center [766, 20] width 15 height 29
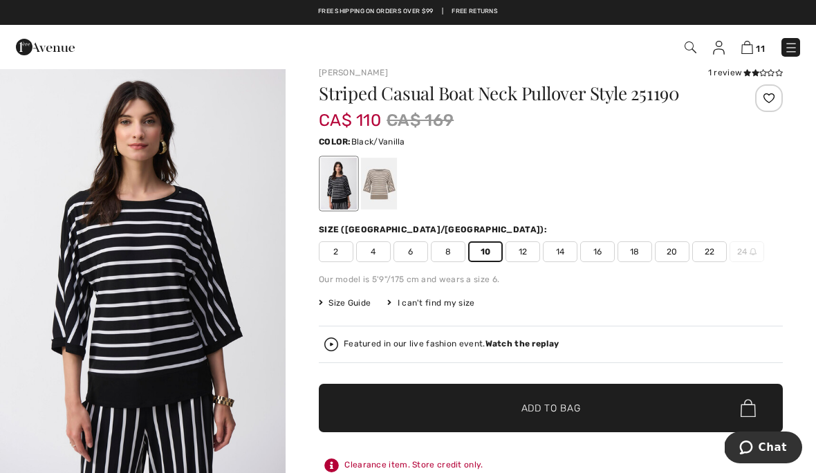
click at [551, 403] on span "Add to Bag" at bounding box center [550, 408] width 59 height 15
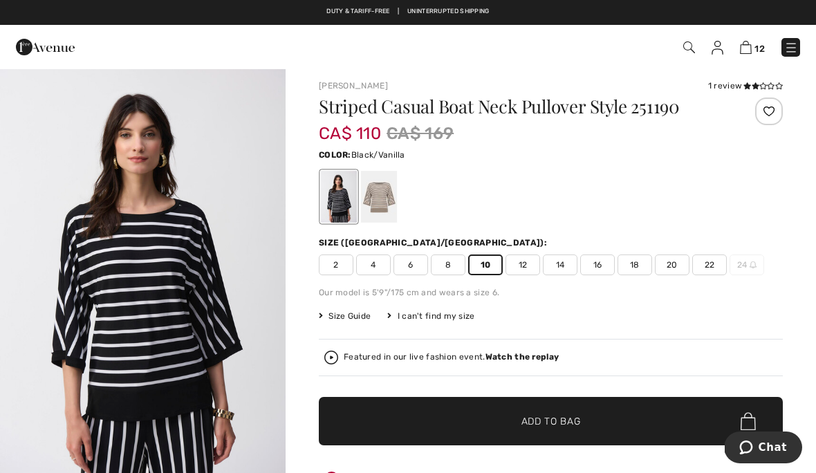
scroll to position [0, 0]
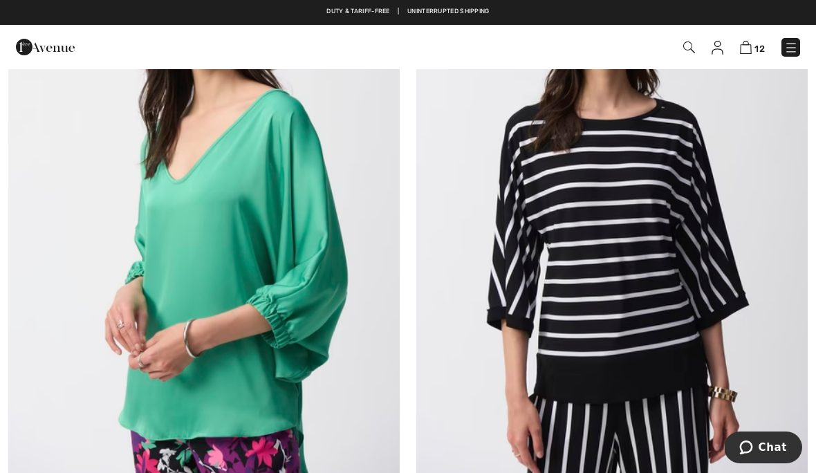
click at [645, 225] on img at bounding box center [611, 205] width 391 height 587
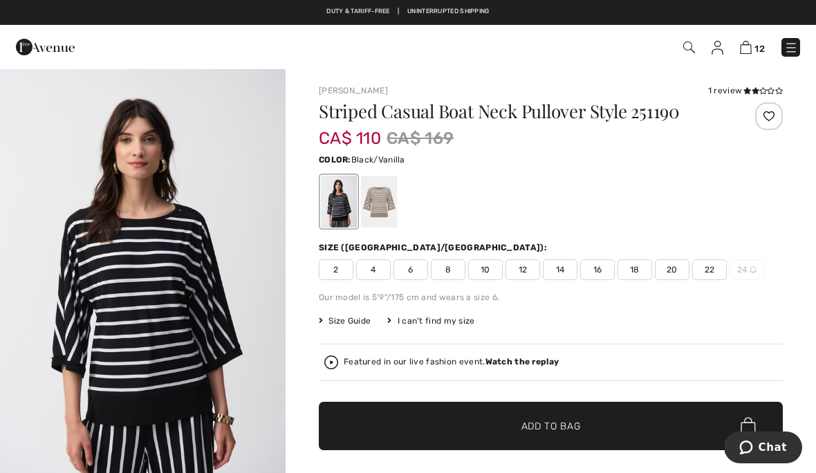
click at [734, 92] on div "1 review" at bounding box center [745, 90] width 75 height 12
click at [726, 91] on div "1 review" at bounding box center [745, 90] width 75 height 12
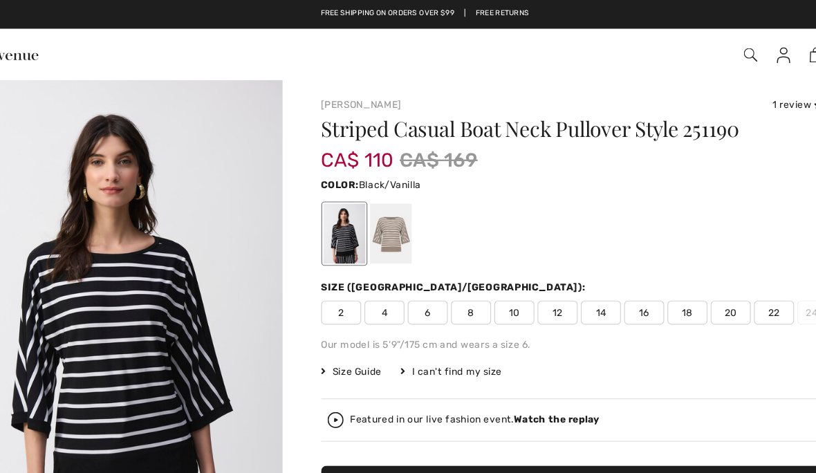
click at [361, 205] on div at bounding box center [379, 202] width 36 height 52
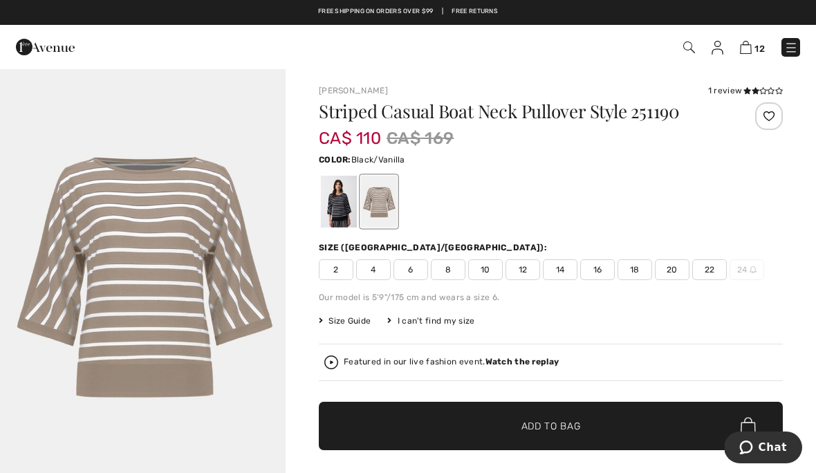
click at [350, 207] on div at bounding box center [339, 202] width 36 height 52
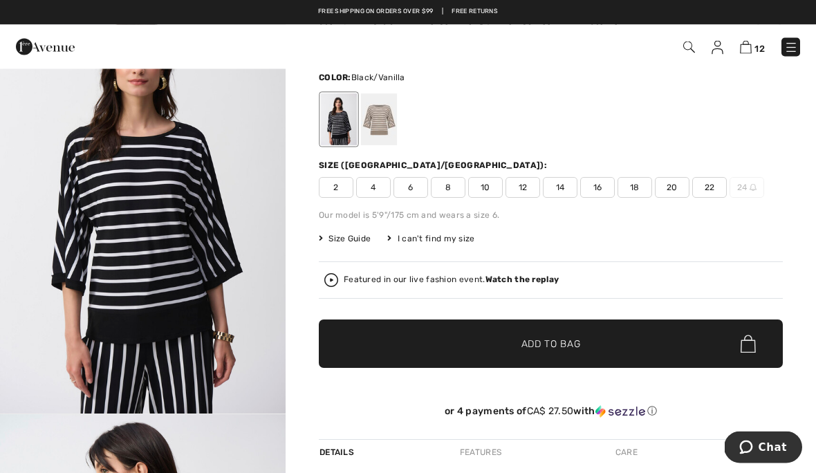
scroll to position [82, 0]
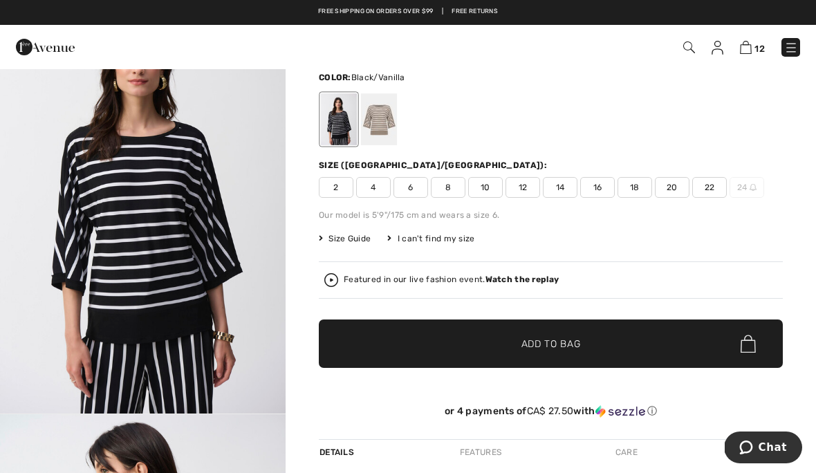
click at [337, 282] on img at bounding box center [331, 280] width 14 height 14
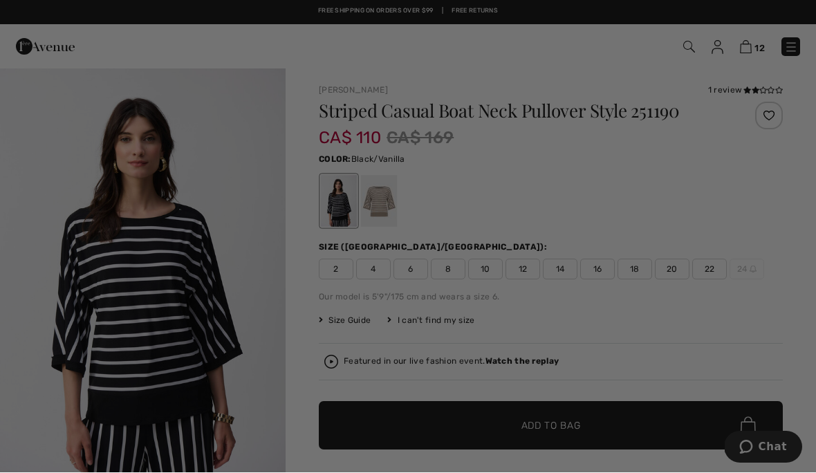
scroll to position [0, 0]
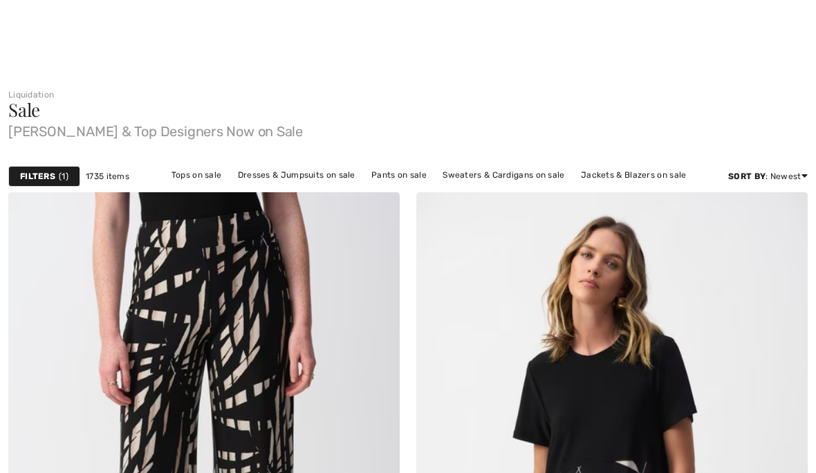
checkbox input "true"
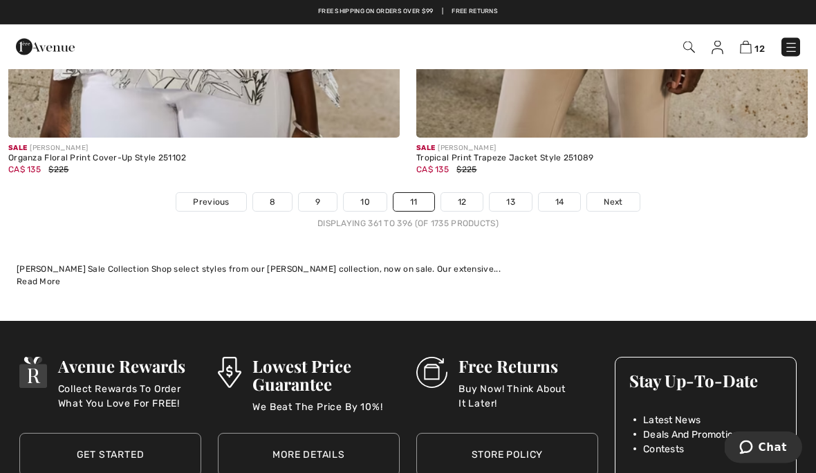
scroll to position [11888, 0]
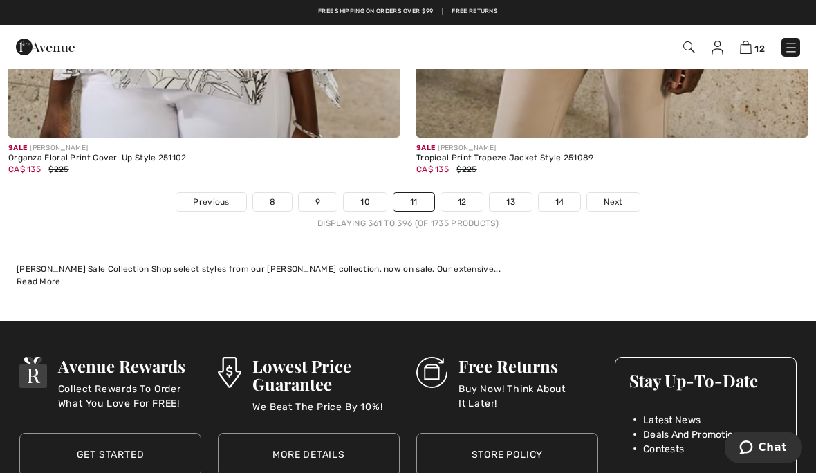
click at [461, 193] on link "12" at bounding box center [462, 202] width 42 height 18
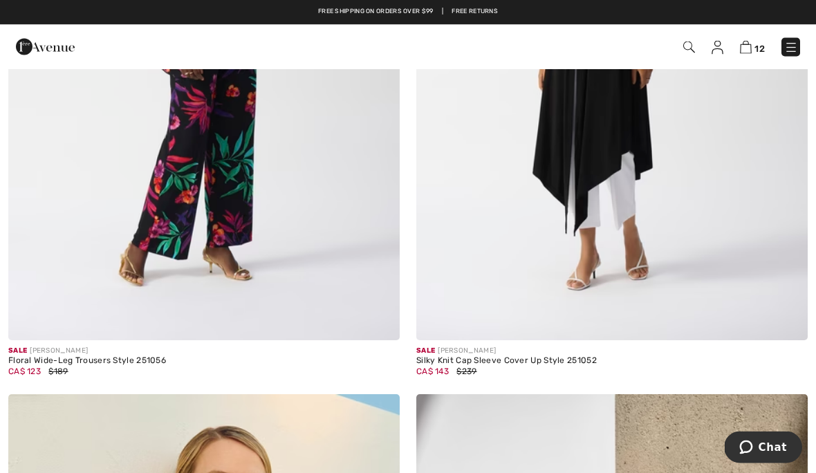
scroll to position [1737, 0]
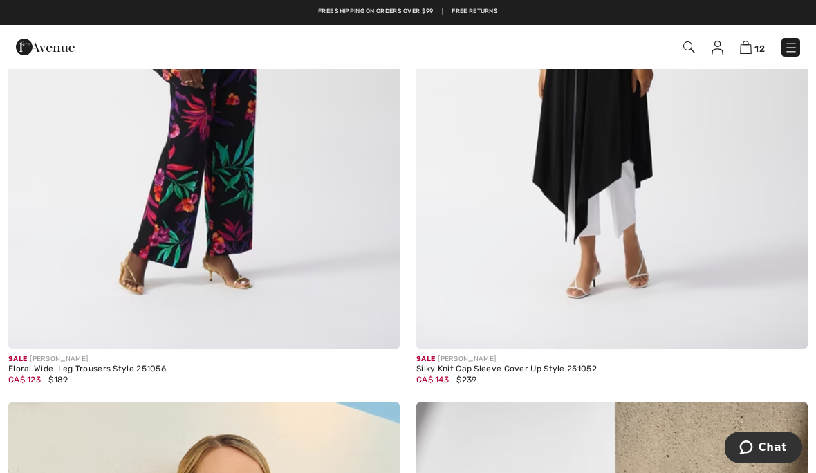
click at [223, 186] on img at bounding box center [203, 54] width 391 height 587
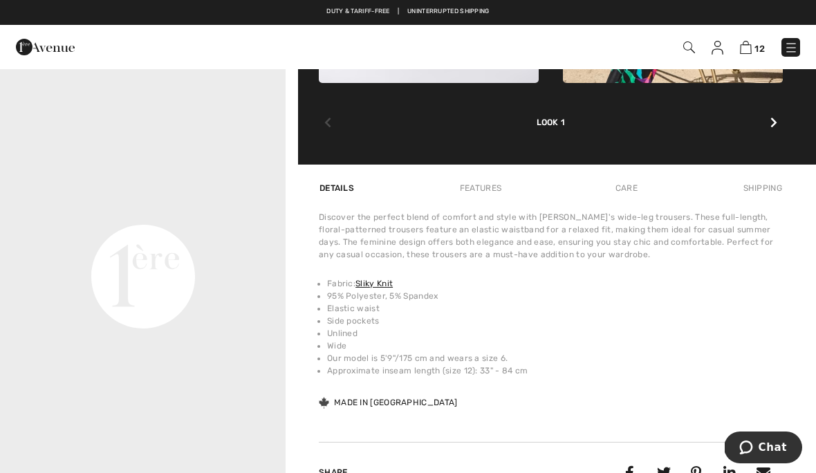
scroll to position [874, 0]
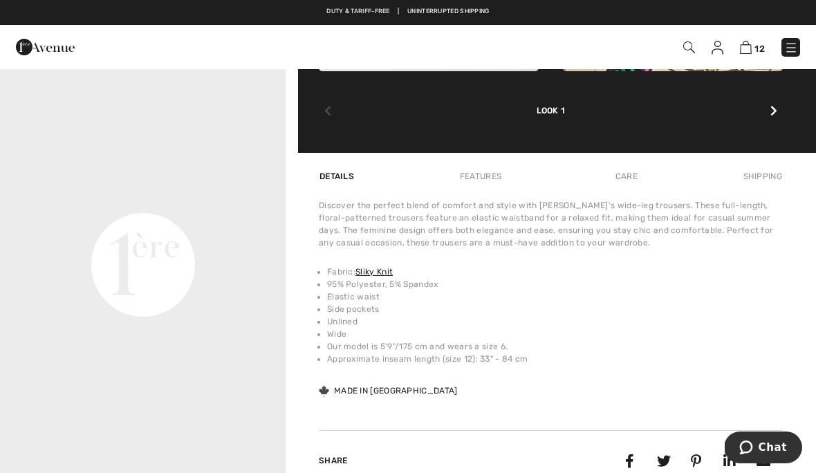
click at [153, 194] on video "Your browser does not support the video tag." at bounding box center [143, 121] width 286 height 143
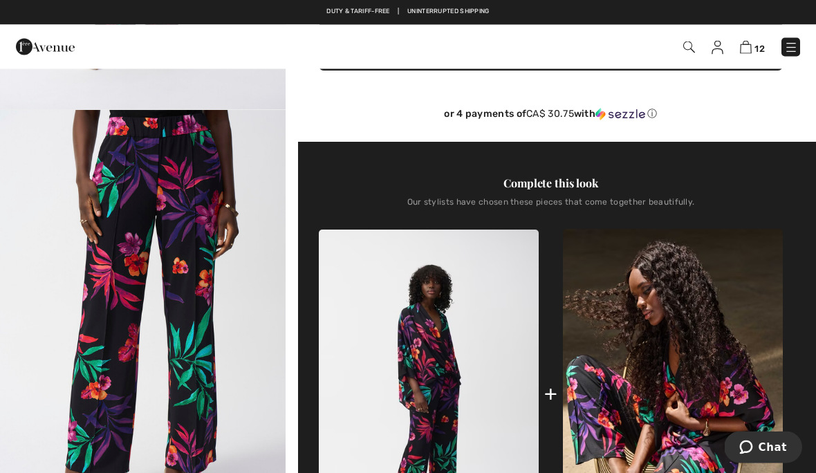
scroll to position [377, 0]
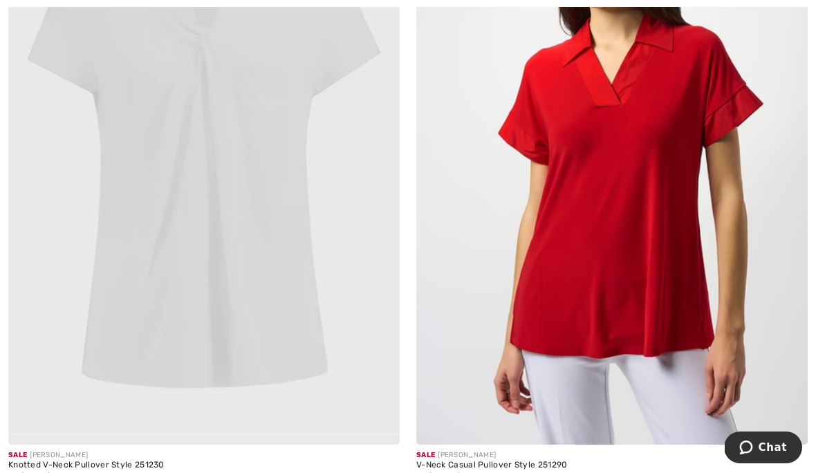
scroll to position [3599, 0]
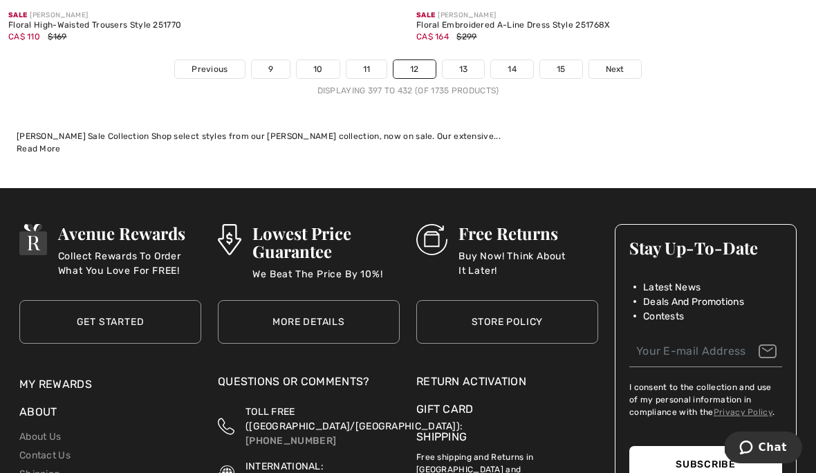
scroll to position [12204, 0]
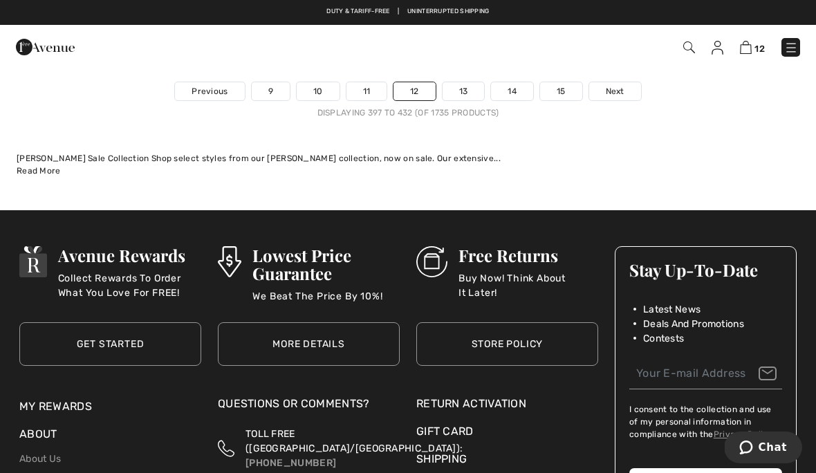
click at [465, 83] on link "13" at bounding box center [464, 91] width 42 height 18
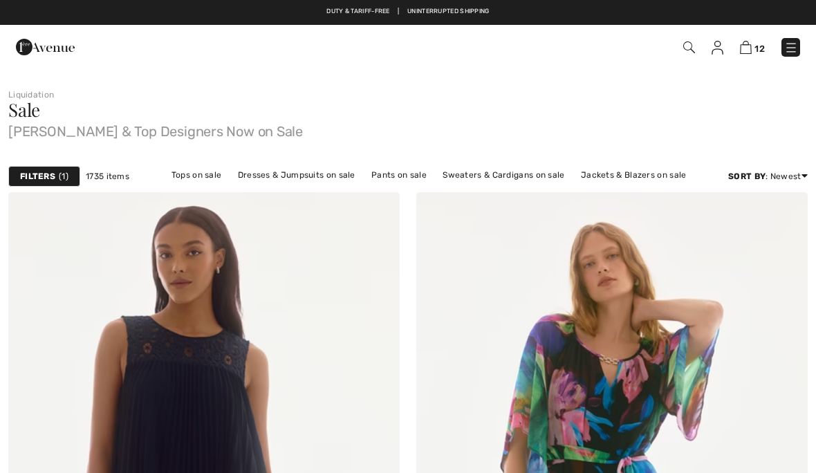
checkbox input "true"
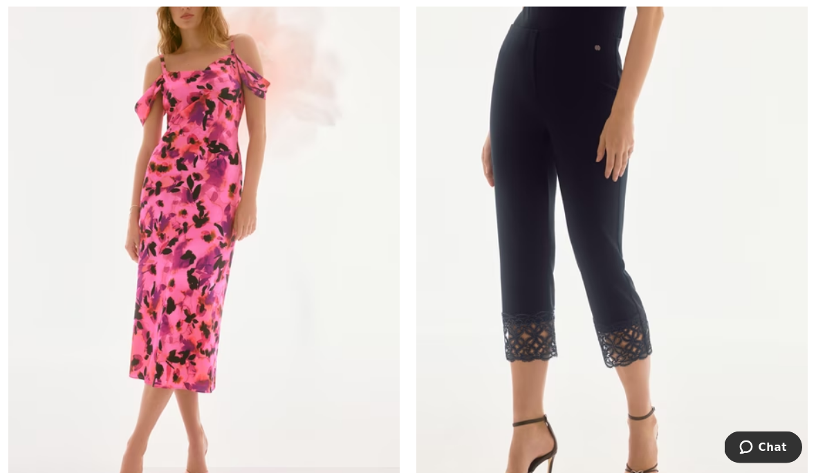
scroll to position [915, 0]
